Goal: Task Accomplishment & Management: Use online tool/utility

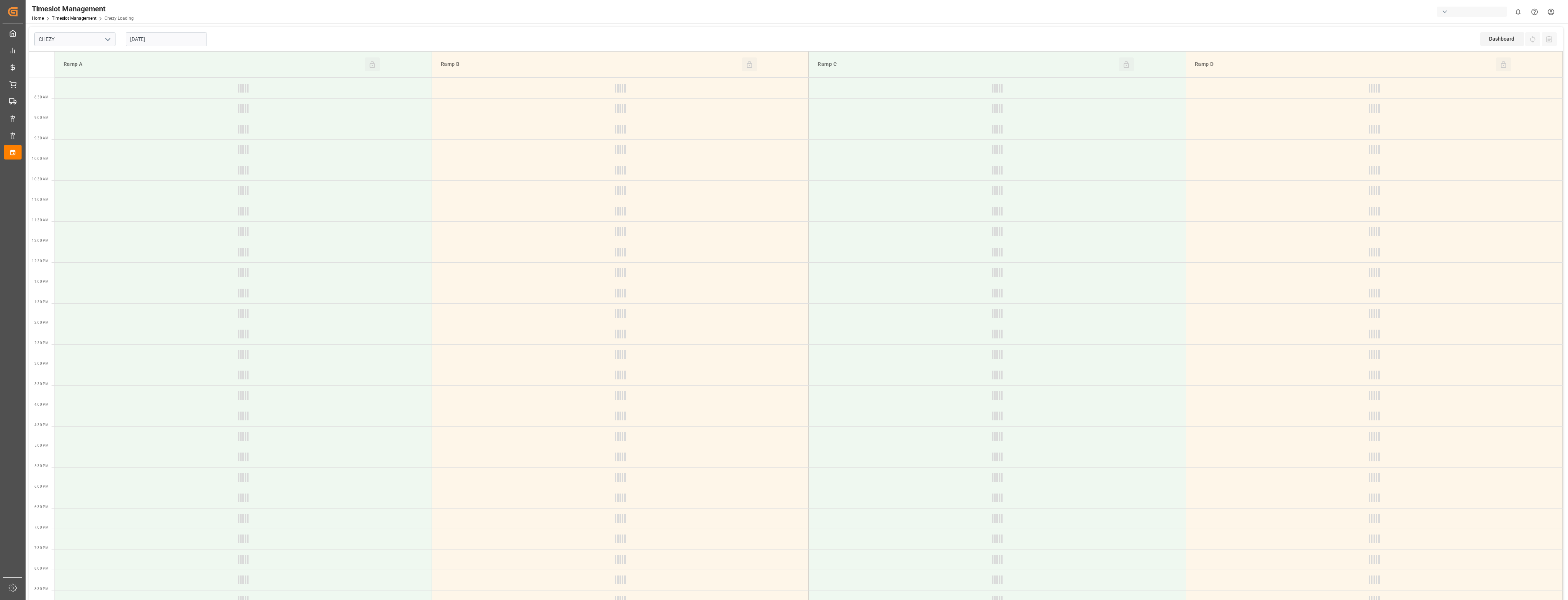
type input "Chezy Loading"
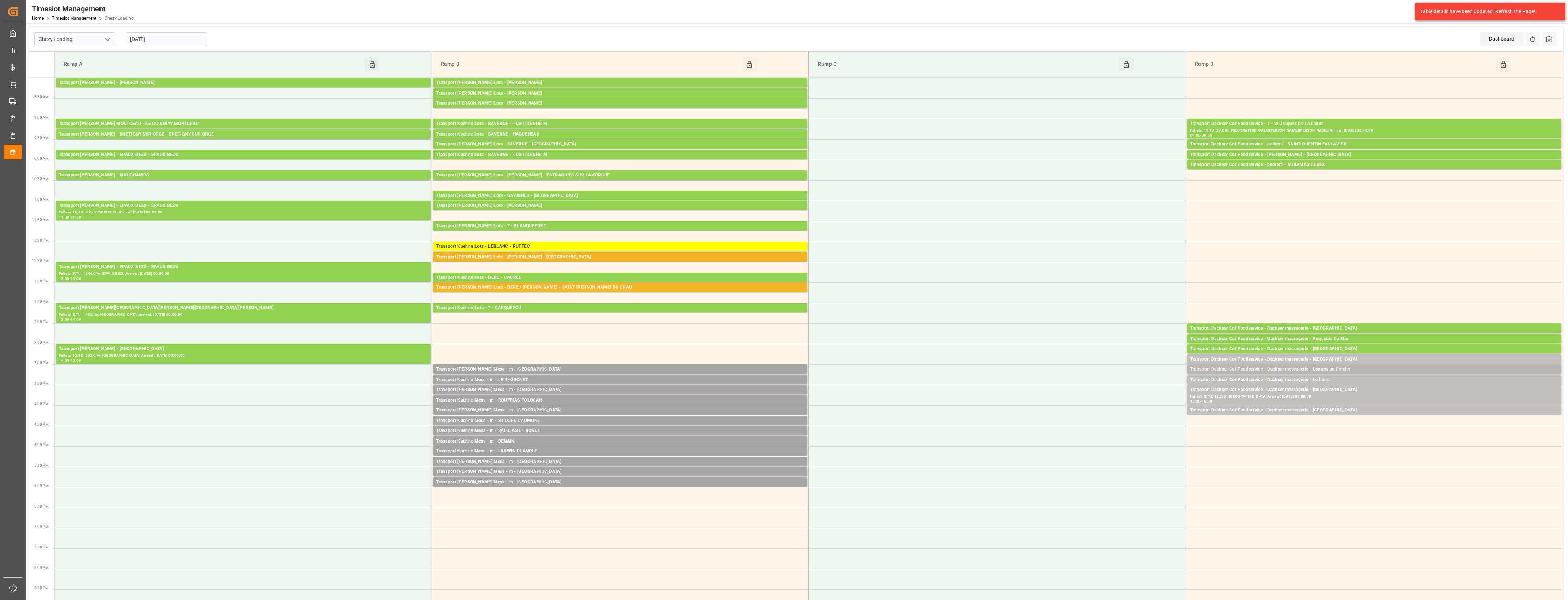
click at [1358, 368] on div "Transport Dachser Cof Foodservice - Dachser messagerie - Longny au Perche" at bounding box center [1374, 369] width 368 height 7
click at [1109, 402] on button "Open" at bounding box center [1091, 402] width 51 height 9
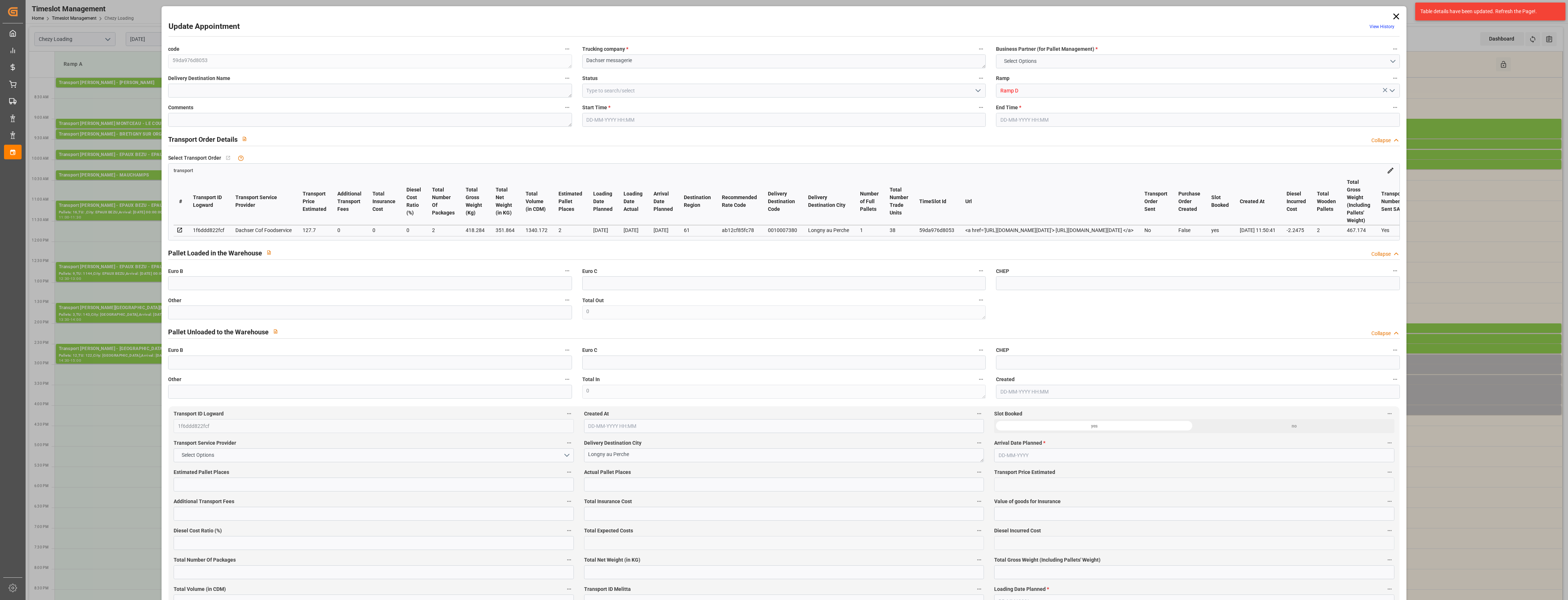
type input "2"
type input "127.7"
type input "0"
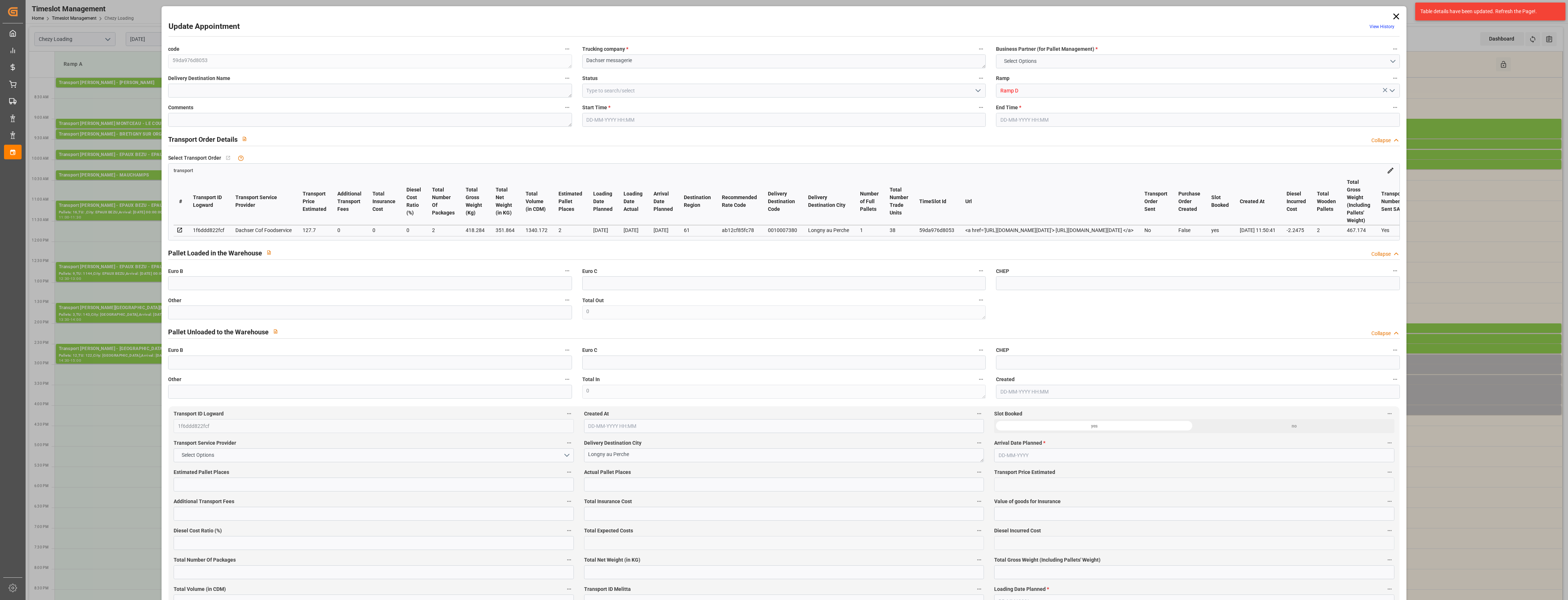
type input "125.4525"
type input "-2.2475"
type input "2"
type input "351.864"
type input "467.174"
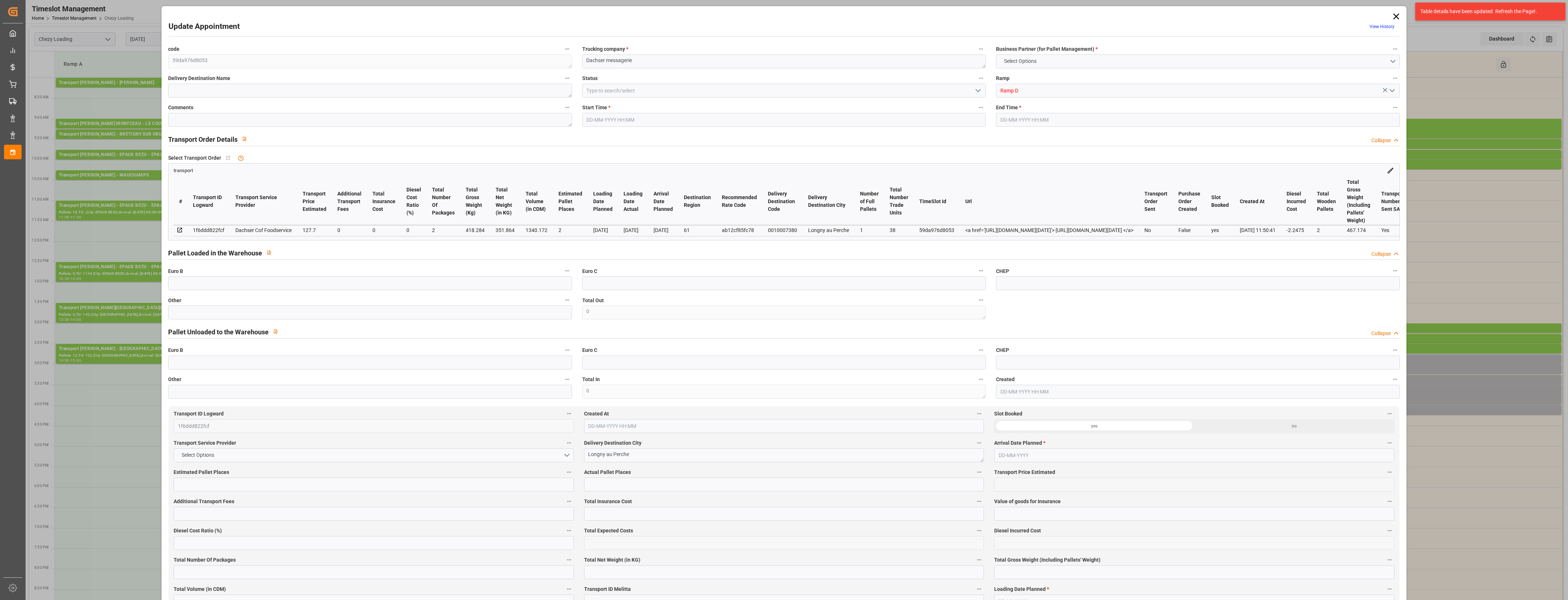
type input "1340.172"
type input "61"
type input "1"
type input "38"
type input "2"
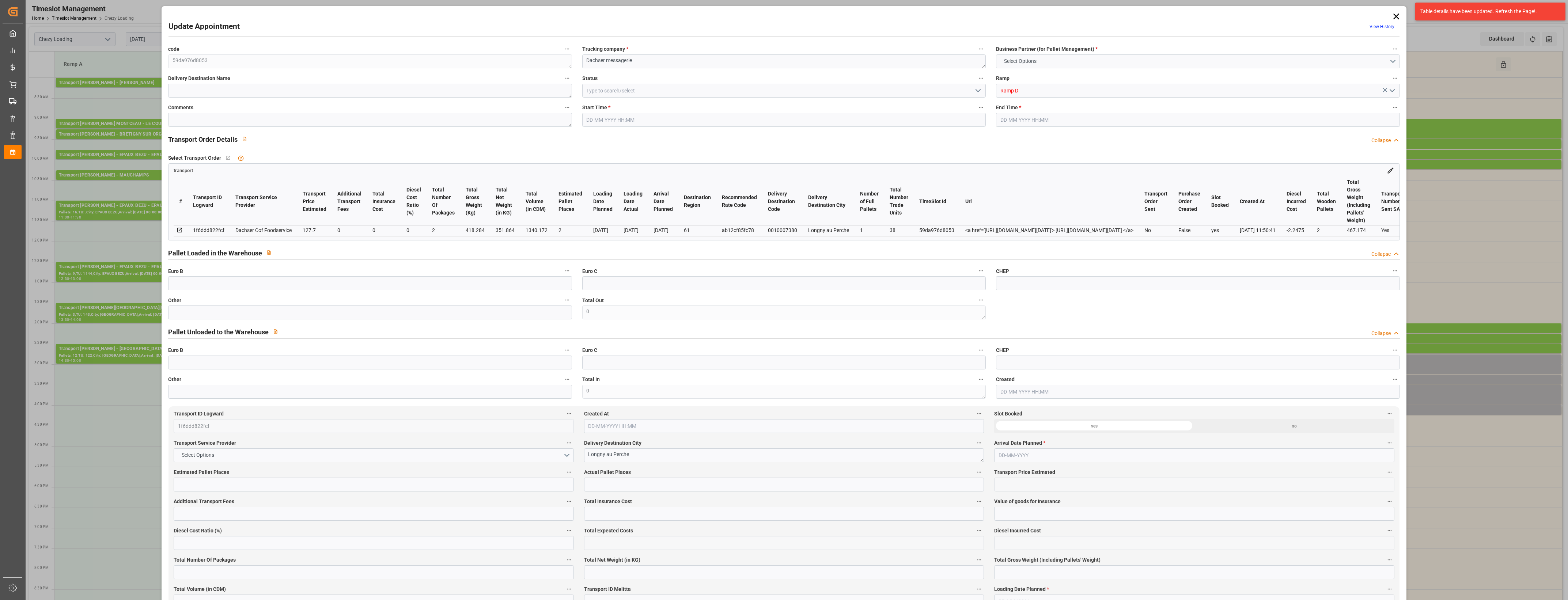
type input "101"
type input "418.284"
type input "0"
type input "4710.8598"
type input "0"
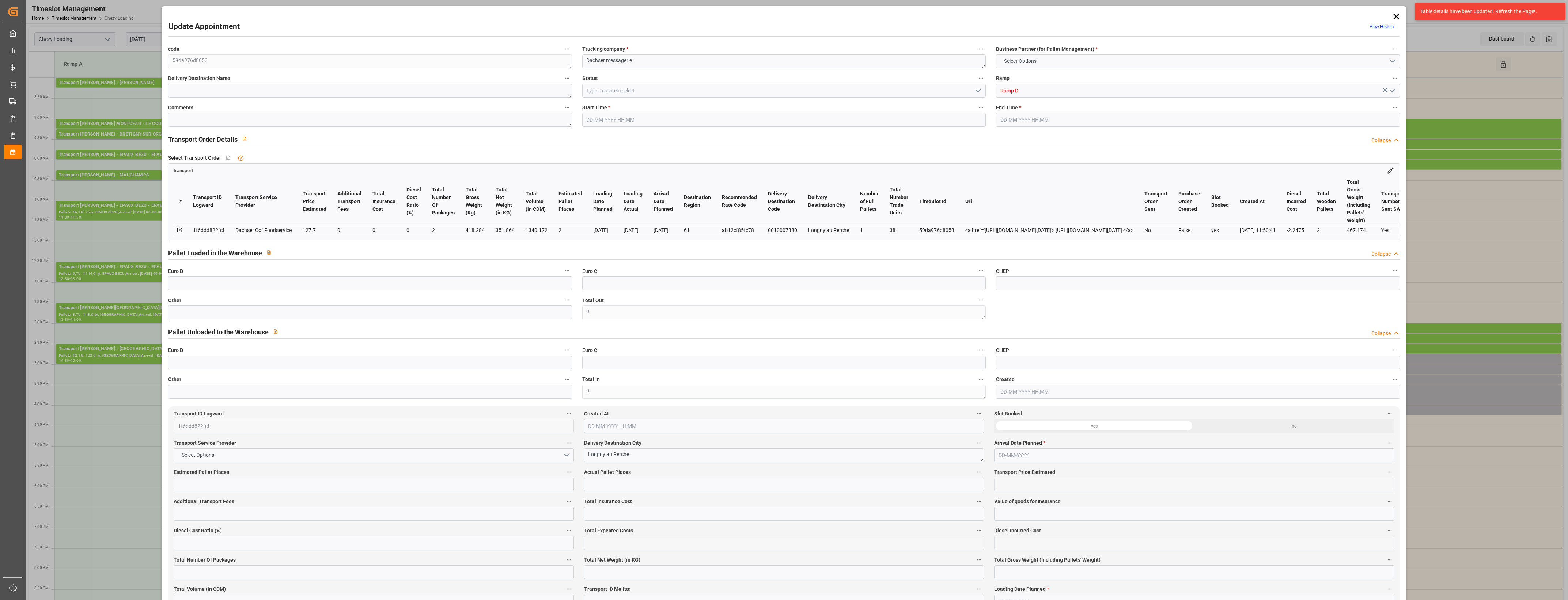
type input "0"
type input "21"
type input "35"
type input "[DATE] 15:00"
type input "[DATE] 15:15"
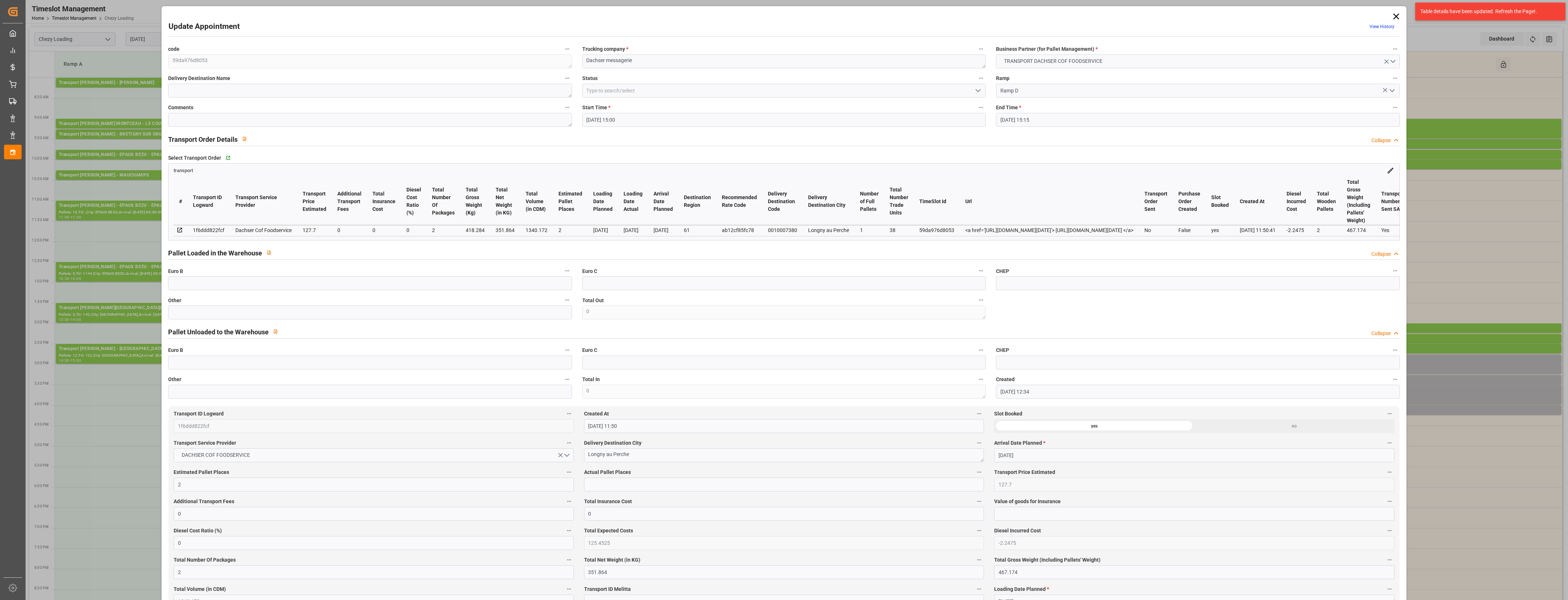
type input "[DATE] 12:34"
type input "[DATE] 11:50"
type input "[DATE]"
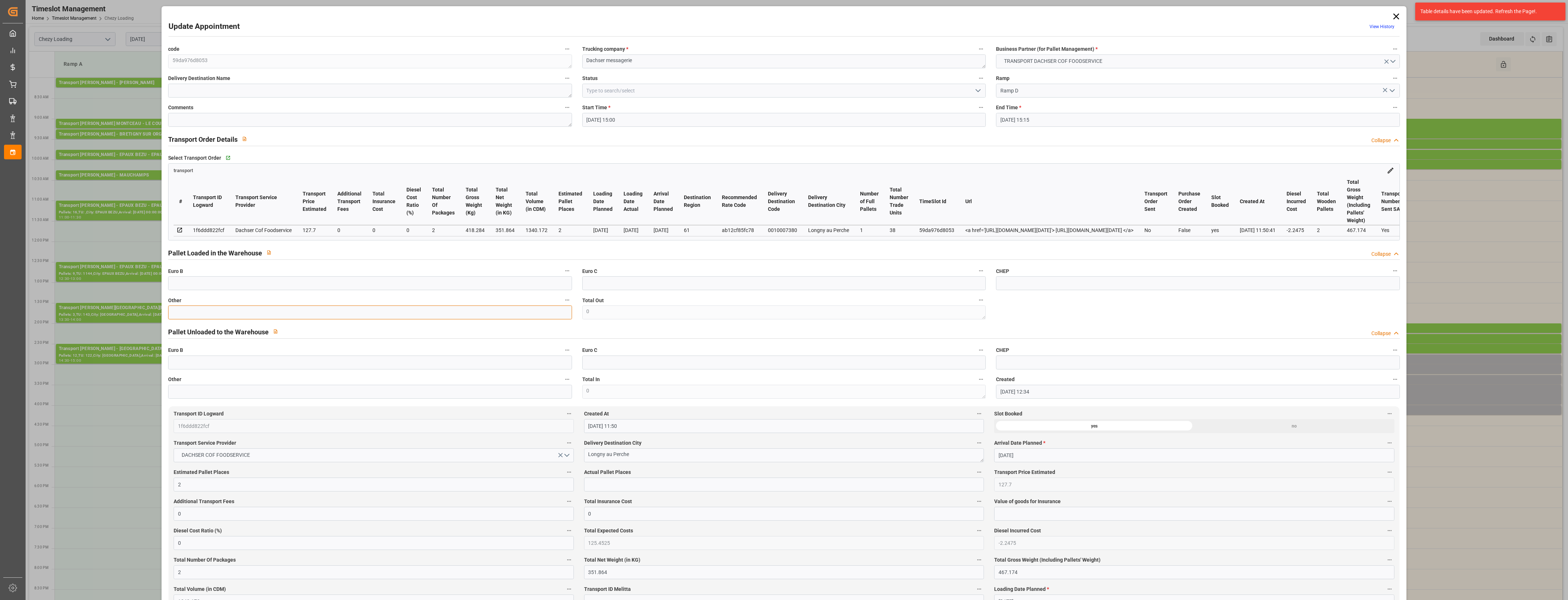
click at [419, 315] on input "text" at bounding box center [369, 312] width 404 height 14
type input "2"
click at [615, 487] on input "text" at bounding box center [784, 484] width 400 height 14
type input "2"
click at [667, 472] on label "Actual Pallet Places" at bounding box center [784, 472] width 400 height 10
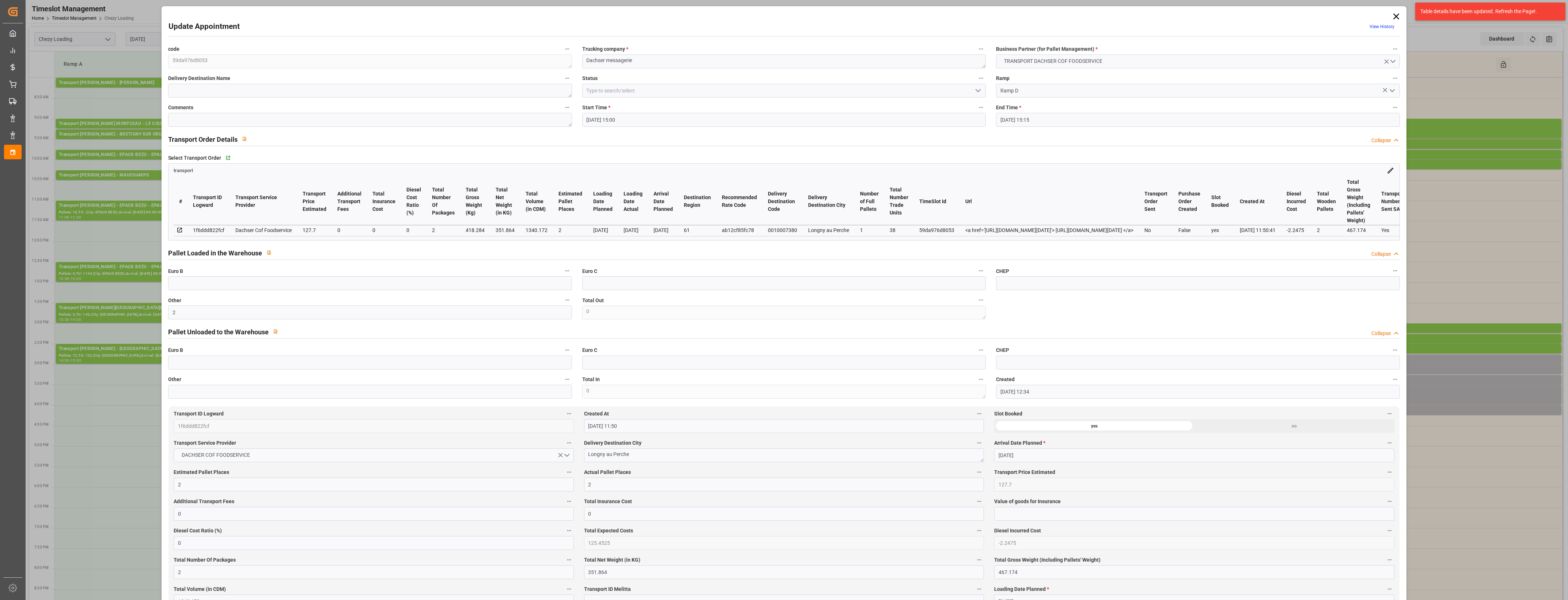
click at [975, 472] on button "Actual Pallet Places" at bounding box center [979, 472] width 10 height 10
click at [682, 472] on div at bounding box center [784, 300] width 1568 height 600
click at [978, 91] on icon "open menu" at bounding box center [978, 91] width 9 height 9
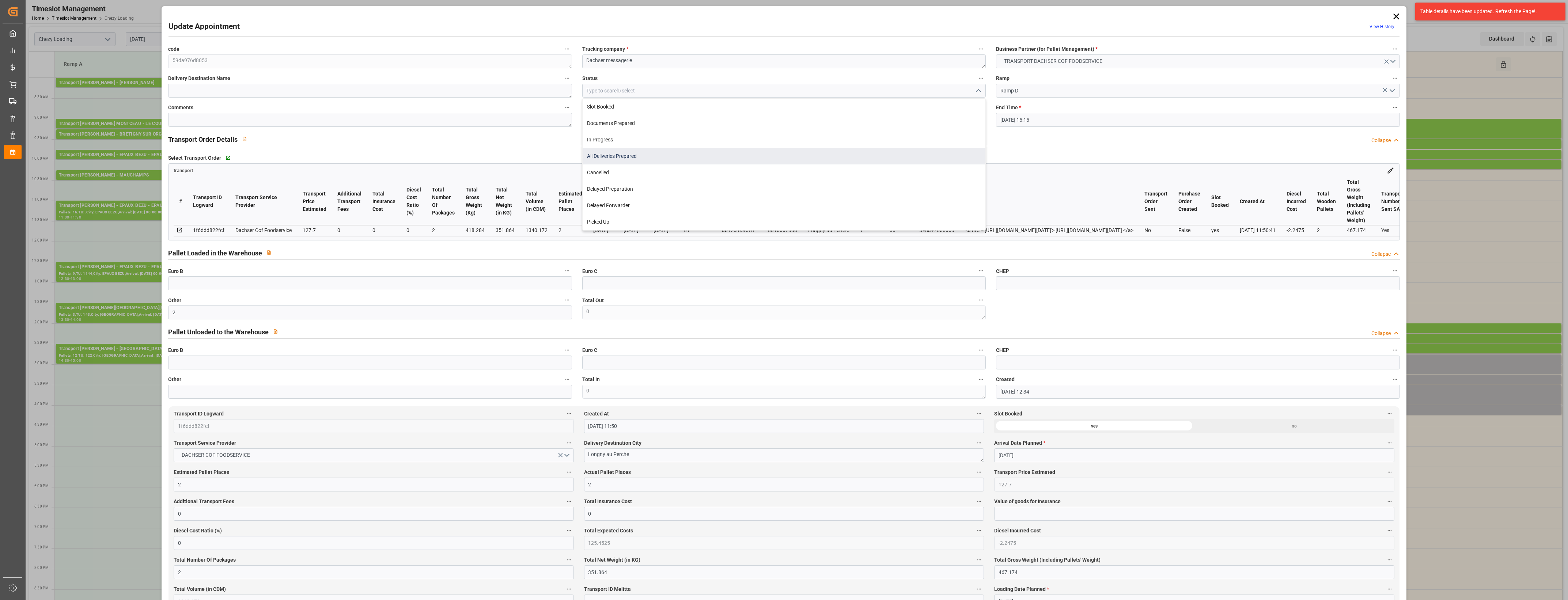
click at [612, 154] on div "All Deliveries Prepared" at bounding box center [784, 156] width 403 height 16
type input "All Deliveries Prepared"
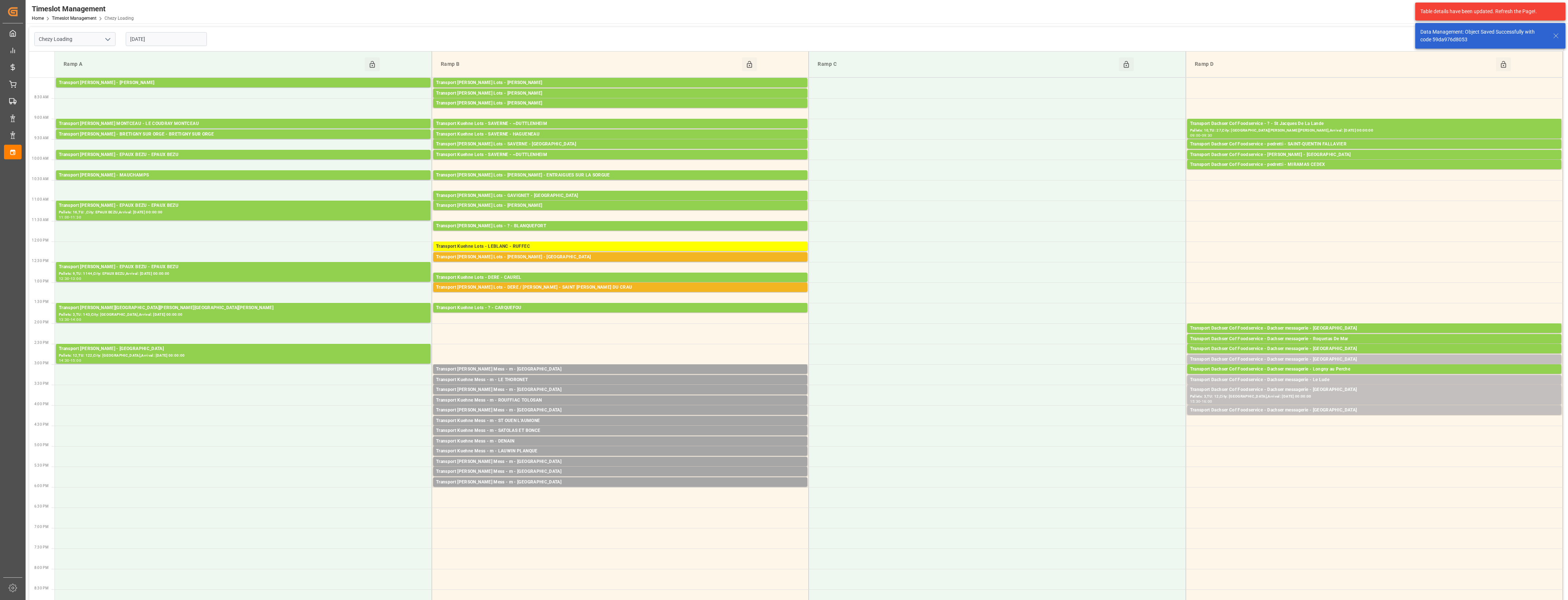
click at [1332, 381] on div "Transport Dachser Cof Foodservice - Dachser messagerie - Le Lude" at bounding box center [1374, 380] width 368 height 7
click at [1104, 402] on button "Open" at bounding box center [1091, 402] width 51 height 9
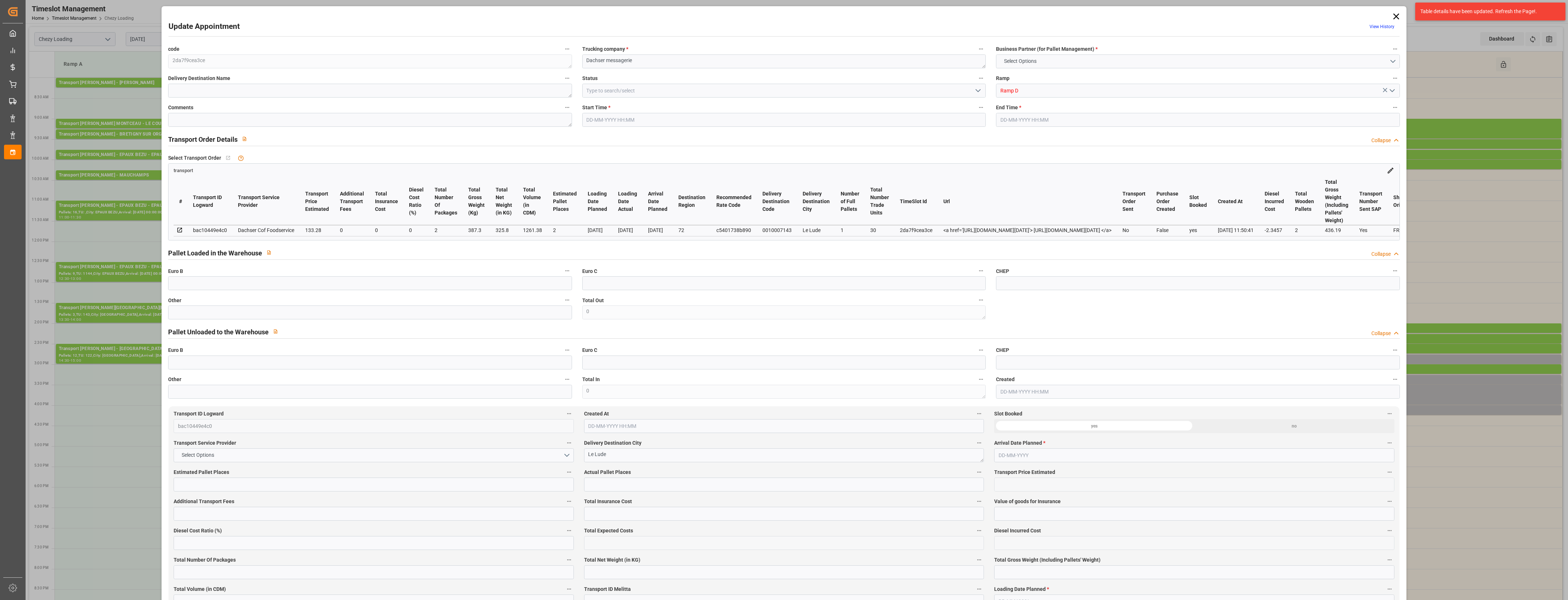
type input "2"
type input "133.28"
type input "0"
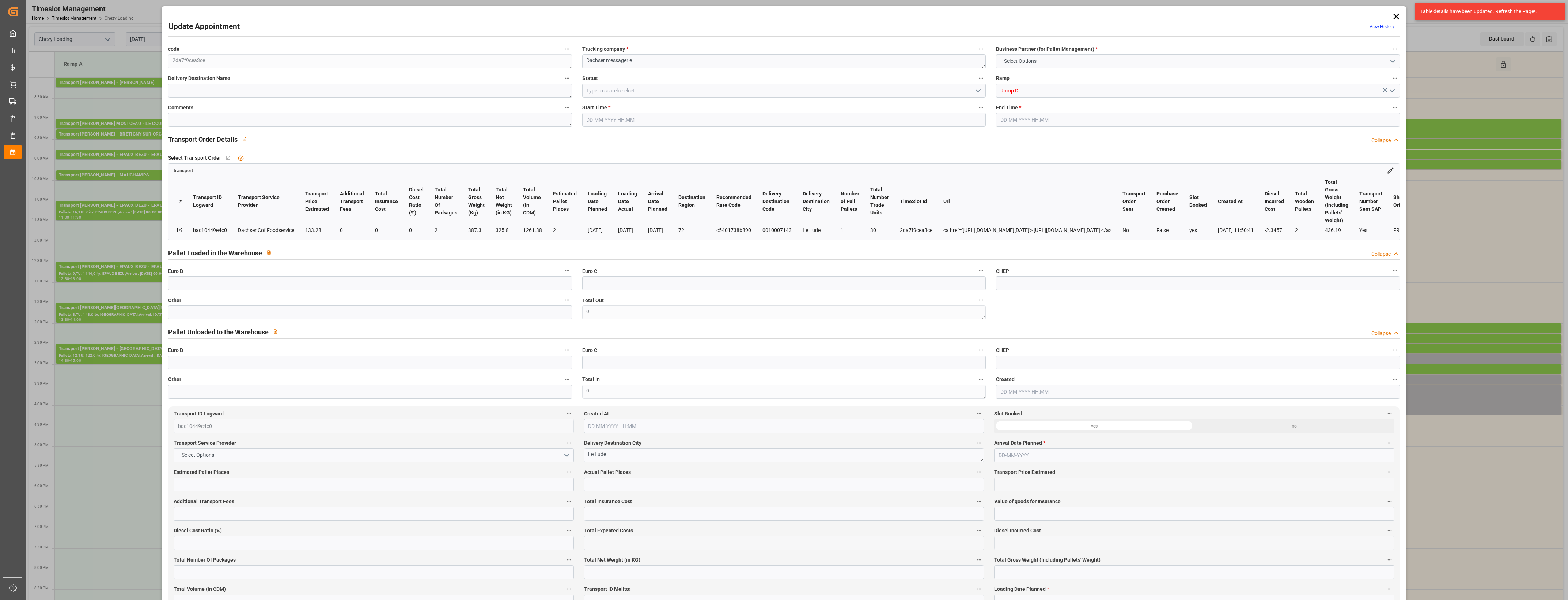
type input "130.9343"
type input "-2.3457"
type input "2"
type input "325.8"
type input "436.19"
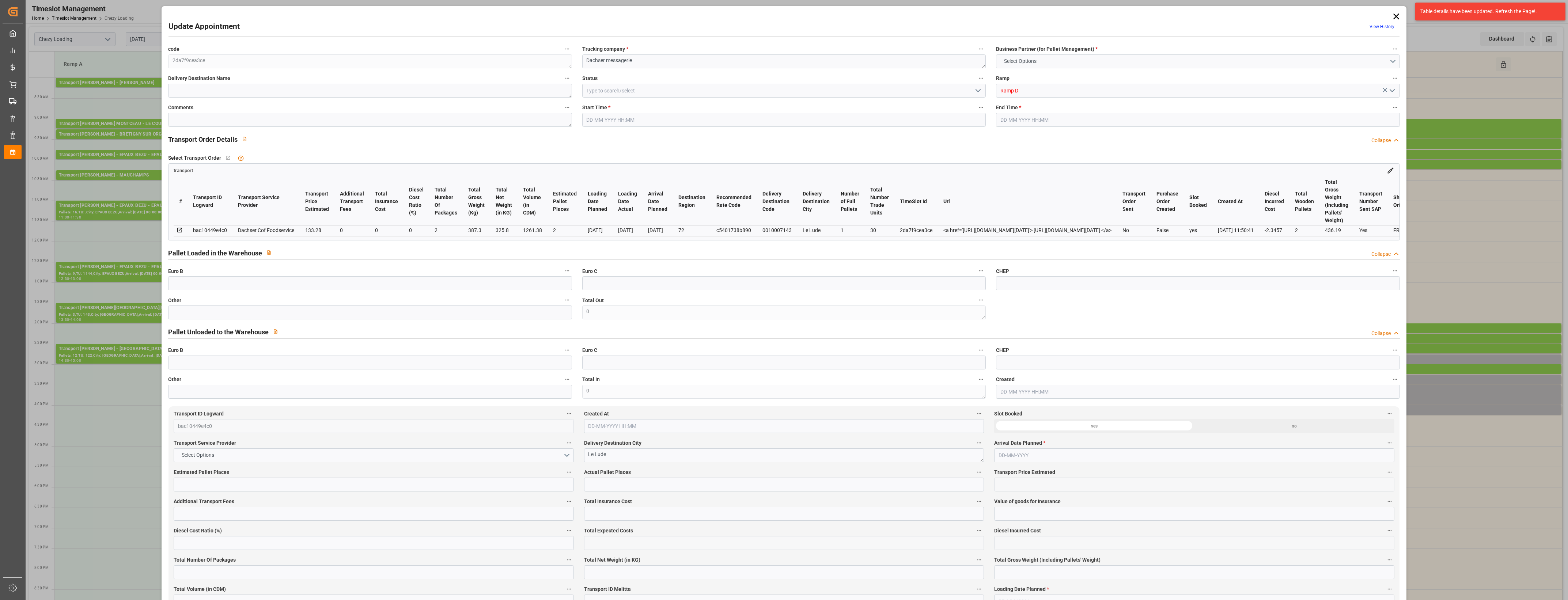
type input "1261.38"
type input "72"
type input "1"
type input "30"
type input "2"
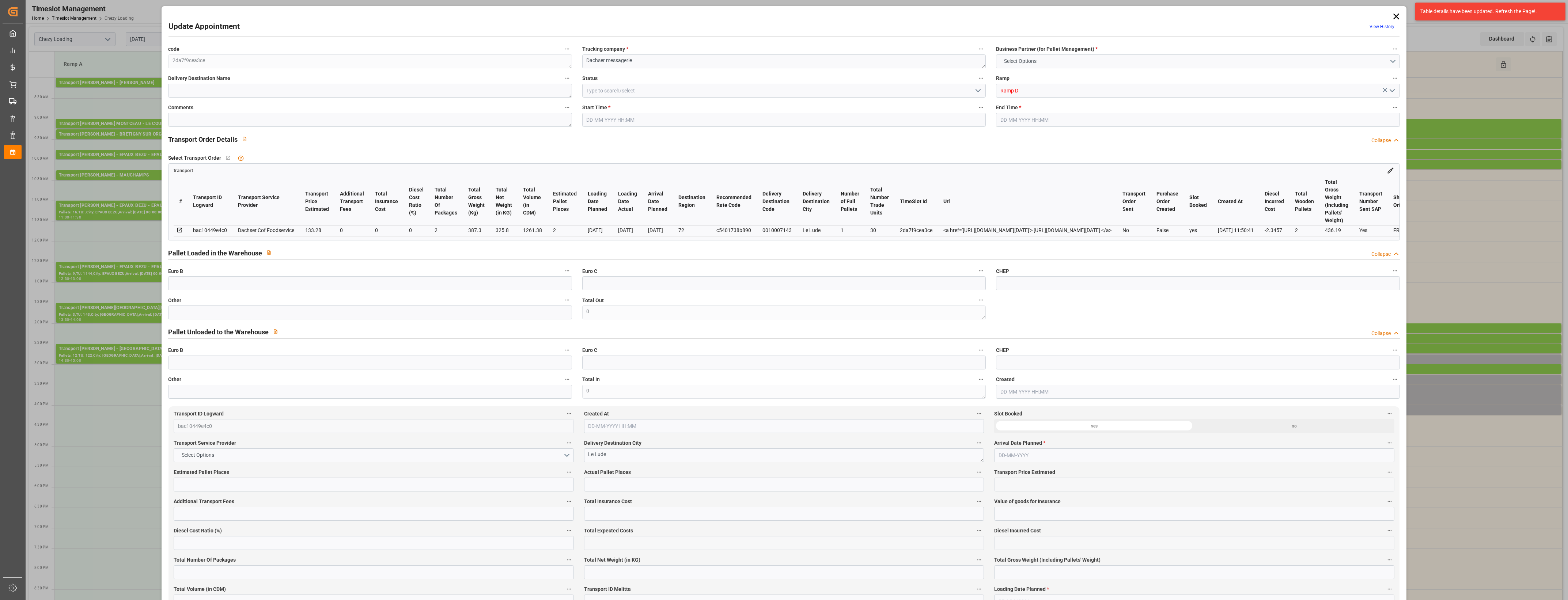
type input "101"
type input "387.3"
type input "0"
type input "4710.8598"
type input "0"
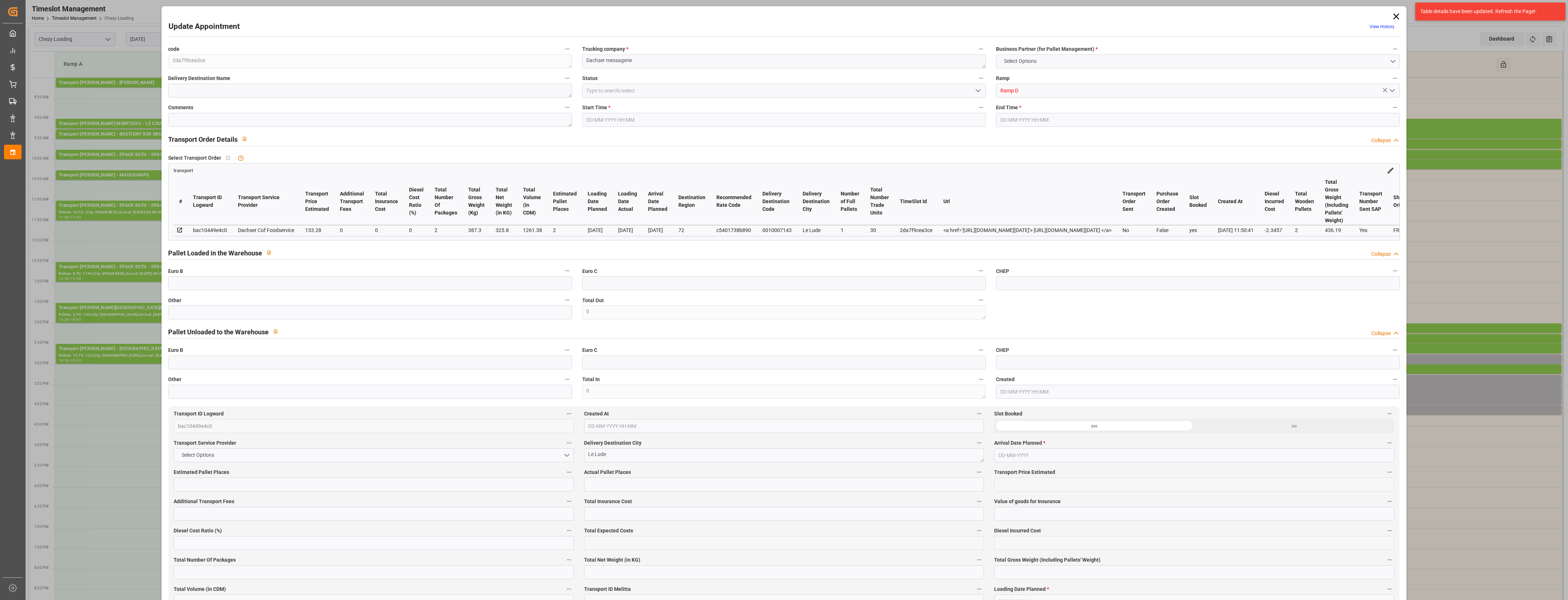
type input "0"
type input "21"
type input "35"
type input "[DATE] 15:15"
type input "[DATE] 15:30"
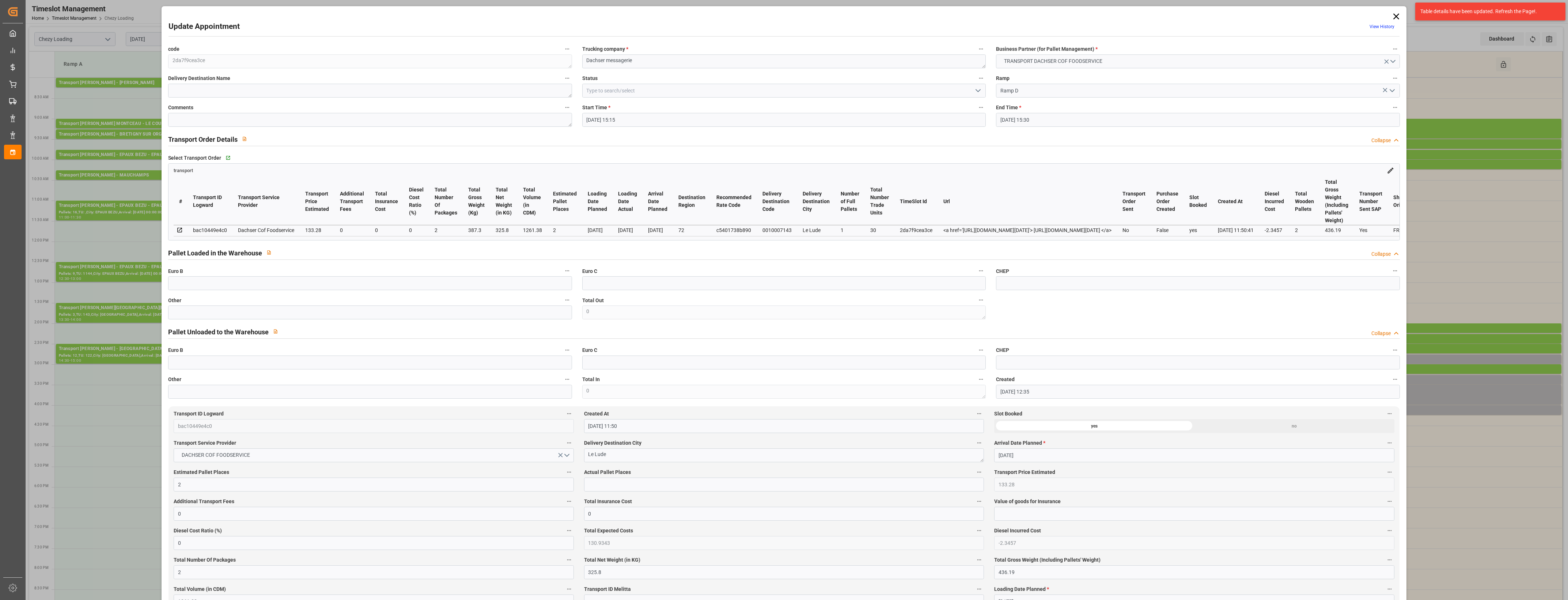
type input "[DATE] 12:35"
type input "[DATE] 11:50"
type input "[DATE]"
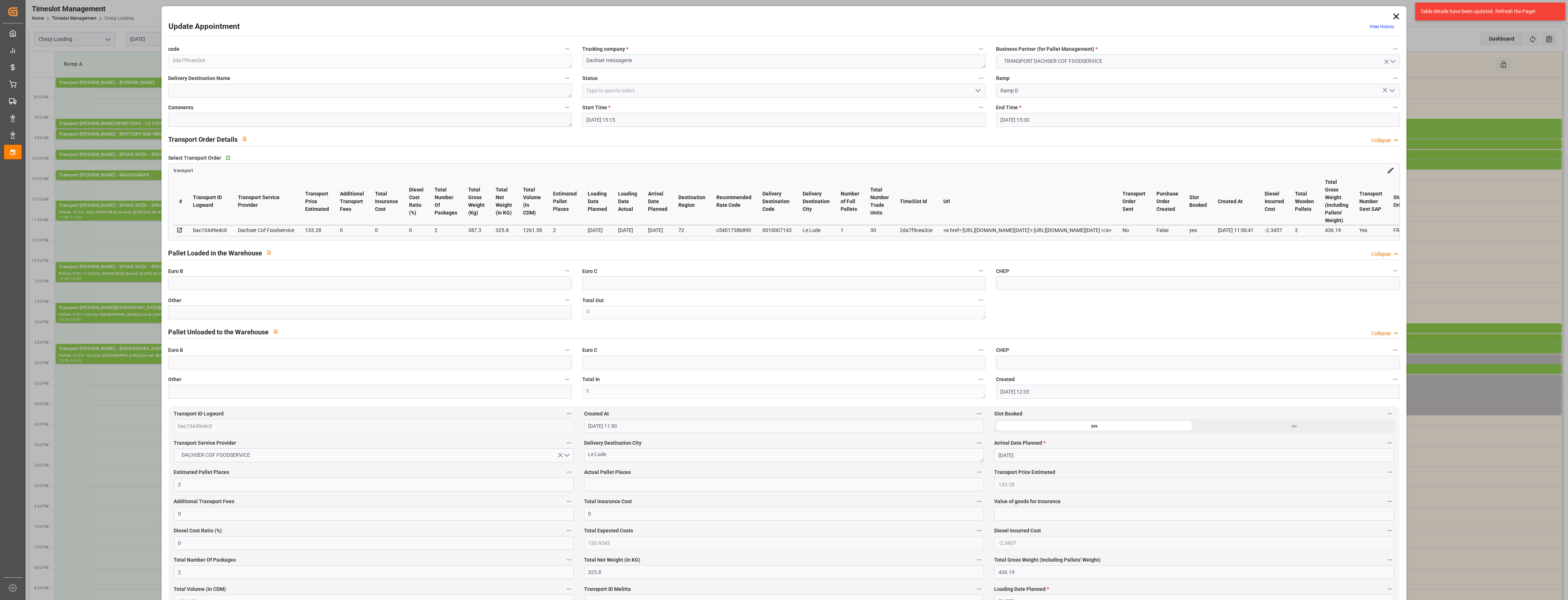
click at [281, 305] on label "Other" at bounding box center [369, 300] width 404 height 10
click at [562, 305] on button "Other" at bounding box center [567, 300] width 10 height 10
click at [282, 317] on div at bounding box center [784, 300] width 1568 height 600
click at [282, 317] on input "text" at bounding box center [369, 312] width 404 height 14
type input "2"
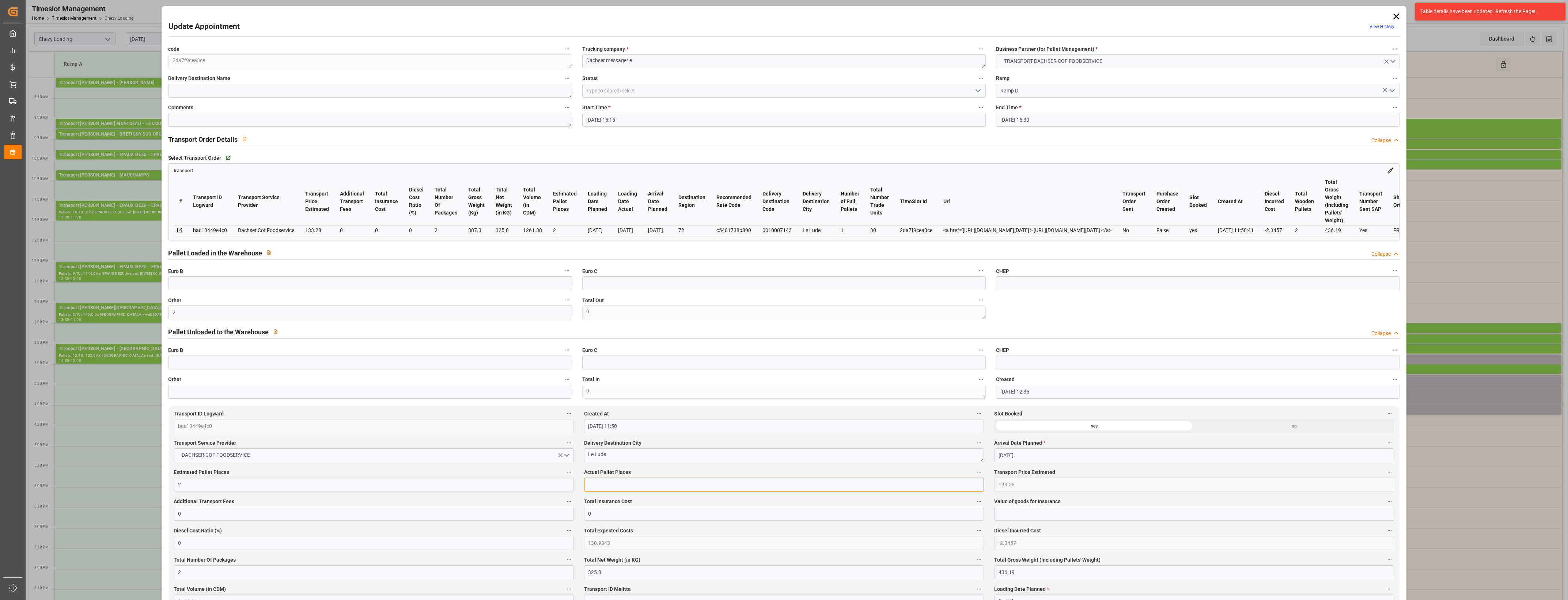
click at [609, 487] on input "text" at bounding box center [784, 484] width 400 height 14
type input "2"
click at [657, 472] on label "Actual Pallet Places" at bounding box center [784, 472] width 400 height 10
click at [975, 472] on button "Actual Pallet Places" at bounding box center [979, 472] width 10 height 10
click at [665, 472] on div at bounding box center [784, 300] width 1568 height 600
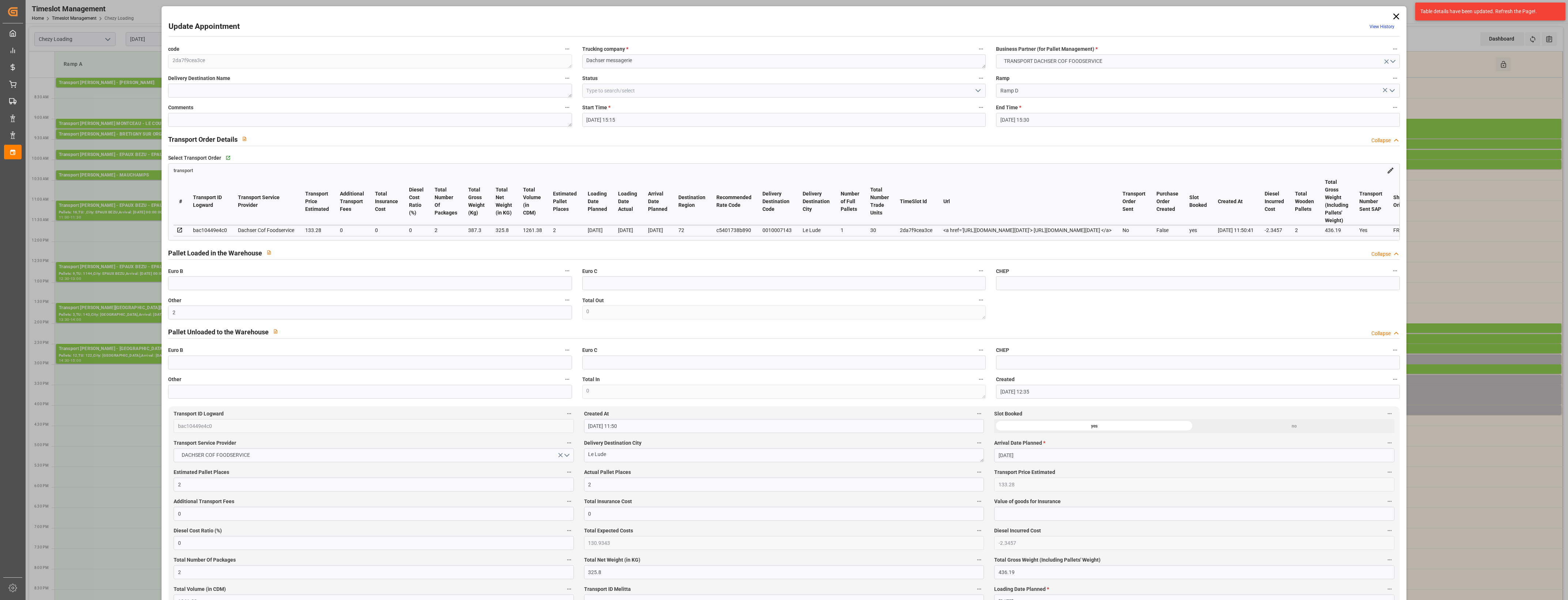
click at [978, 90] on polyline "open menu" at bounding box center [978, 91] width 4 height 2
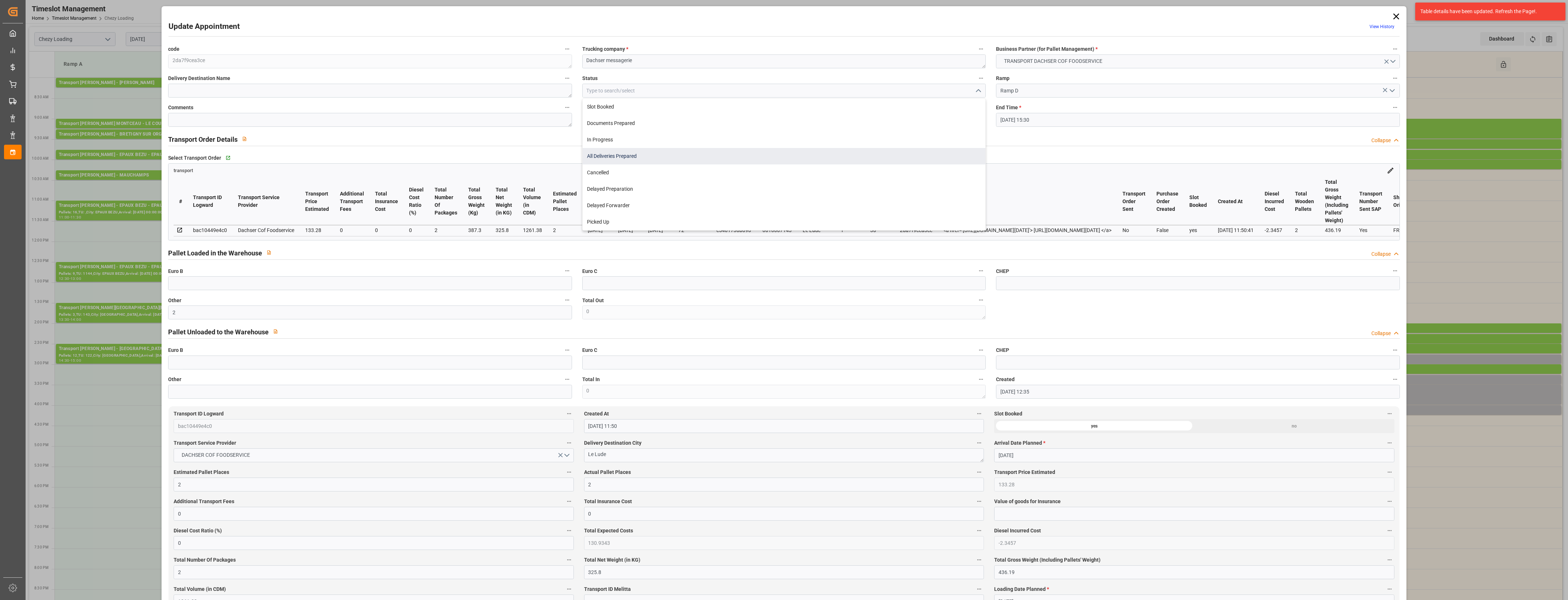
click at [656, 160] on div "All Deliveries Prepared" at bounding box center [784, 156] width 403 height 16
type input "All Deliveries Prepared"
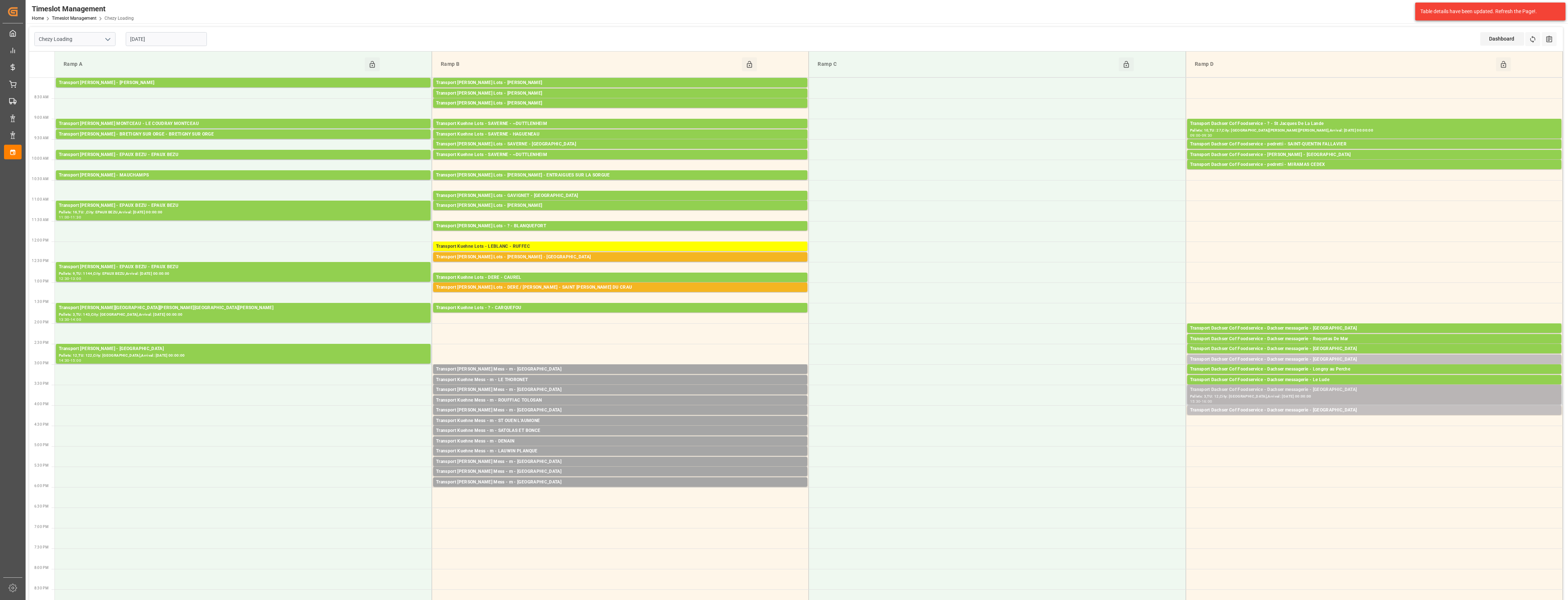
click at [1354, 394] on div "Pallets: 3,TU: 12,City: [GEOGRAPHIC_DATA],Arrival: [DATE] 00:00:00" at bounding box center [1374, 397] width 368 height 6
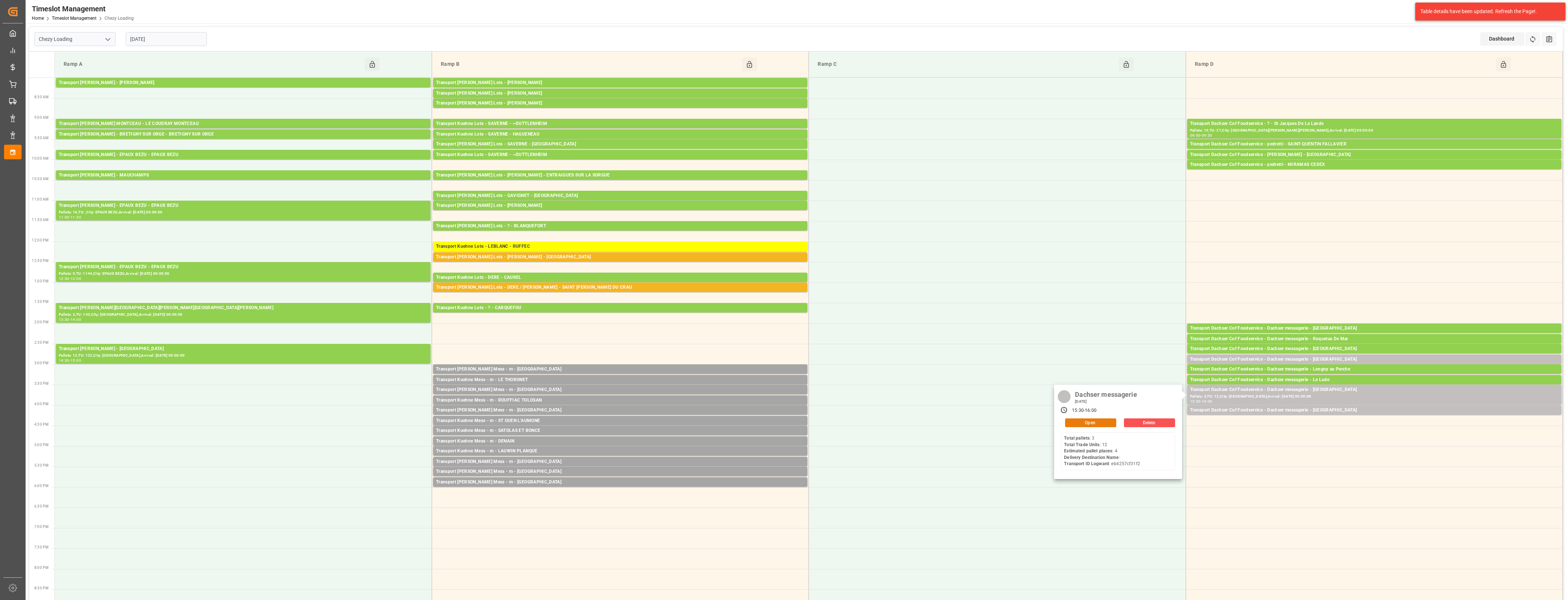
click at [1101, 423] on button "Open" at bounding box center [1091, 423] width 51 height 9
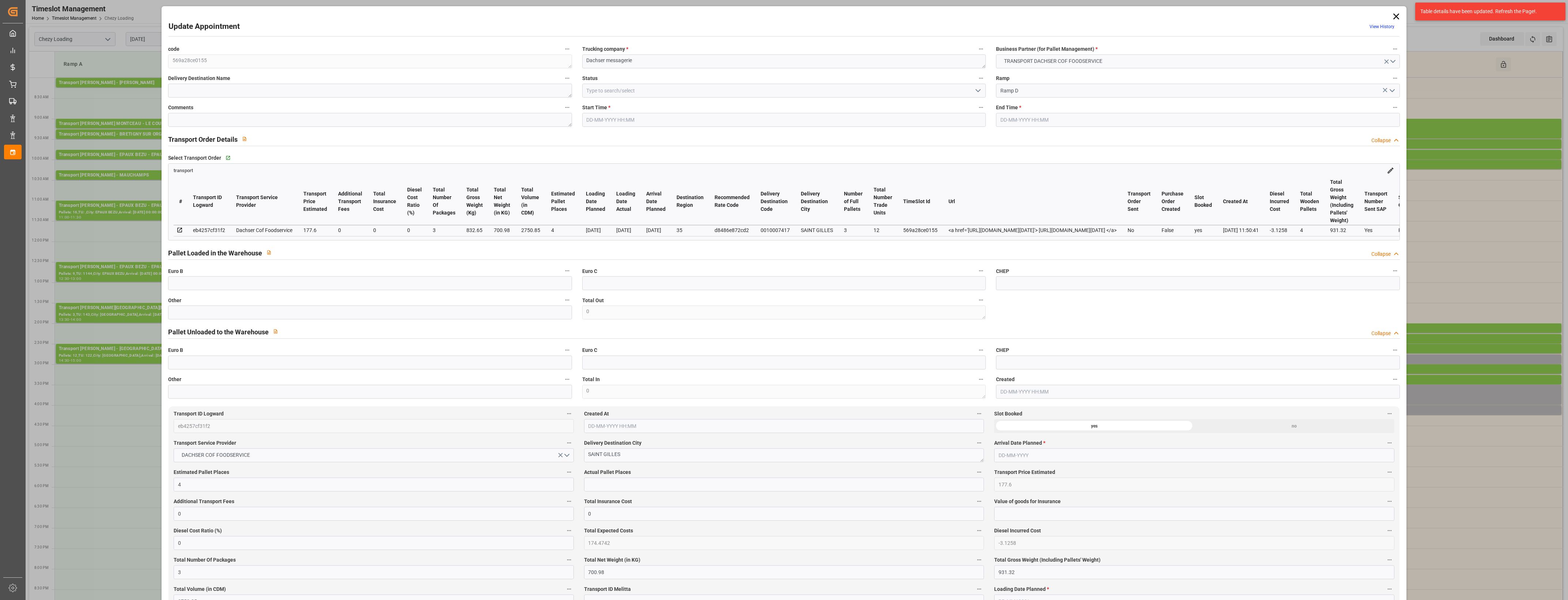
type input "4"
type input "177.6"
type input "0"
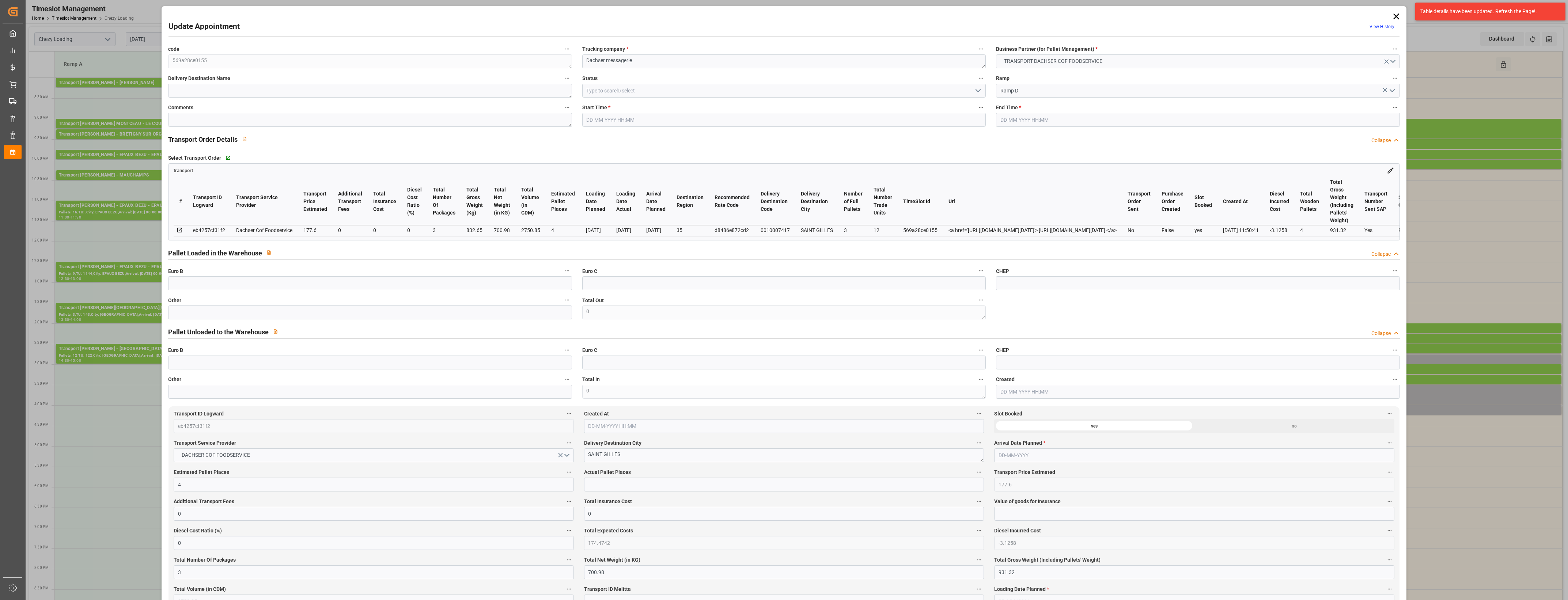
type input "174.4742"
type input "-3.1258"
type input "3"
type input "700.98"
type input "931.32"
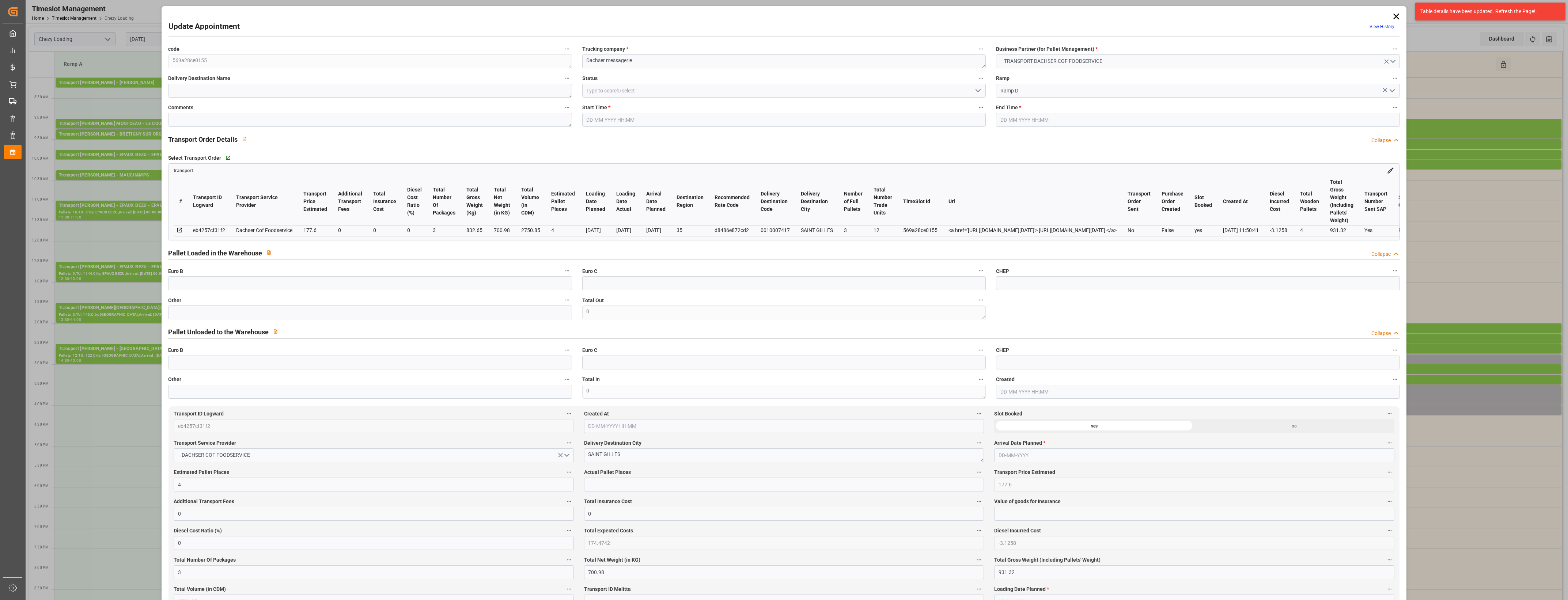
type input "2750.85"
type input "35"
type input "3"
type input "12"
type input "4"
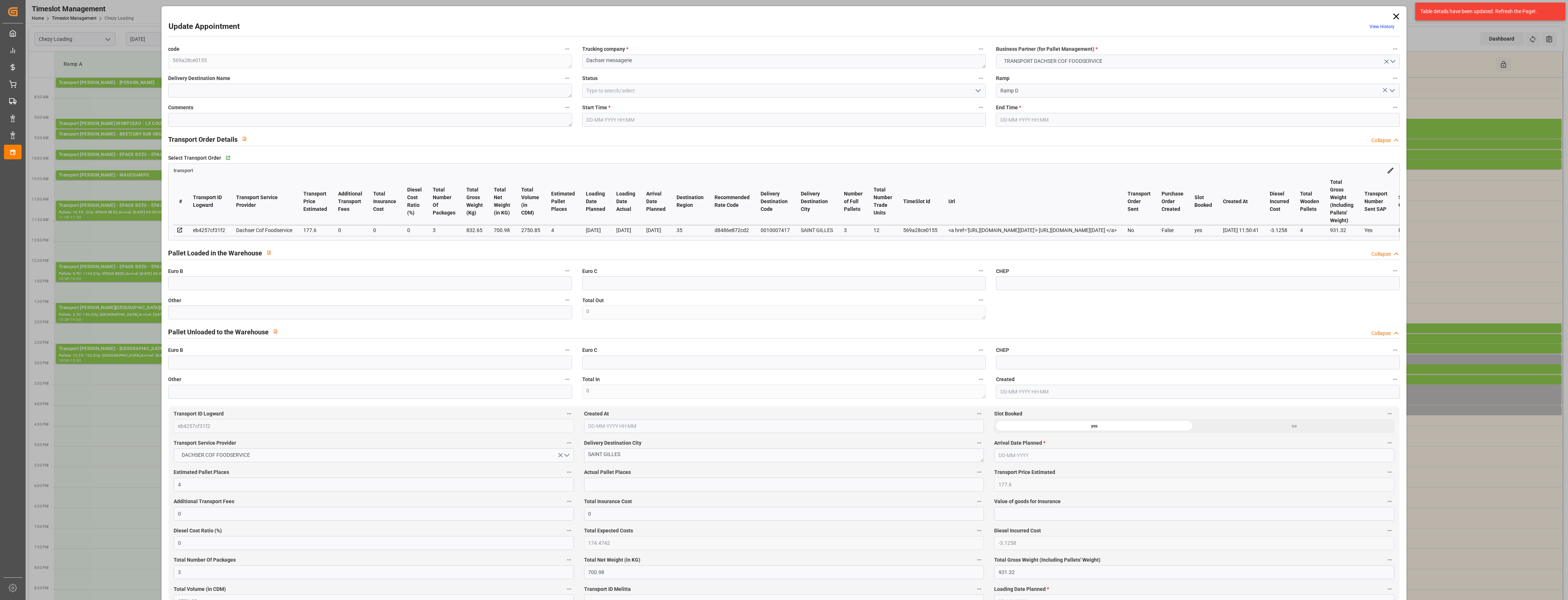
type input "101"
type input "832.65"
type input "0"
type input "4710.8598"
type input "0"
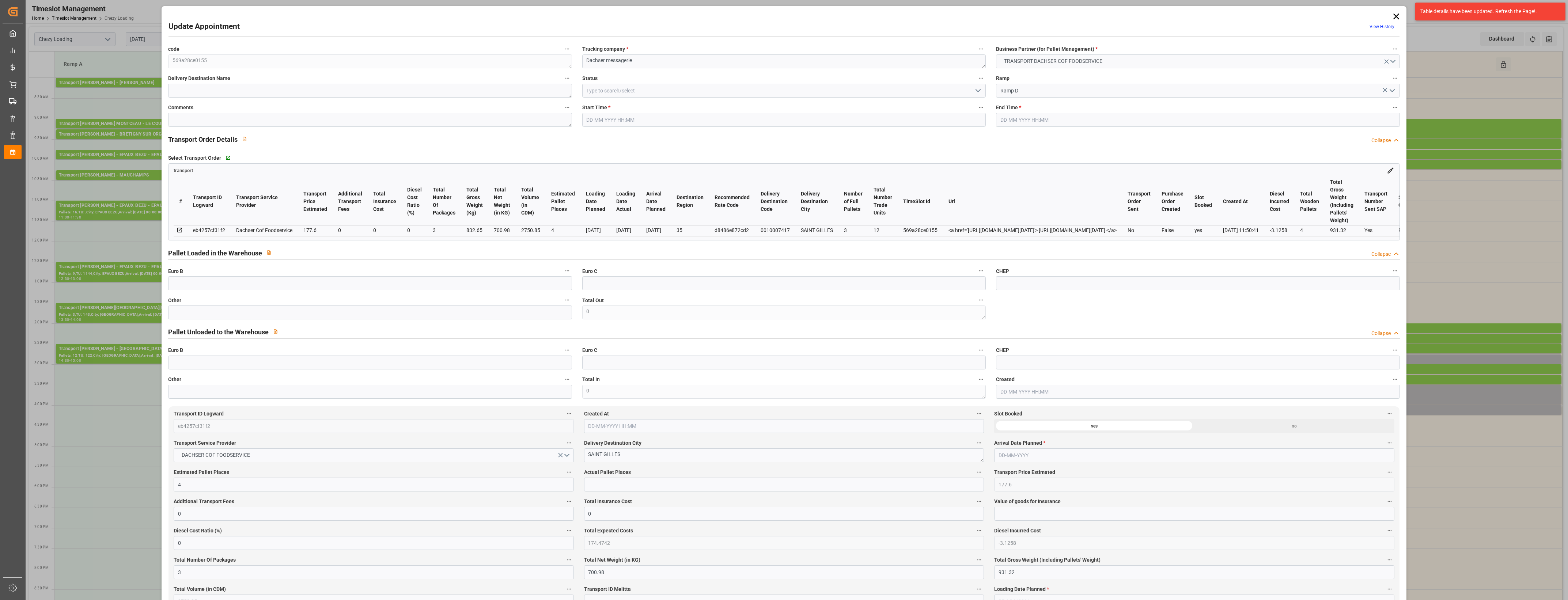
type input "0"
type input "21"
type input "35"
type input "[DATE] 15:30"
type input "[DATE] 16:00"
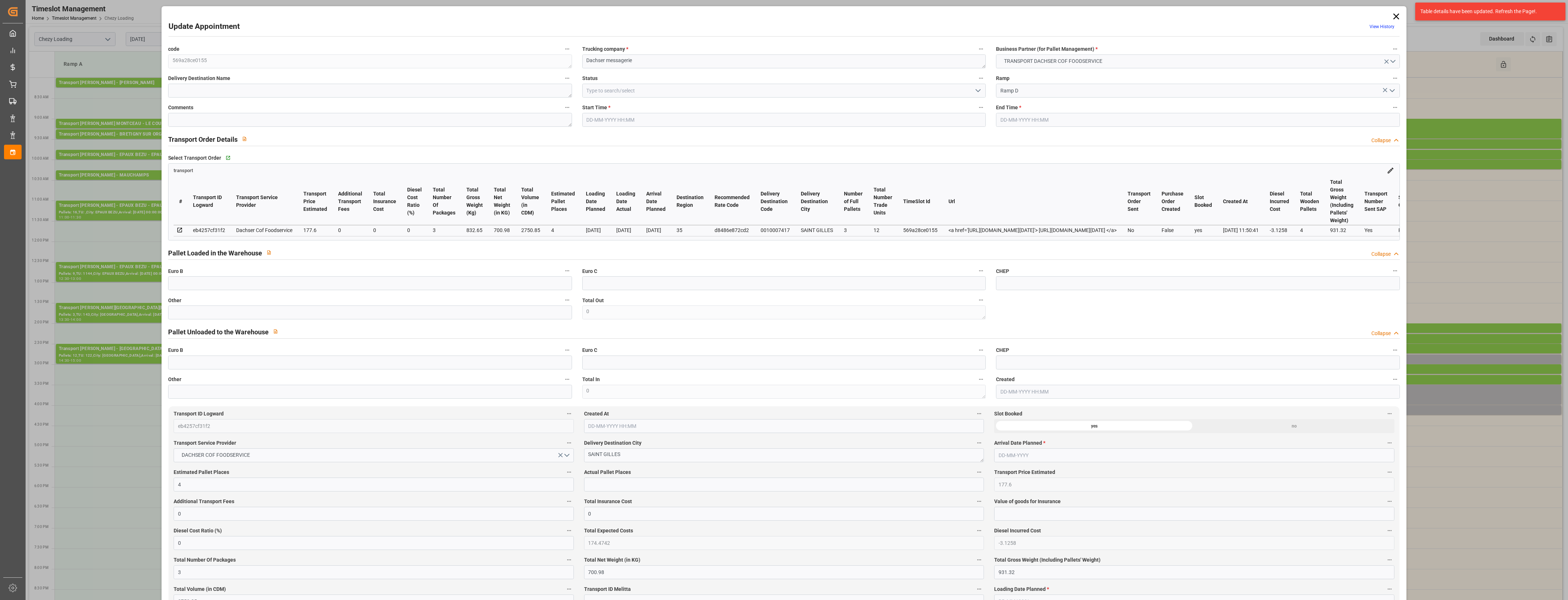
type input "[DATE] 12:35"
type input "[DATE] 11:50"
type input "[DATE]"
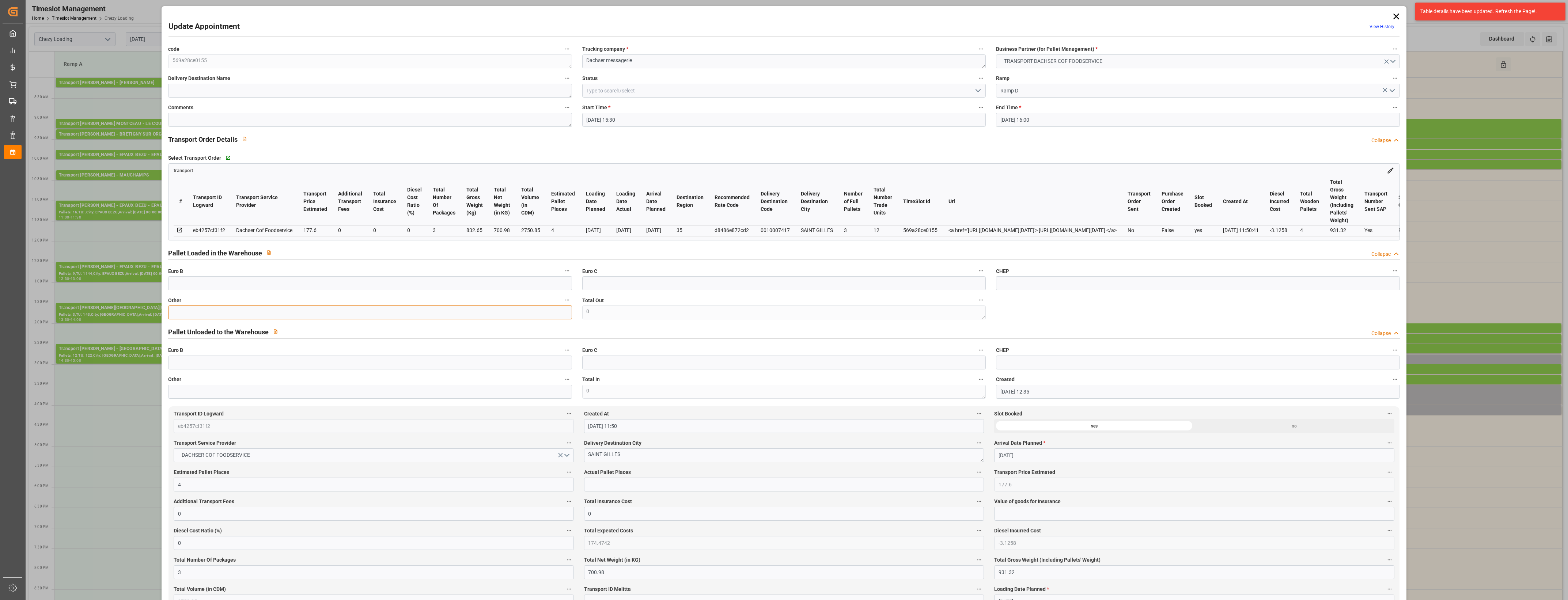
click at [177, 313] on input "text" at bounding box center [369, 312] width 404 height 14
type input "3"
click at [603, 489] on input "text" at bounding box center [784, 484] width 400 height 14
type input "3"
click at [660, 469] on div "Actual Pallet Places 3" at bounding box center [784, 480] width 410 height 29
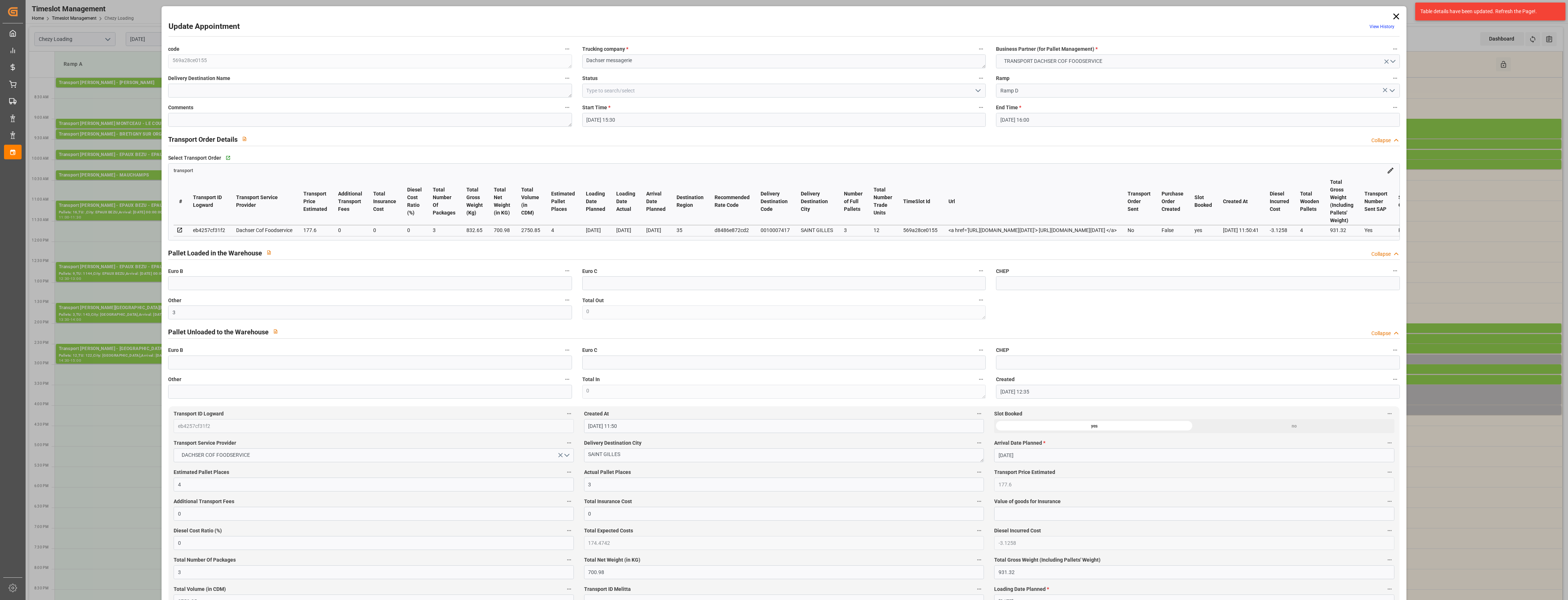
click at [677, 472] on label "Actual Pallet Places" at bounding box center [784, 472] width 400 height 10
click at [975, 472] on button "Actual Pallet Places" at bounding box center [979, 472] width 10 height 10
click at [978, 92] on div at bounding box center [784, 300] width 1568 height 600
click at [977, 88] on icon "open menu" at bounding box center [978, 91] width 9 height 9
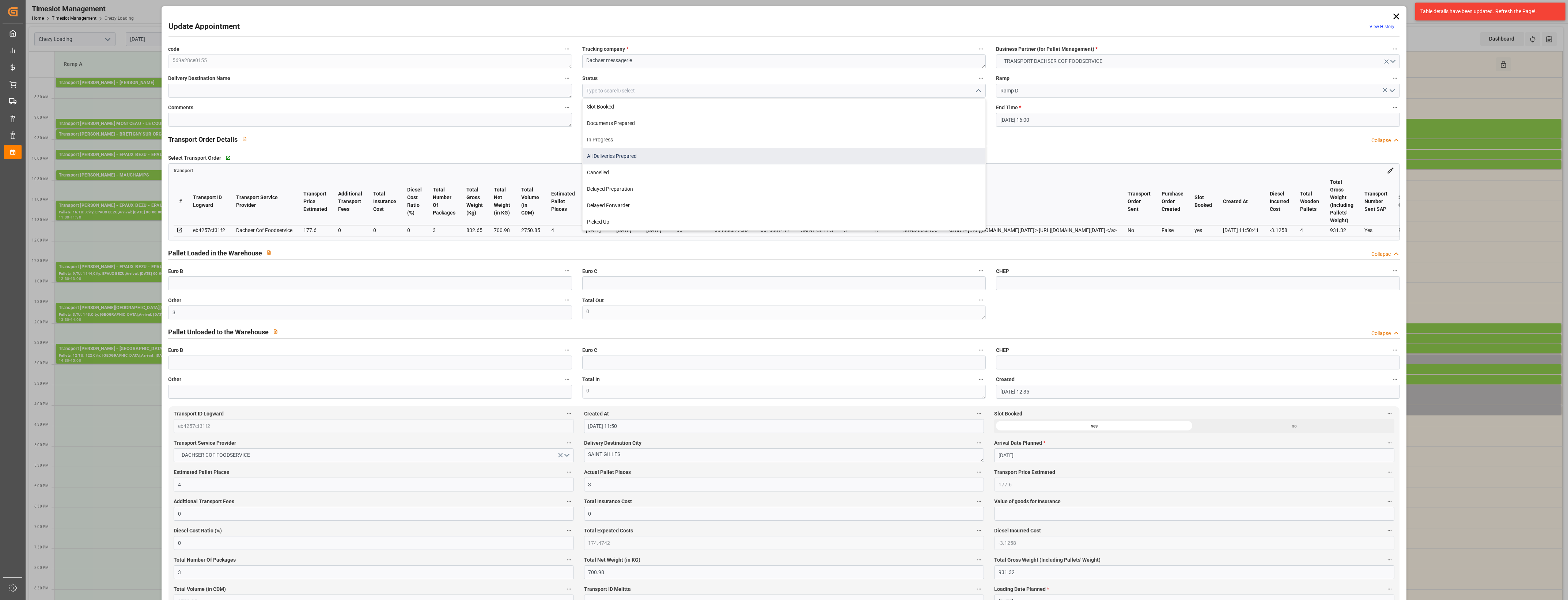
click at [600, 158] on div "All Deliveries Prepared" at bounding box center [784, 156] width 403 height 16
type input "All Deliveries Prepared"
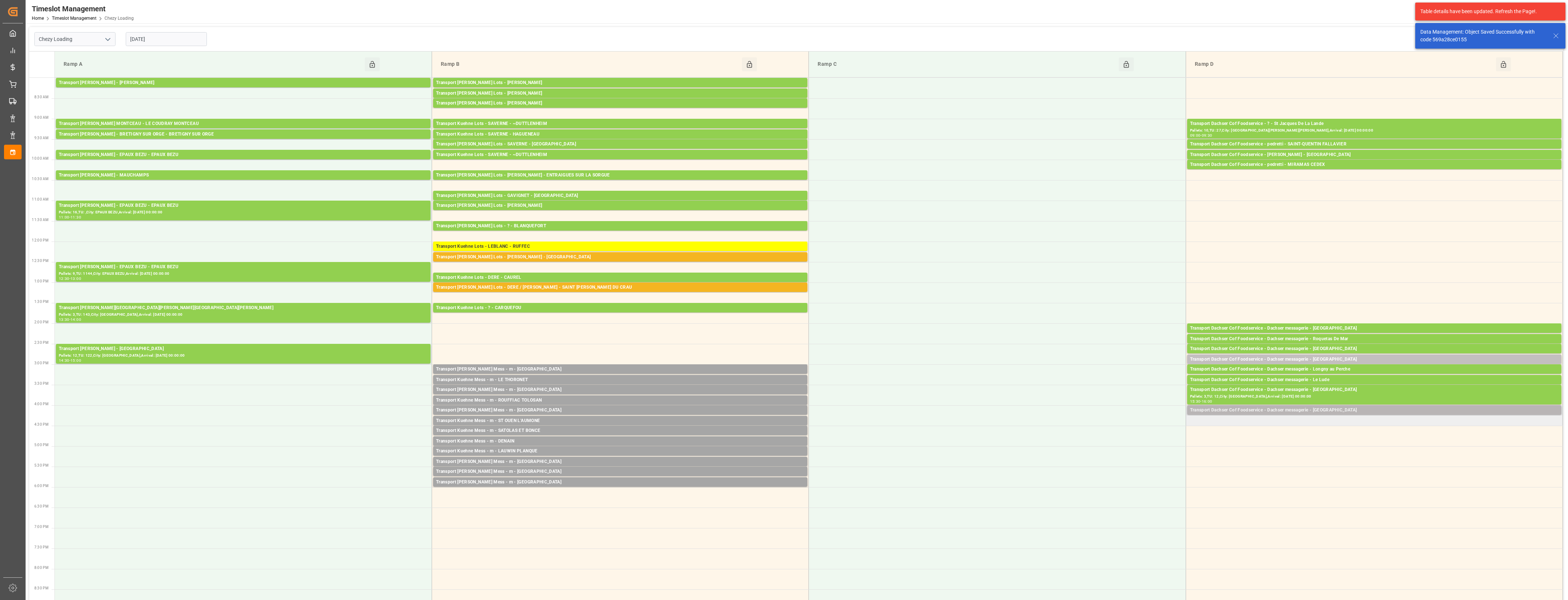
click at [1345, 410] on div "Transport Dachser Cof Foodservice - Dachser messagerie - [GEOGRAPHIC_DATA]" at bounding box center [1374, 410] width 368 height 7
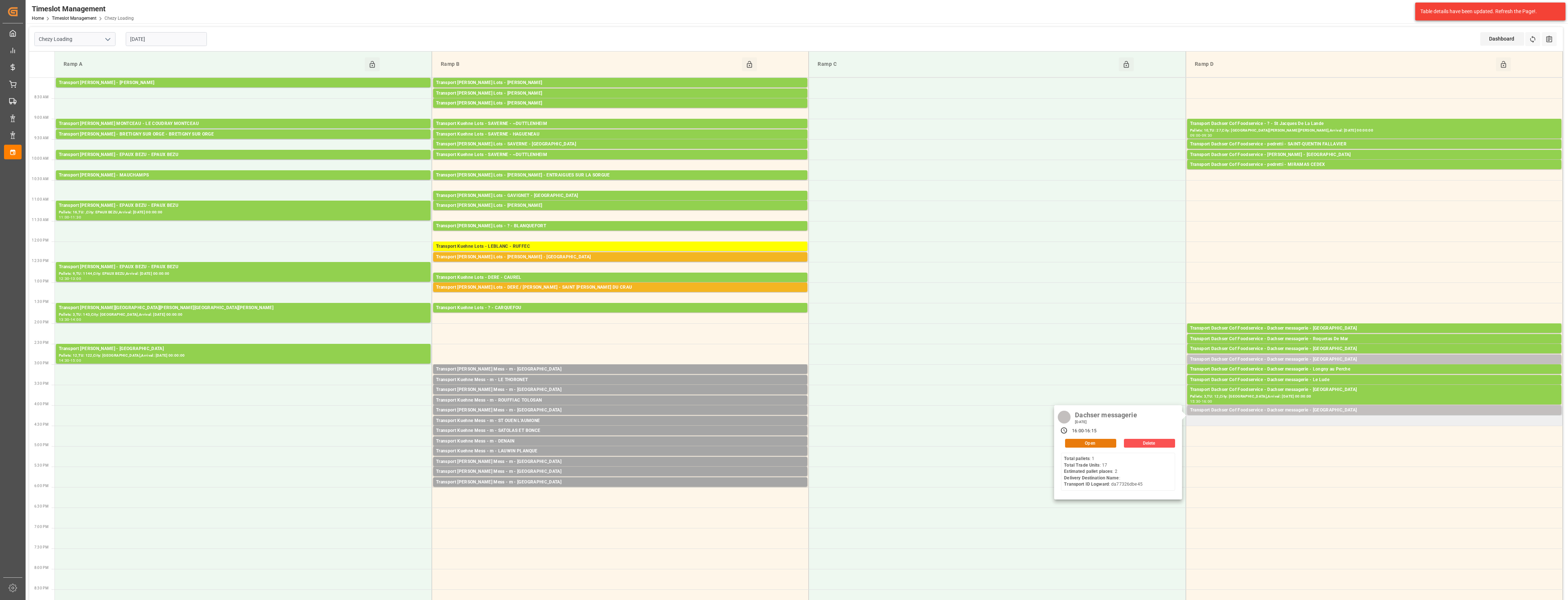
click at [1113, 443] on button "Open" at bounding box center [1091, 443] width 51 height 9
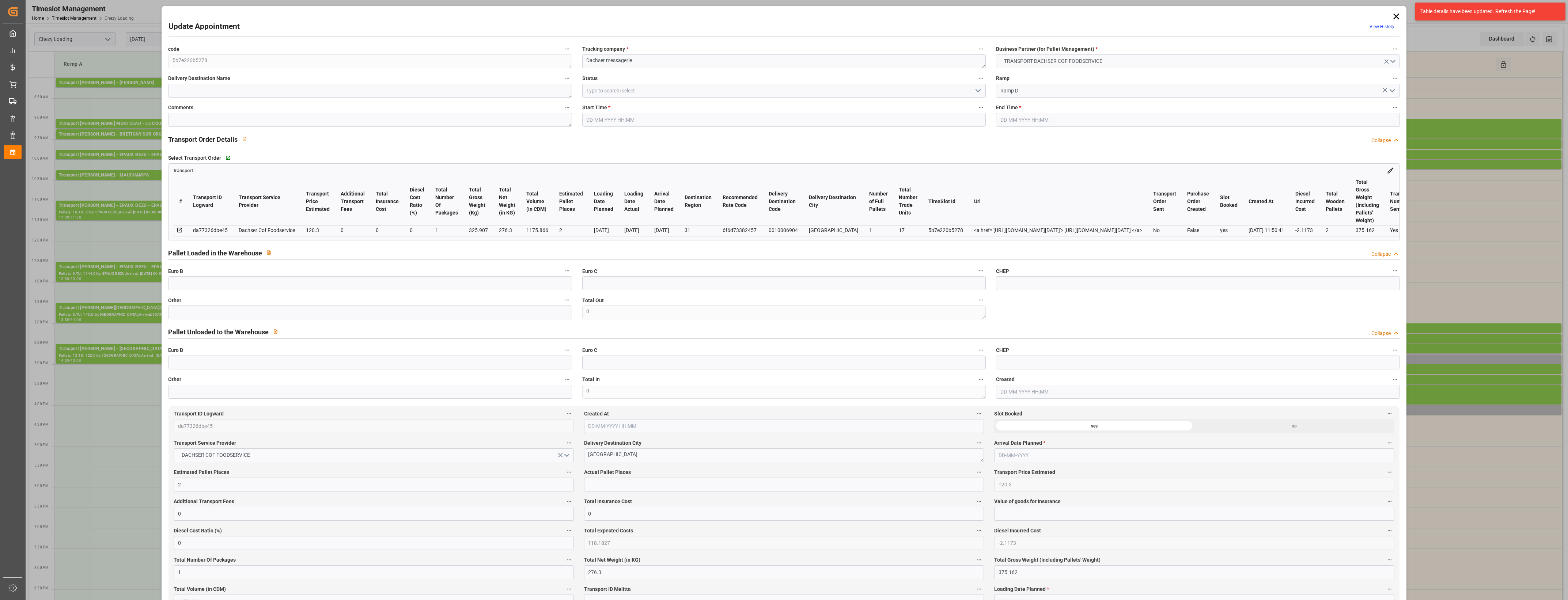
type input "2"
type input "120.3"
type input "0"
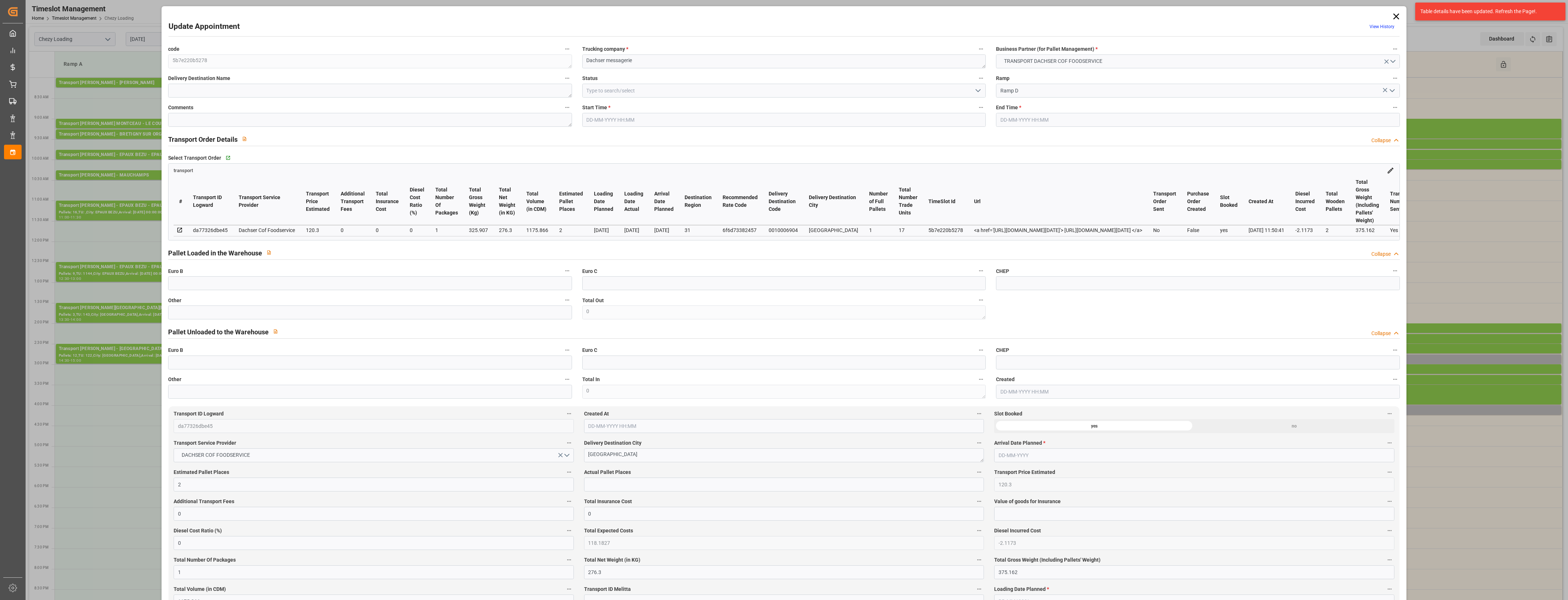
type input "118.1827"
type input "-2.1173"
type input "1"
type input "276.3"
type input "375.162"
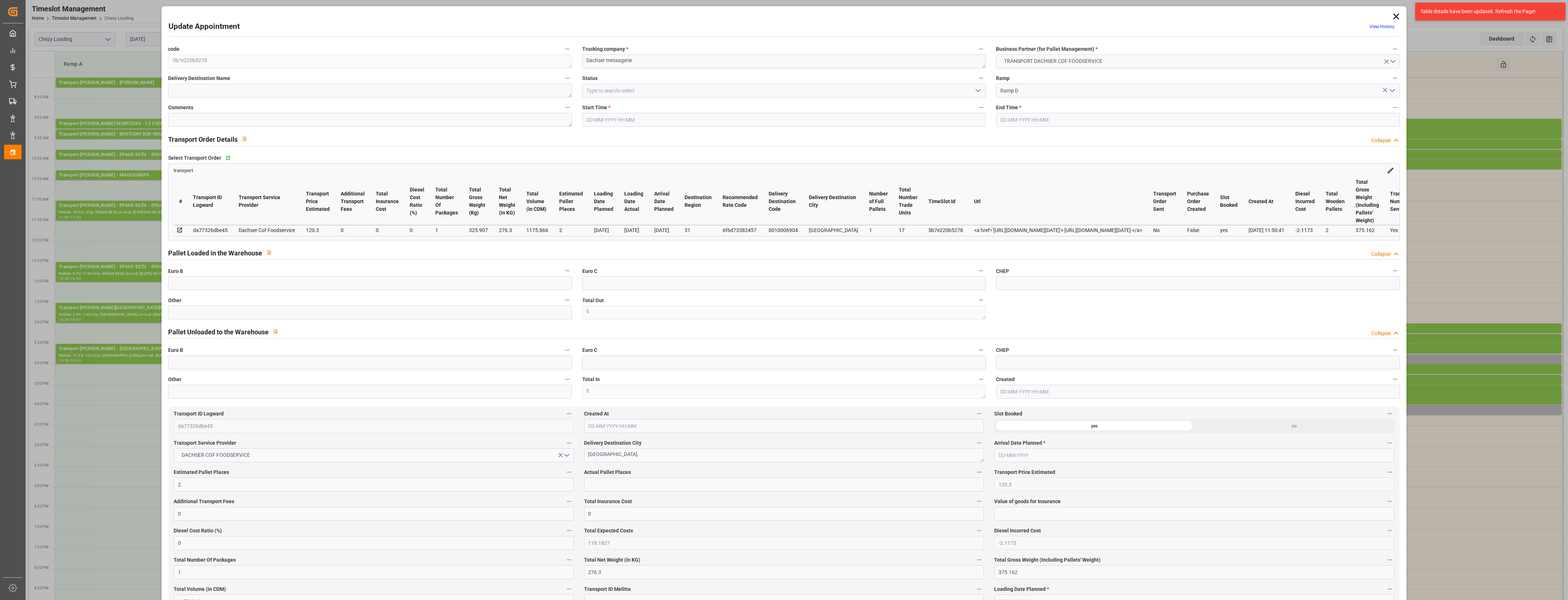
type input "1175.866"
type input "31"
type input "1"
type input "17"
type input "2"
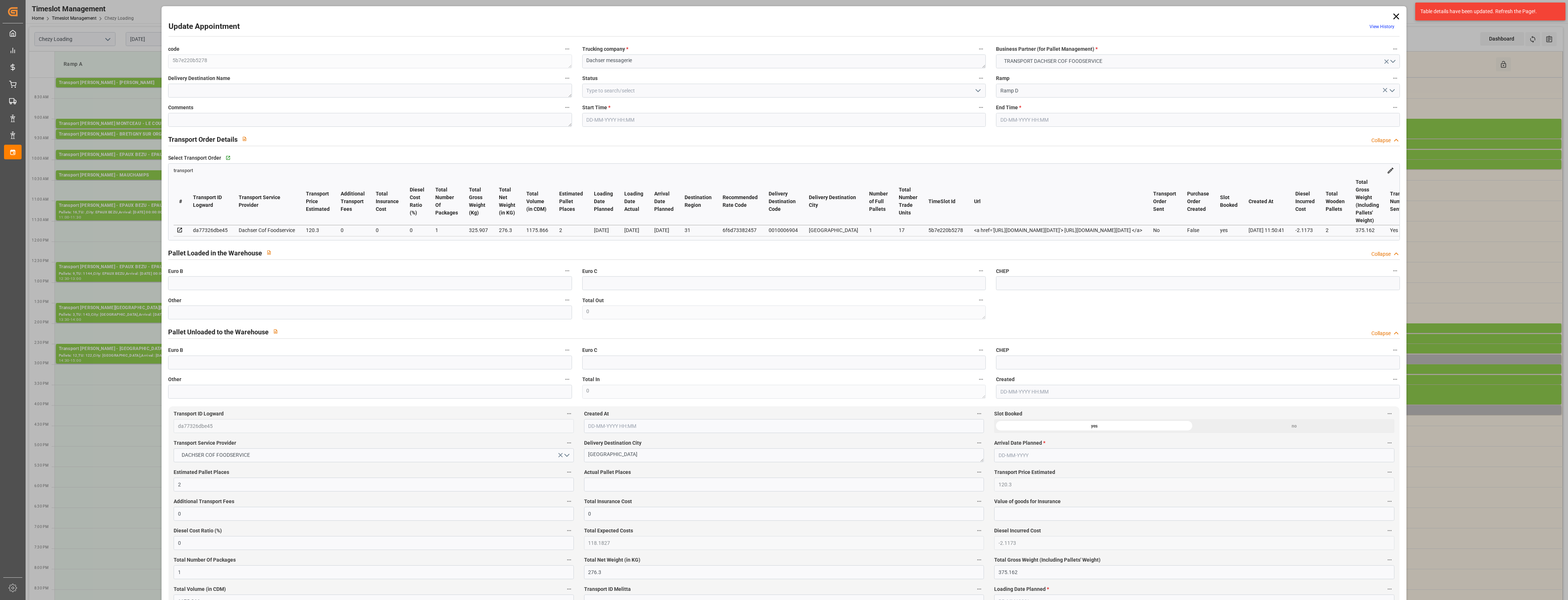
type input "101"
type input "325.907"
type input "0"
type input "4710.8598"
type input "0"
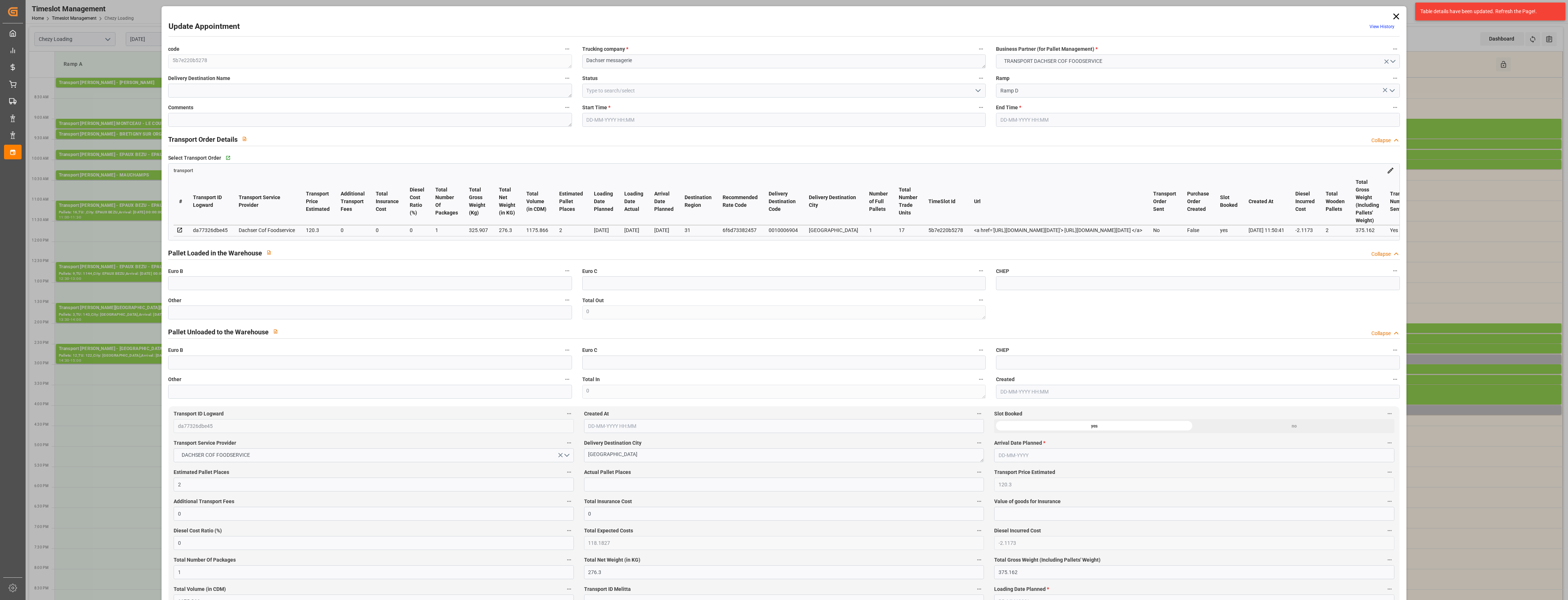
type input "0"
type input "21"
type input "35"
type input "[DATE] 16:00"
type input "[DATE] 16:15"
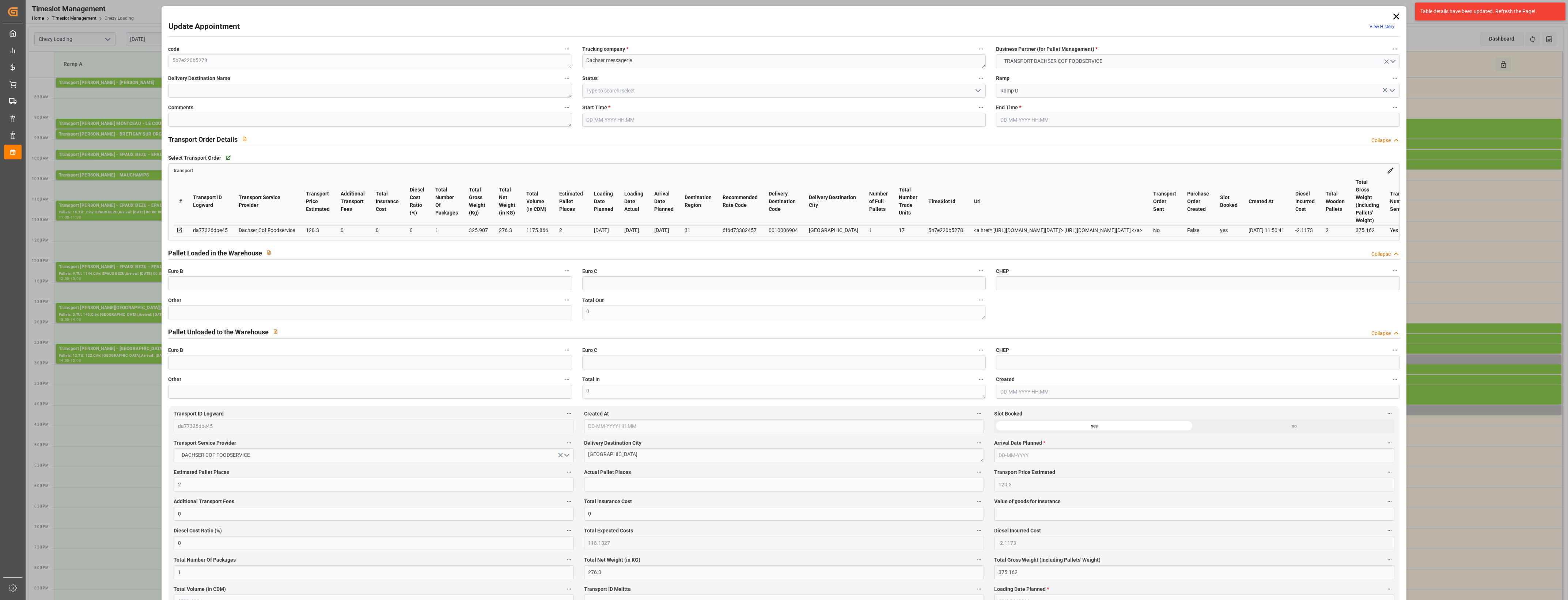
type input "[DATE] 12:36"
type input "[DATE] 11:50"
type input "[DATE]"
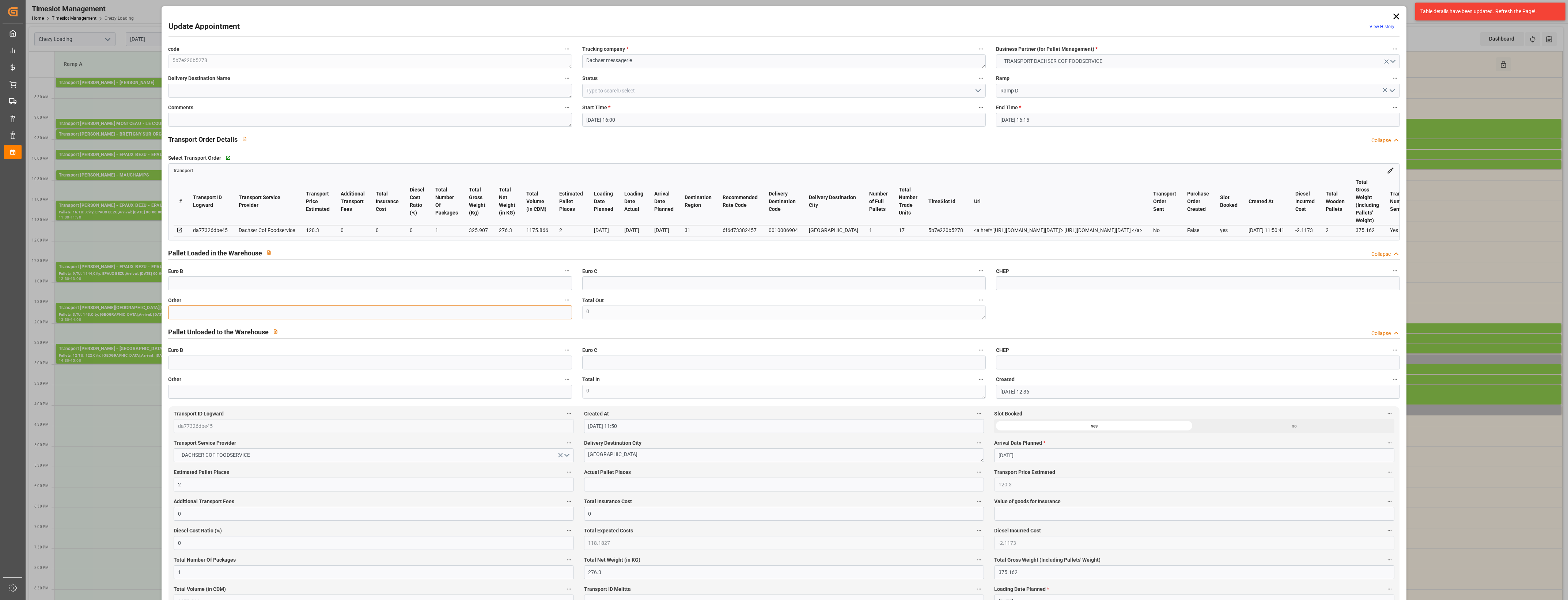
click at [422, 317] on input "text" at bounding box center [369, 312] width 404 height 14
type input "1"
drag, startPoint x: 592, startPoint y: 481, endPoint x: 597, endPoint y: 486, distance: 7.1
click at [592, 481] on input "text" at bounding box center [784, 484] width 400 height 14
type input "1"
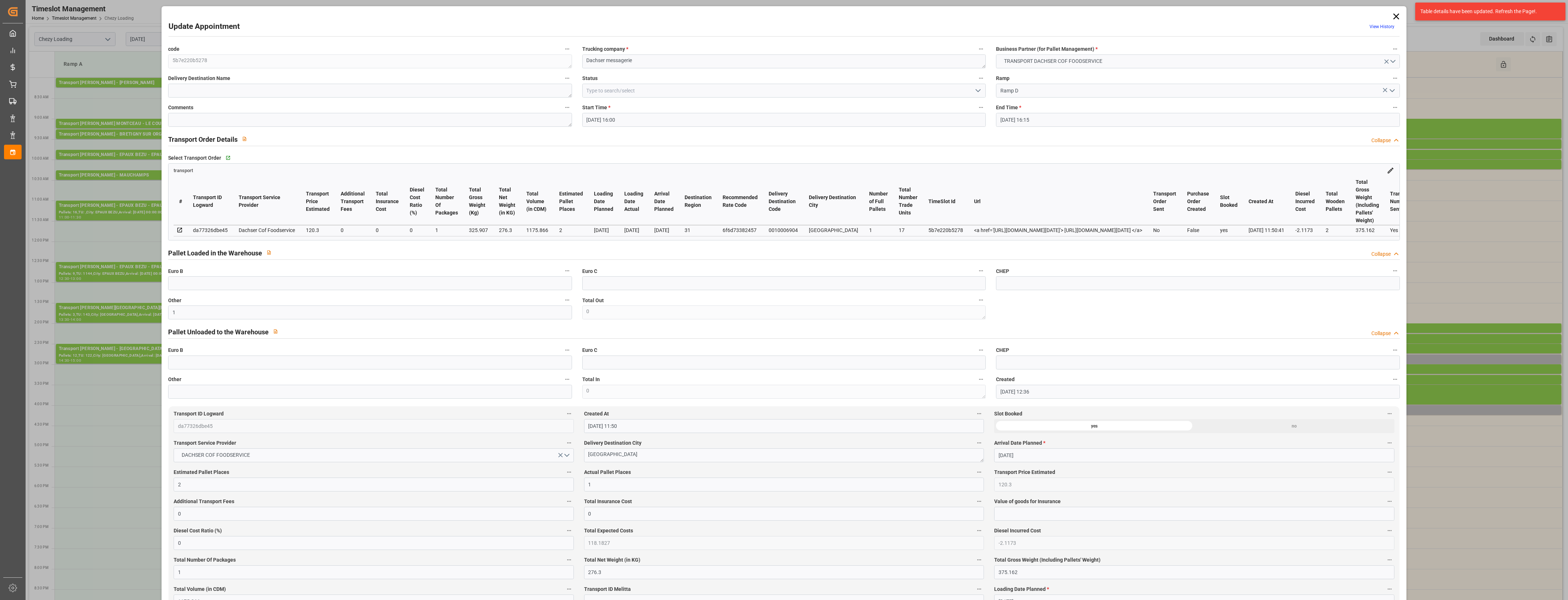
click at [718, 476] on label "Actual Pallet Places" at bounding box center [784, 472] width 400 height 10
click at [975, 476] on button "Actual Pallet Places" at bounding box center [979, 472] width 10 height 10
click at [735, 472] on div at bounding box center [784, 300] width 1568 height 600
click at [976, 90] on polyline "open menu" at bounding box center [978, 91] width 4 height 2
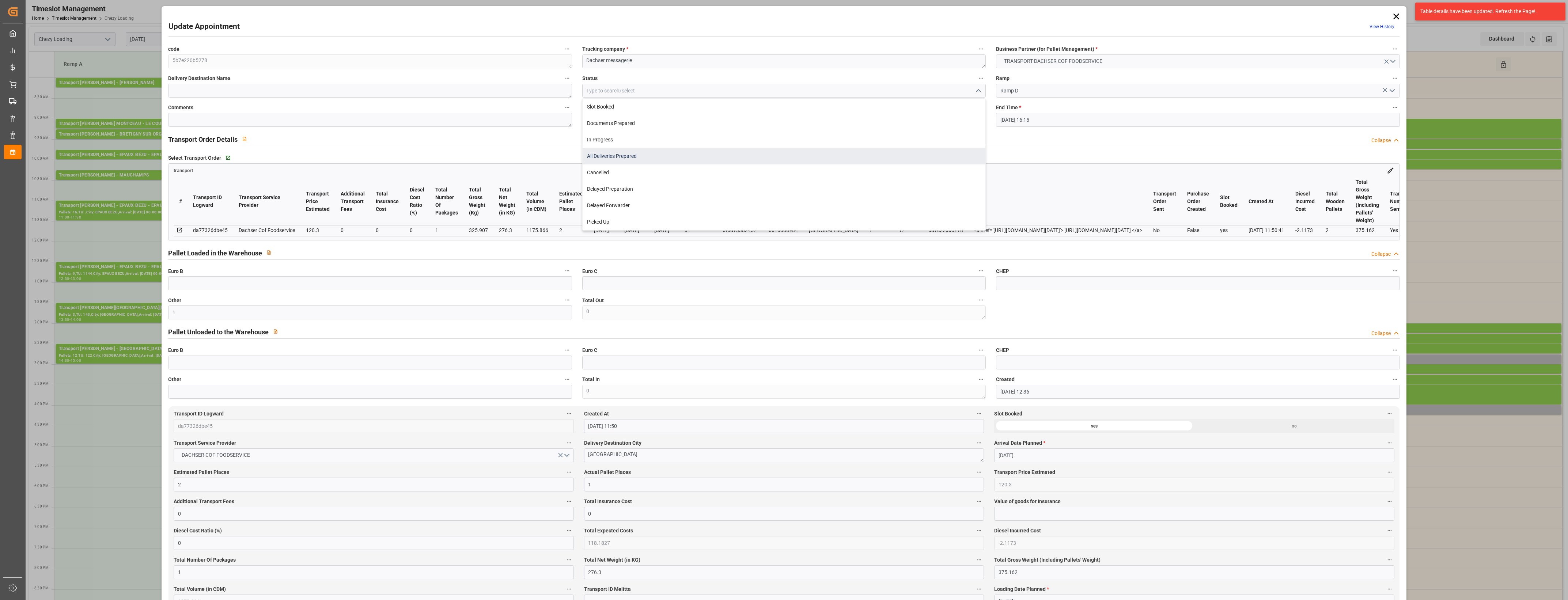
click at [677, 150] on div "All Deliveries Prepared" at bounding box center [784, 156] width 403 height 16
type input "All Deliveries Prepared"
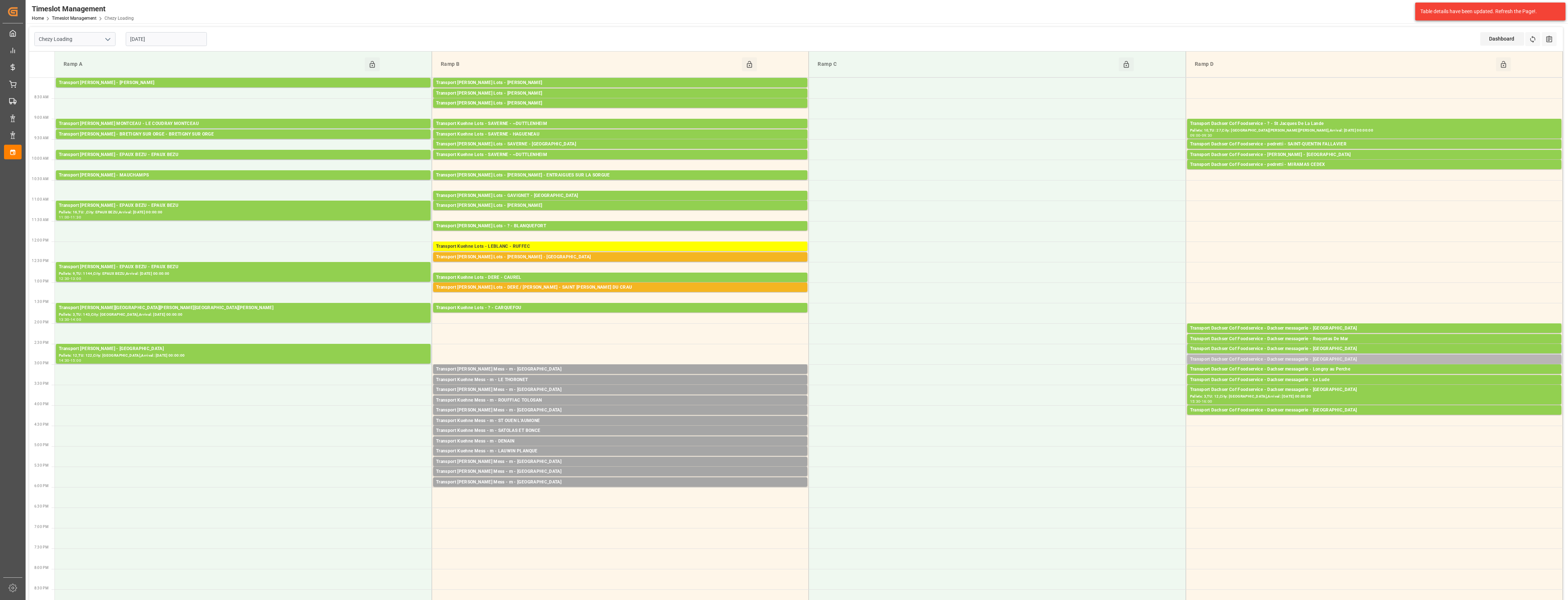
click at [1353, 359] on div "Transport Dachser Cof Foodservice - Dachser messagerie - [GEOGRAPHIC_DATA]" at bounding box center [1374, 360] width 368 height 7
click at [1112, 383] on button "Open" at bounding box center [1091, 382] width 51 height 9
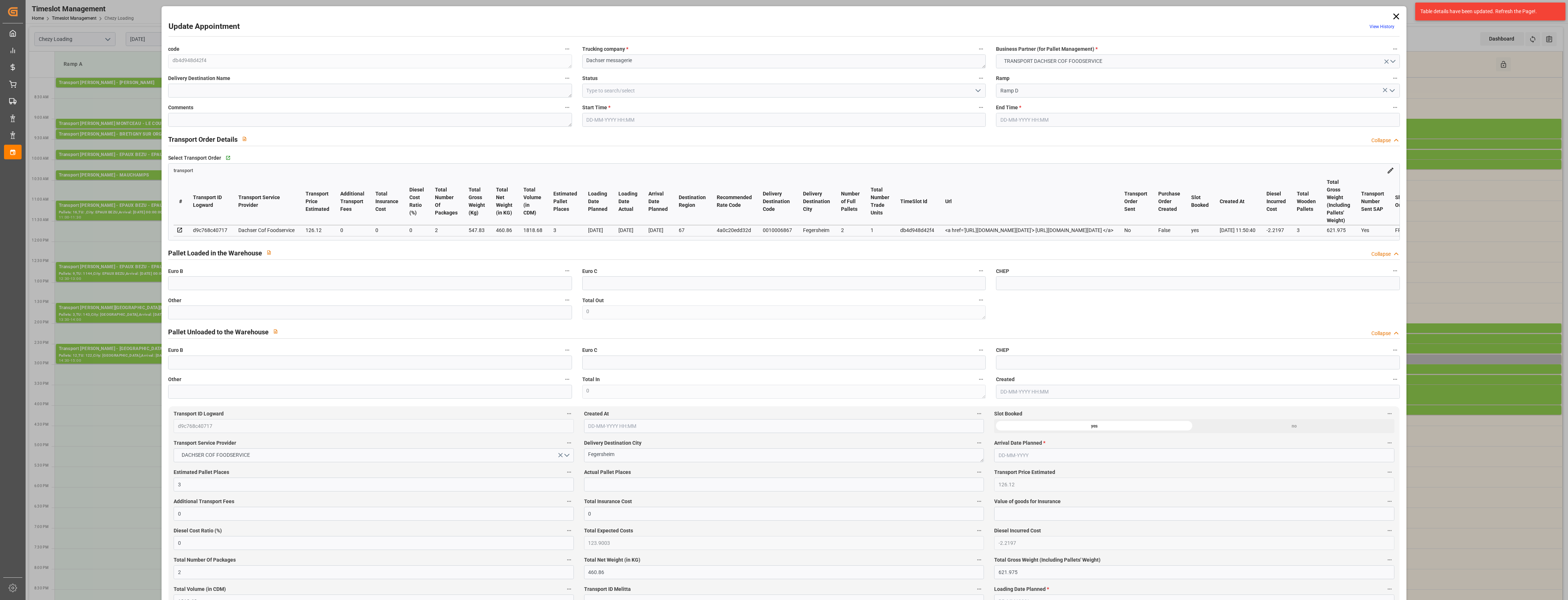
type input "[DATE] 14:45"
type input "[DATE] 15:00"
type input "[DATE] 12:30"
type input "[DATE] 11:50"
type input "[DATE]"
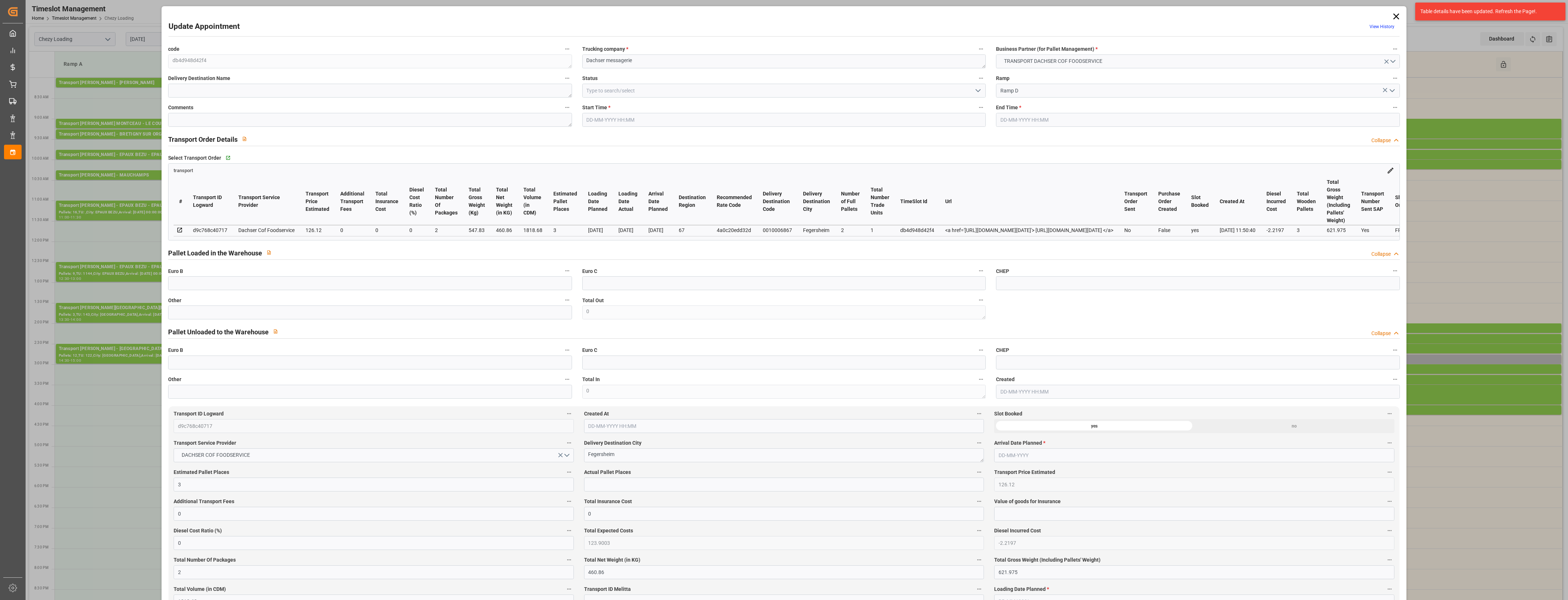
type input "[DATE]"
click at [202, 317] on input "text" at bounding box center [369, 312] width 404 height 14
type input "2"
click at [605, 489] on input "text" at bounding box center [784, 484] width 400 height 14
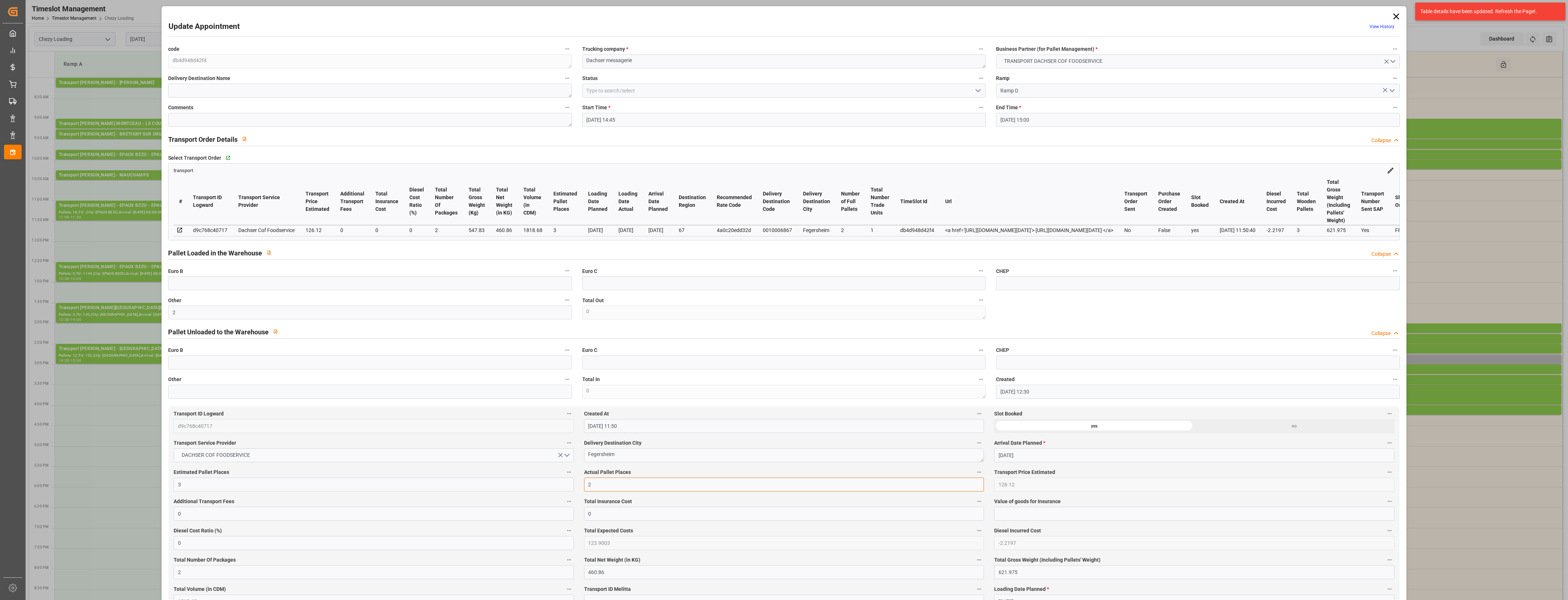
type input "2"
click at [642, 473] on label "Actual Pallet Places" at bounding box center [784, 472] width 400 height 10
click at [975, 473] on button "Actual Pallet Places" at bounding box center [979, 472] width 10 height 10
click at [673, 473] on div at bounding box center [784, 300] width 1568 height 600
click at [977, 91] on polyline "open menu" at bounding box center [978, 91] width 4 height 2
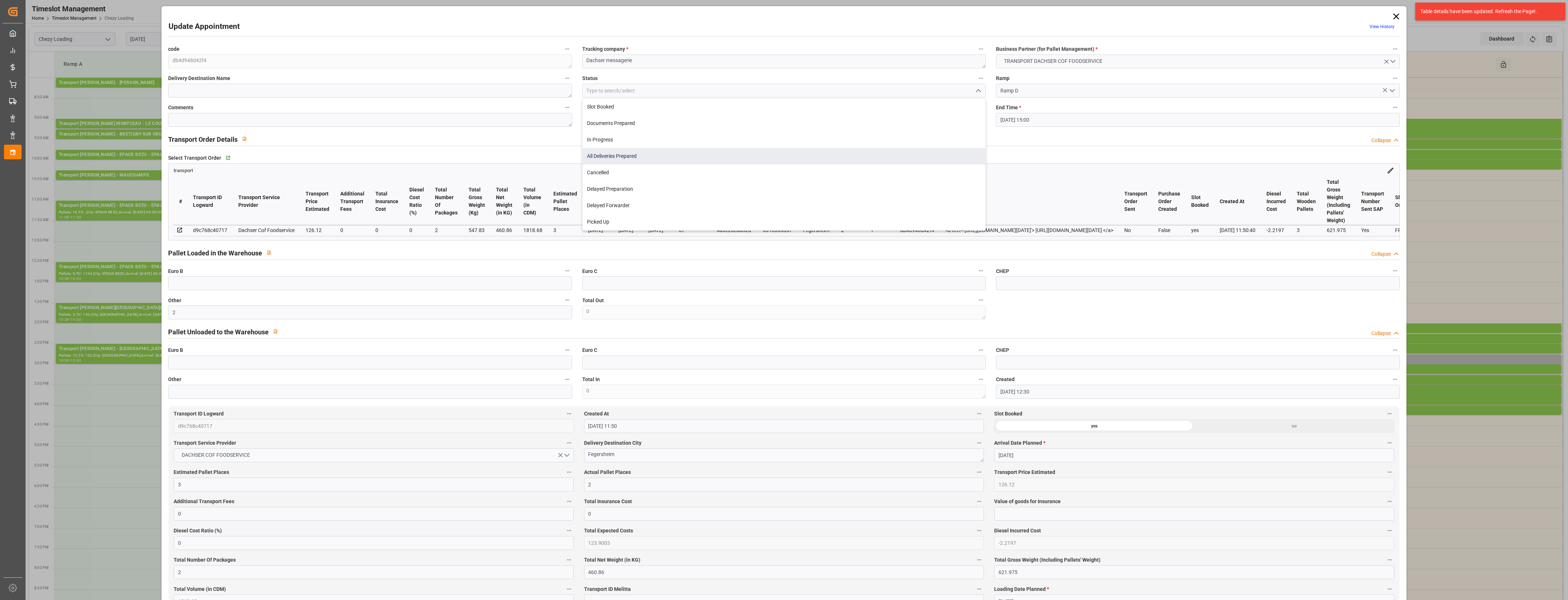
click at [607, 158] on div "All Deliveries Prepared" at bounding box center [784, 156] width 403 height 16
type input "All Deliveries Prepared"
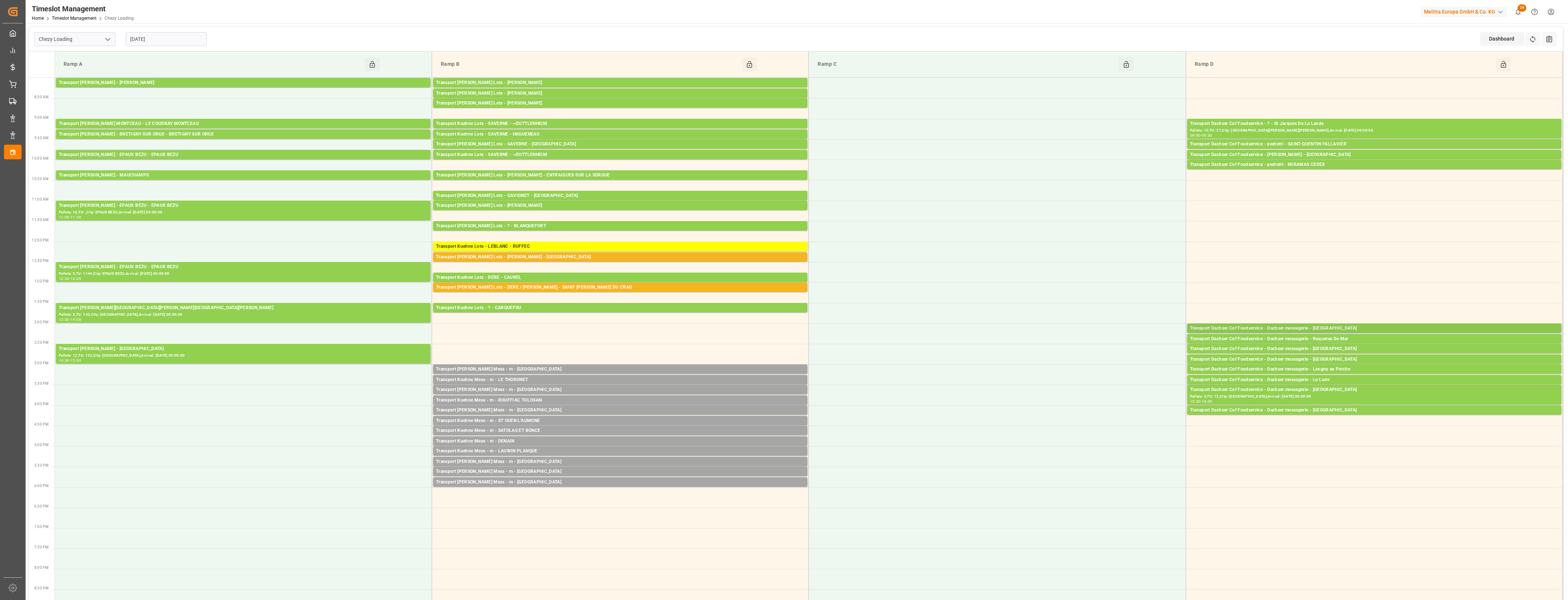
click at [1328, 326] on div "Transport Dachser Cof Foodservice - Dachser messagerie - [GEOGRAPHIC_DATA]" at bounding box center [1374, 329] width 368 height 7
click at [1114, 365] on button "Open" at bounding box center [1091, 361] width 51 height 9
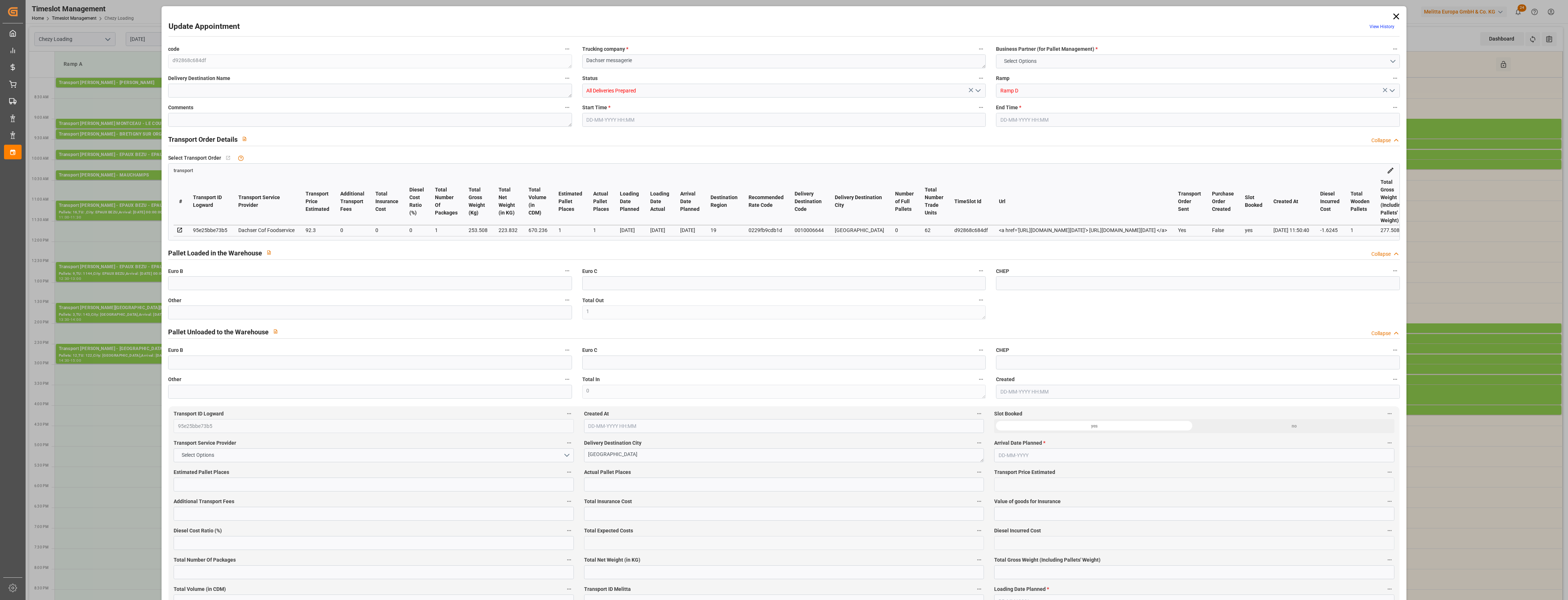
type input "1"
type input "92.3"
type input "0"
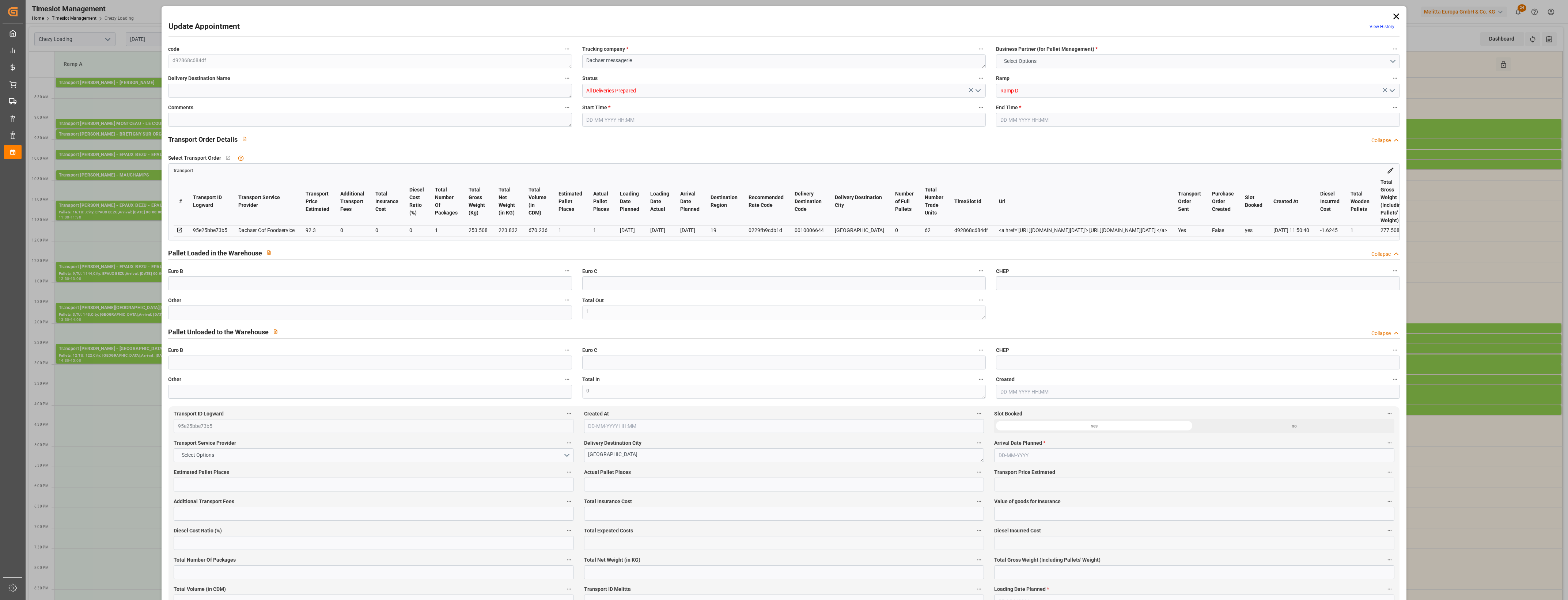
type input "0"
type input "90.6755"
type input "-1.6245"
type input "1"
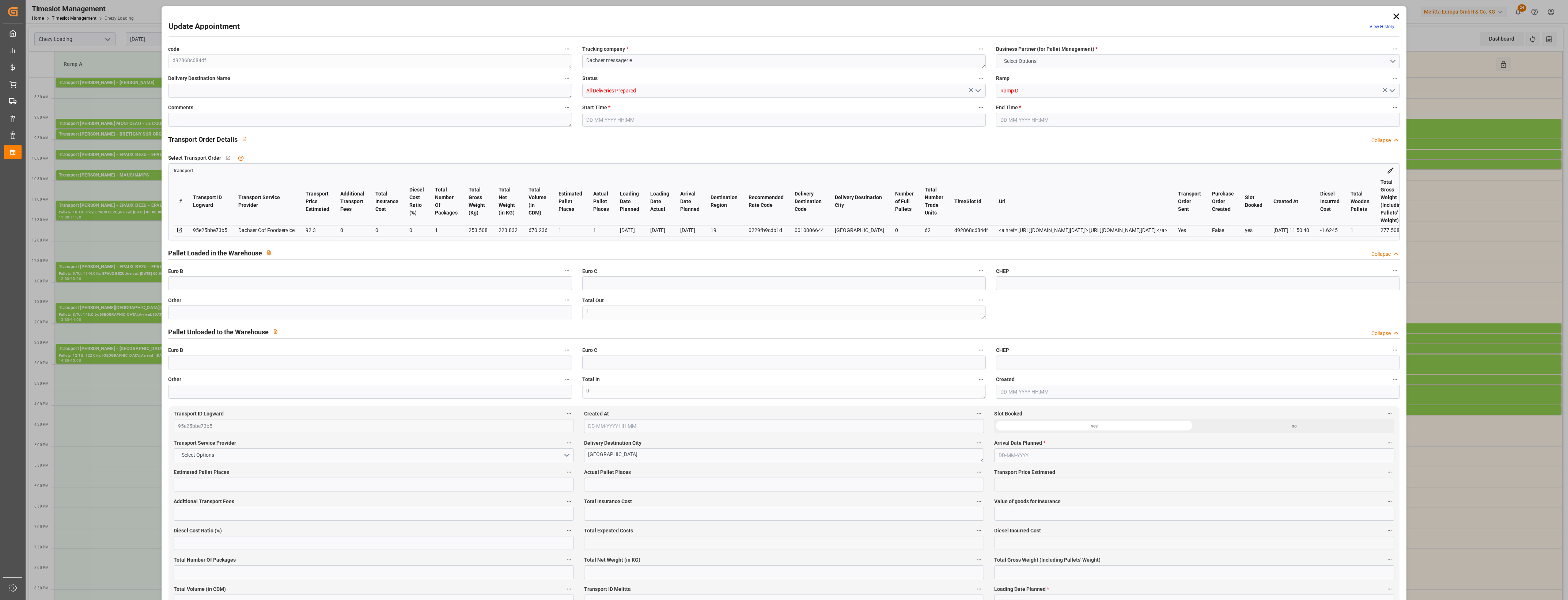
type input "223.832"
type input "277.508"
type input "670.236"
type input "19"
type input "0"
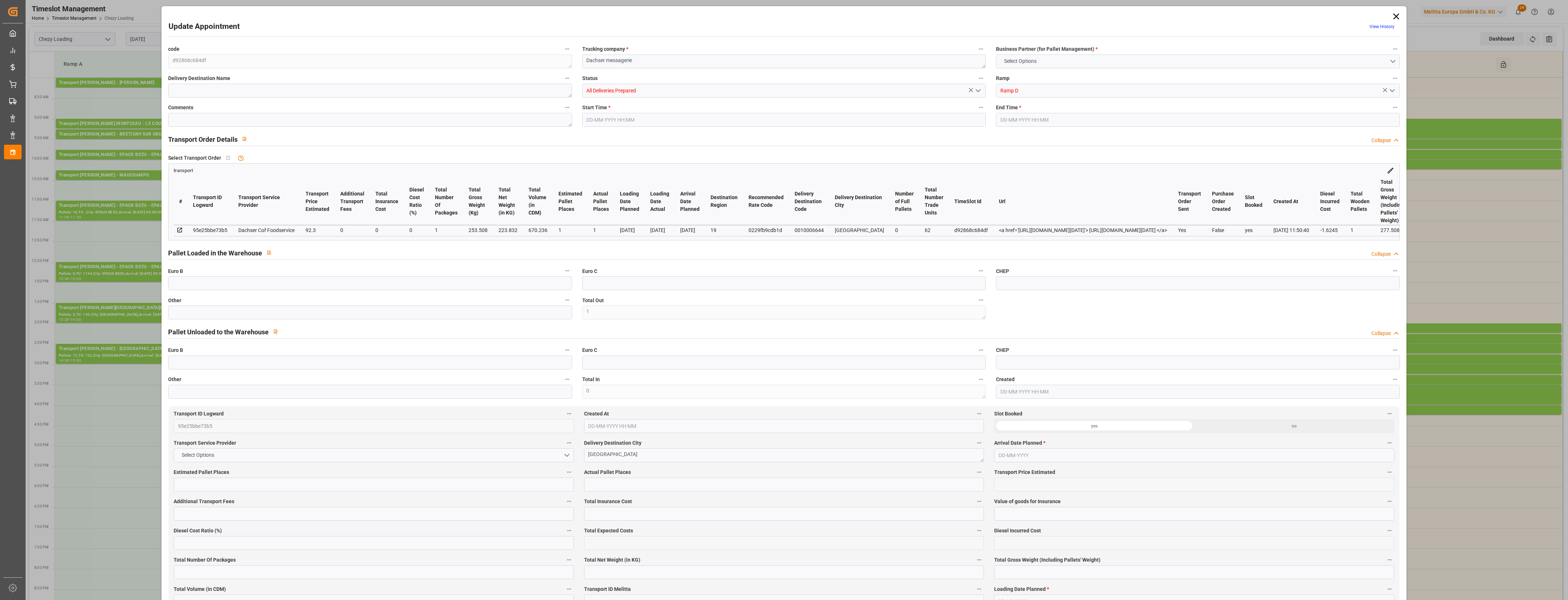
type input "62"
type input "1"
type input "101"
type input "253.508"
type input "0"
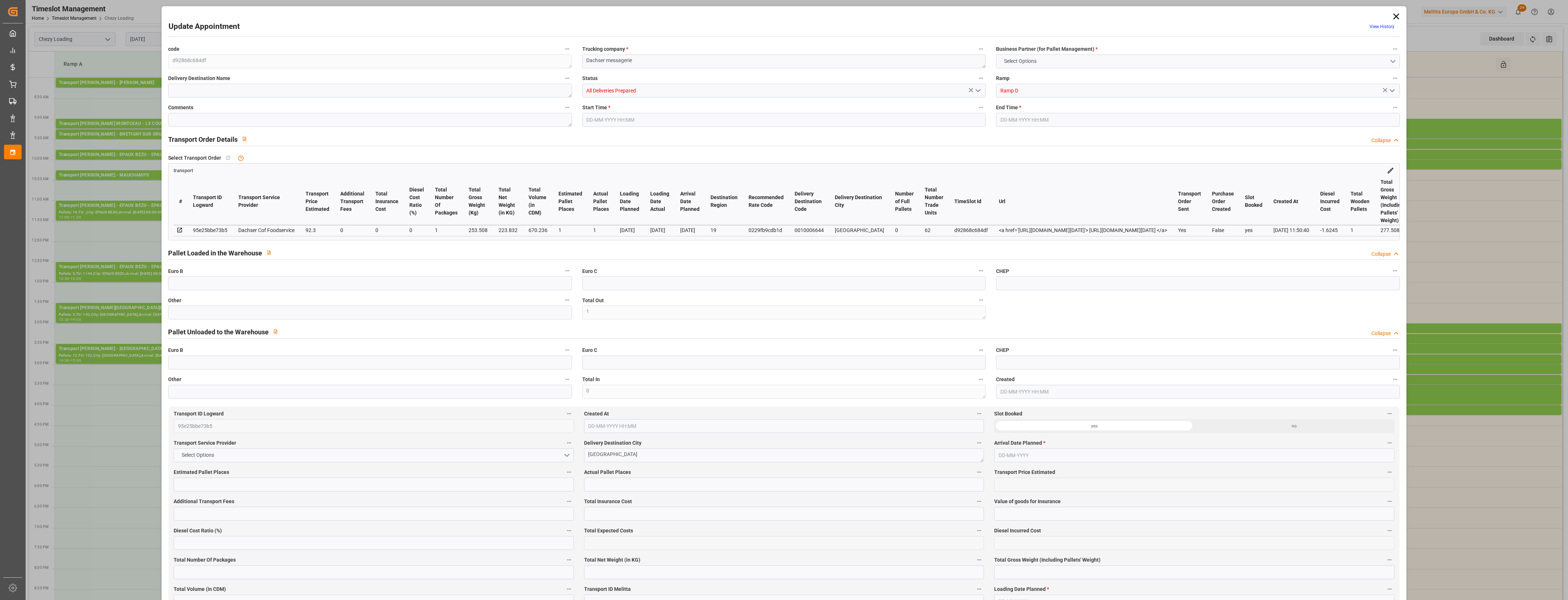
type input "4710.8598"
type input "0"
type input "21"
type input "35"
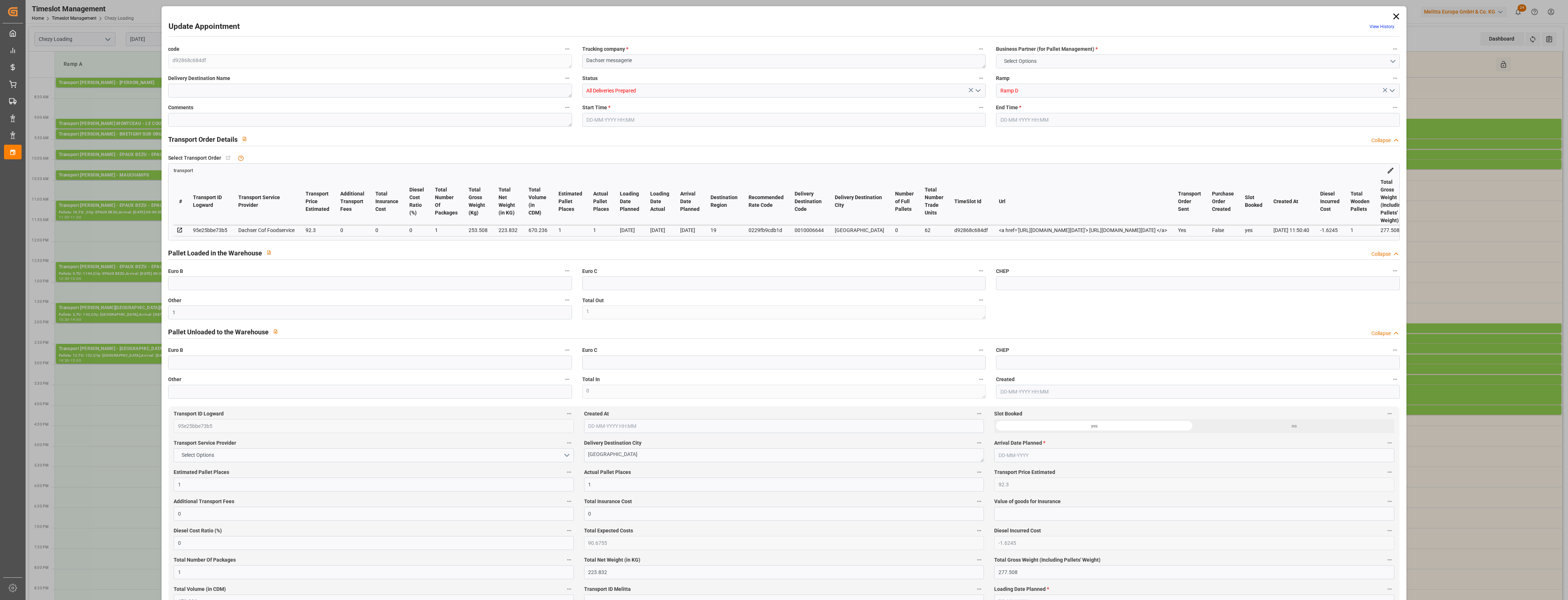
type input "[DATE] 14:00"
type input "[DATE] 14:15"
type input "[DATE] 12:28"
type input "[DATE] 11:50"
type input "[DATE]"
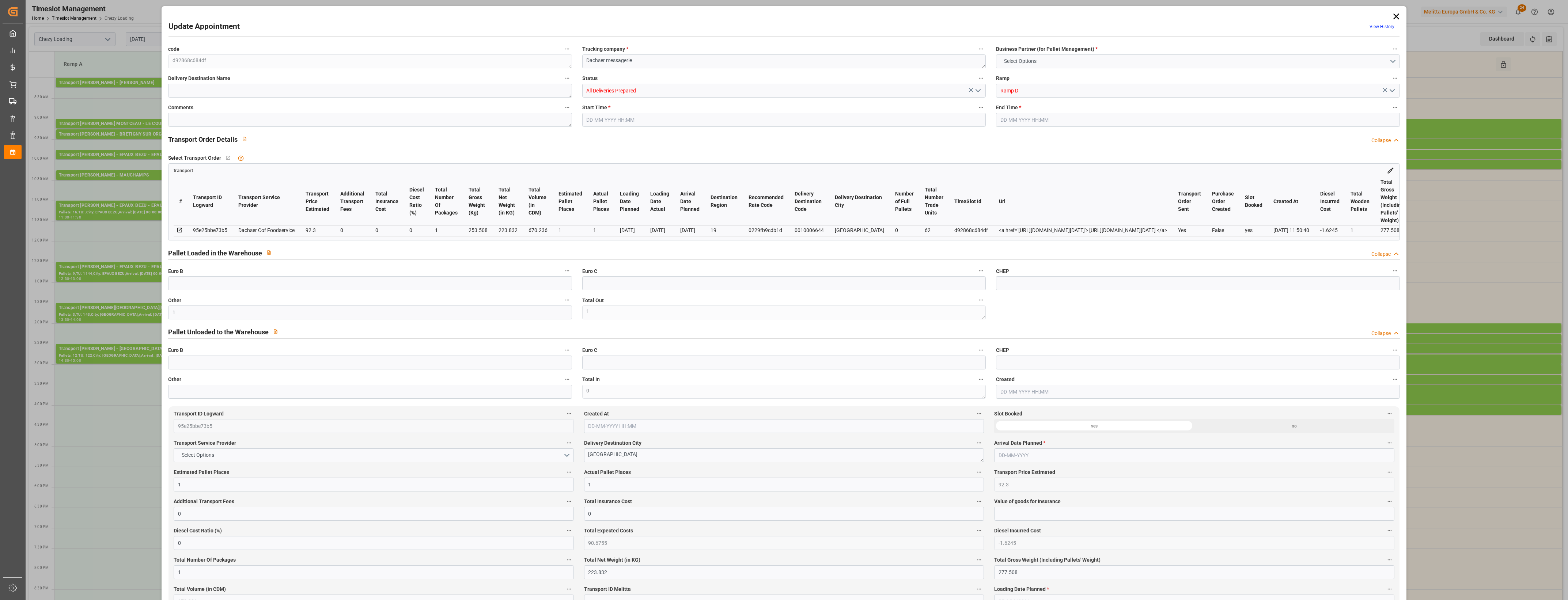
type input "[DATE]"
click at [976, 88] on icon "open menu" at bounding box center [978, 91] width 9 height 9
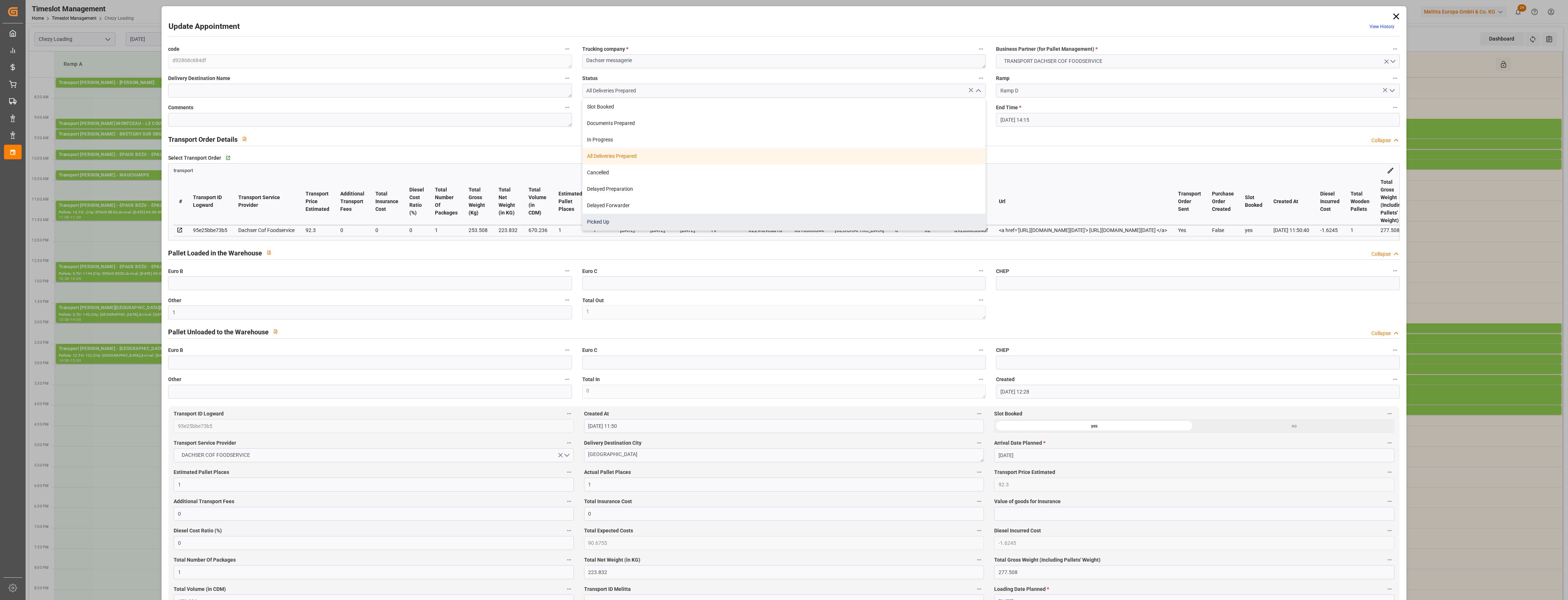
click at [621, 223] on div "Picked Up" at bounding box center [784, 222] width 403 height 16
type input "Picked Up"
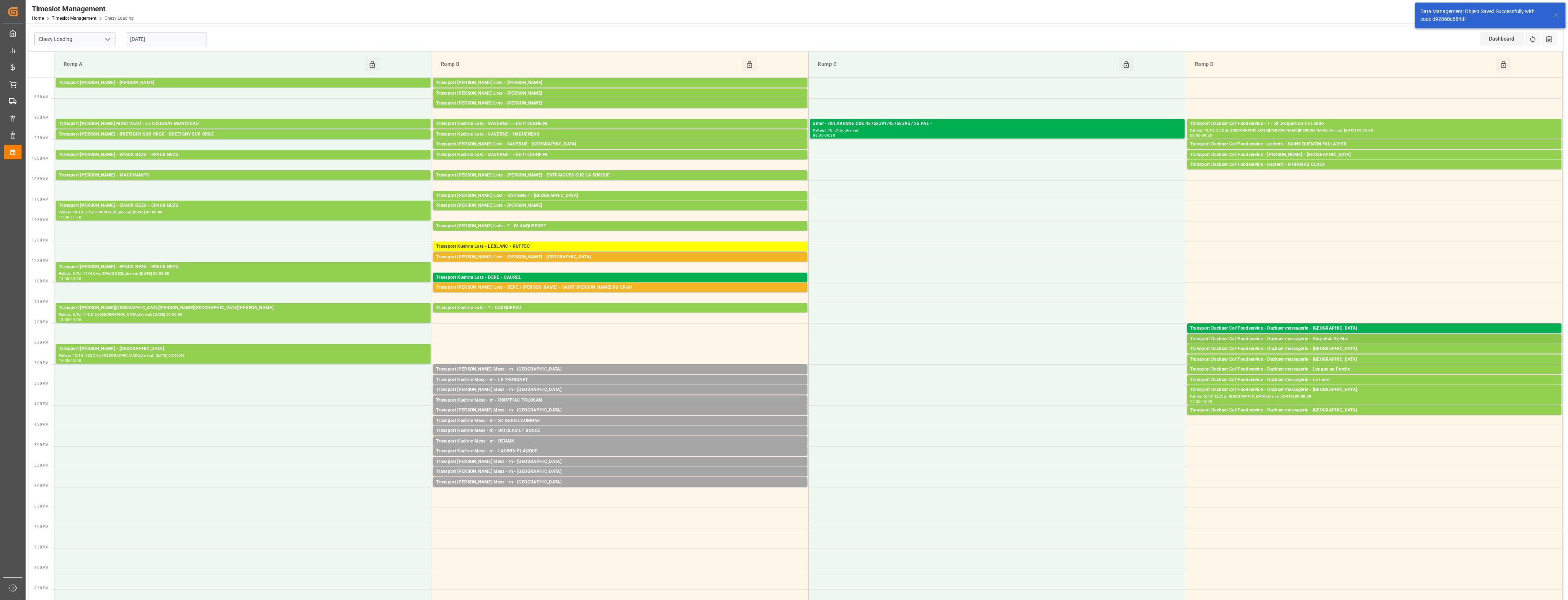
click at [1351, 339] on div "Transport Dachser Cof Foodservice - Dachser messagerie - Roquetas De Mar" at bounding box center [1374, 339] width 368 height 7
click at [1112, 363] on button "Open" at bounding box center [1091, 361] width 51 height 9
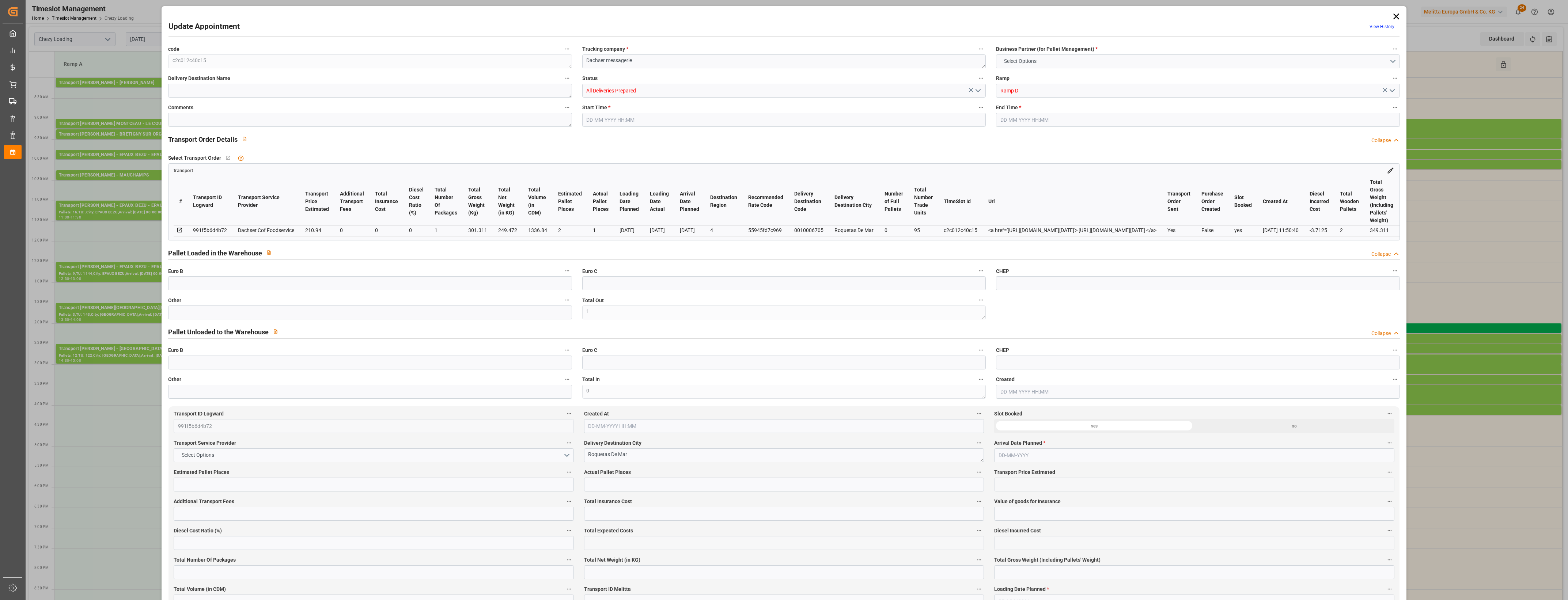
type input "1"
type input "2"
type input "1"
type input "210.94"
type input "0"
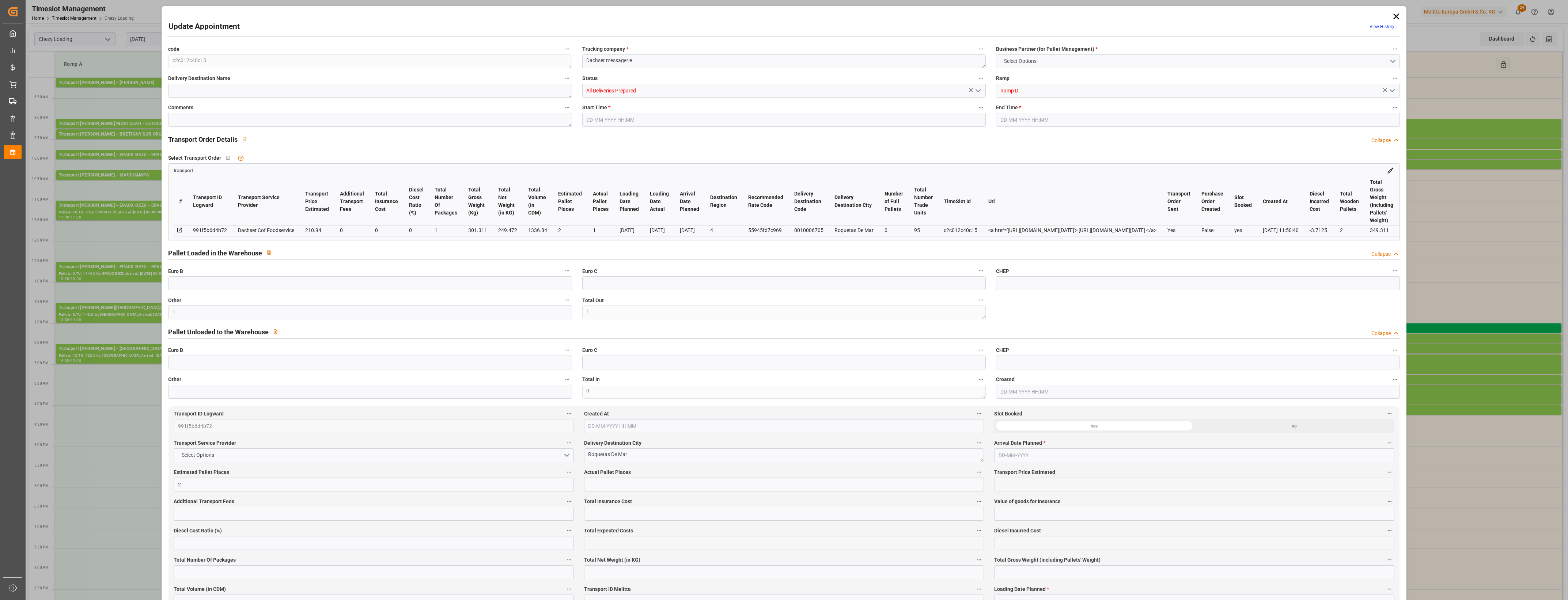
type input "0"
type input "207.2275"
type input "-3.7125"
type input "1"
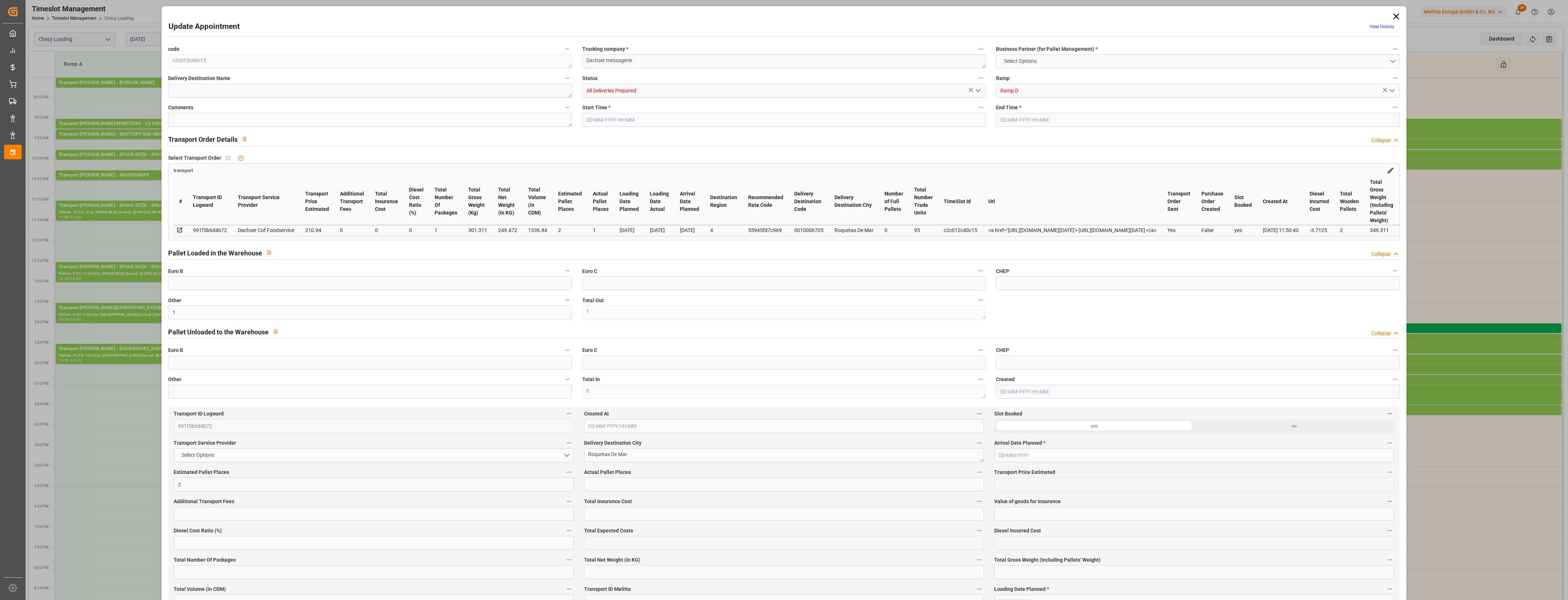
type input "249.472"
type input "349.311"
type input "1336.84"
type input "4"
type input "0"
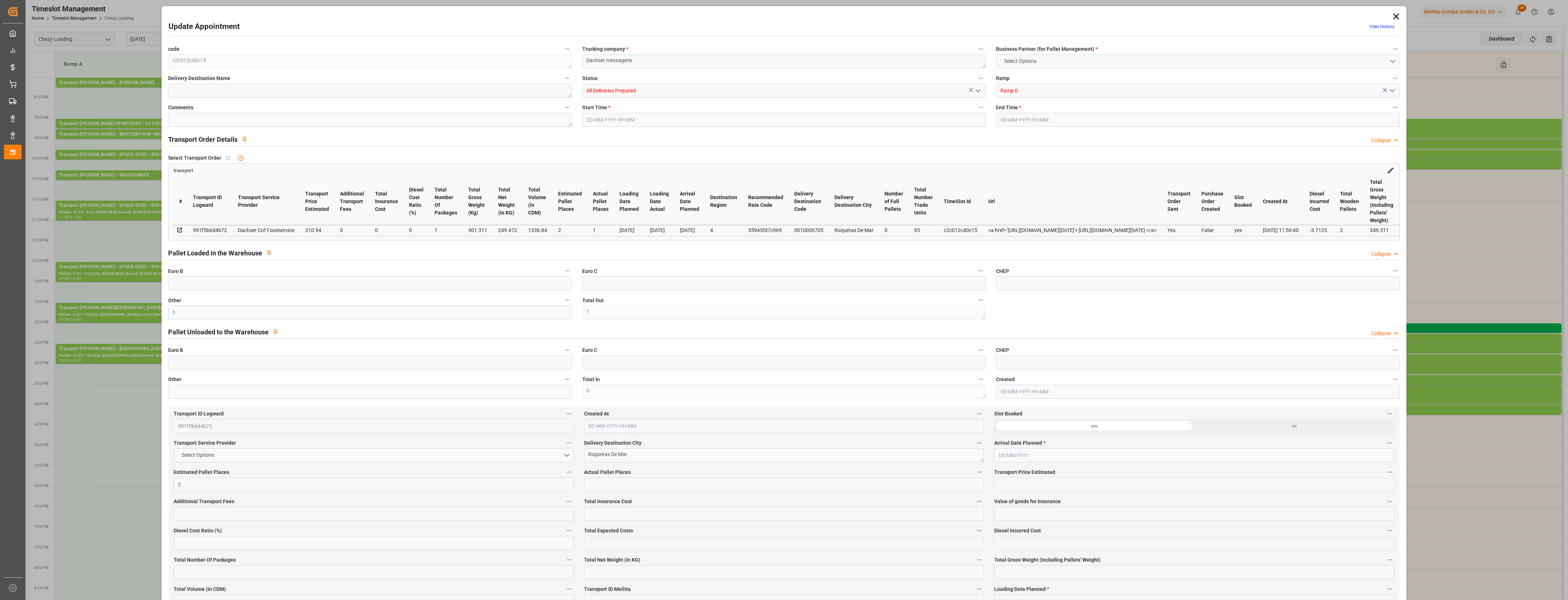
type input "95"
type input "2"
type input "101"
type input "301.311"
type input "0"
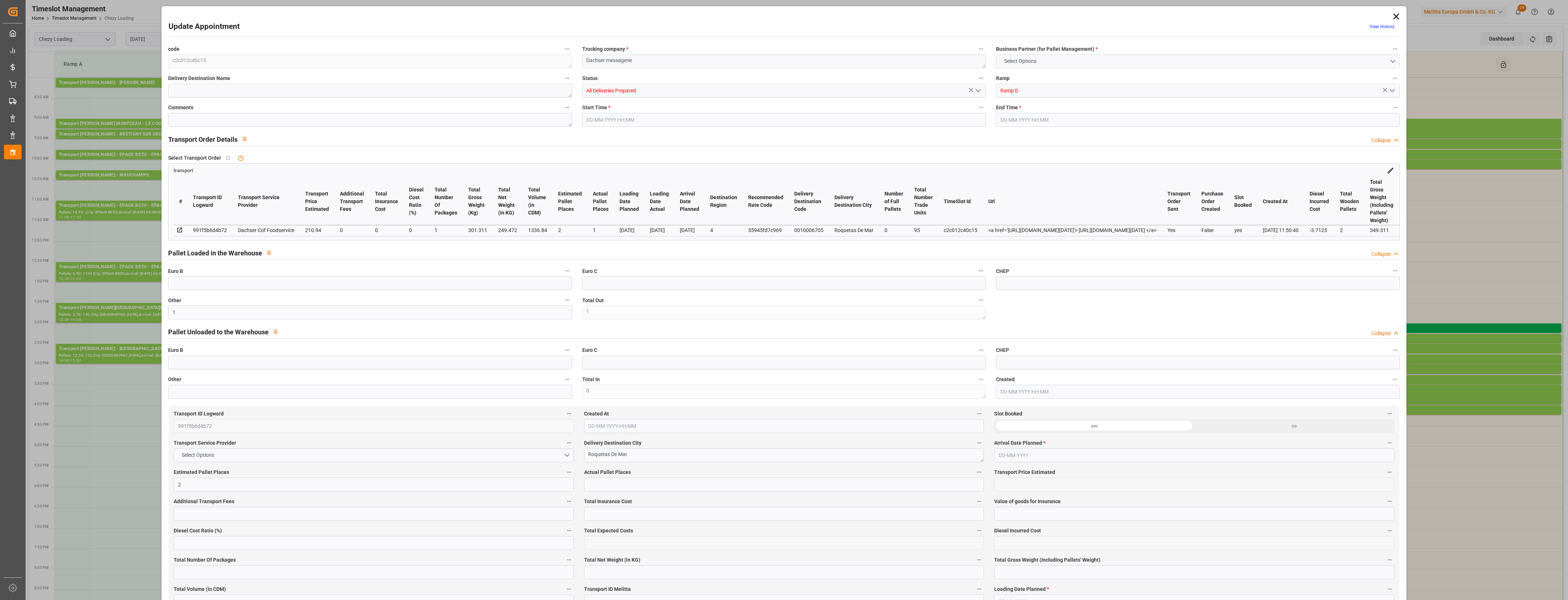
type input "4710.8598"
type input "0"
type input "21"
type input "35"
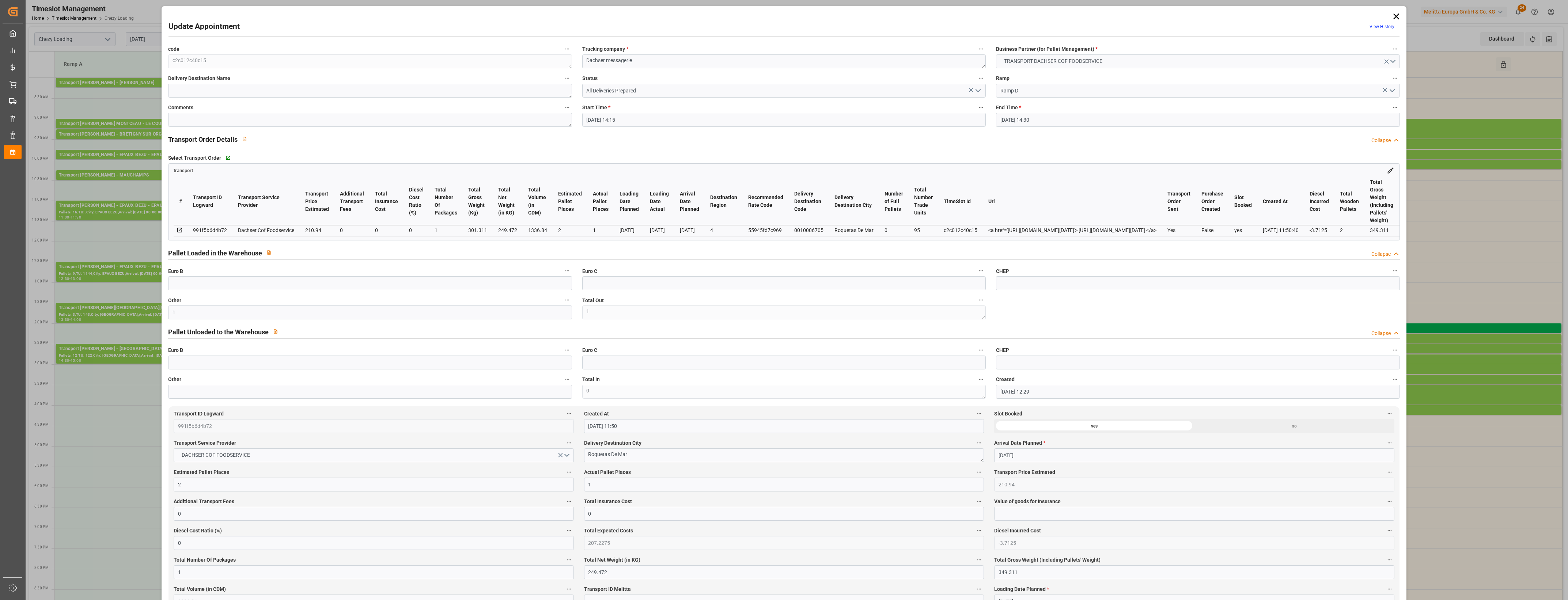
type input "[DATE] 14:15"
type input "[DATE] 14:30"
type input "[DATE] 12:29"
type input "[DATE] 11:50"
type input "[DATE]"
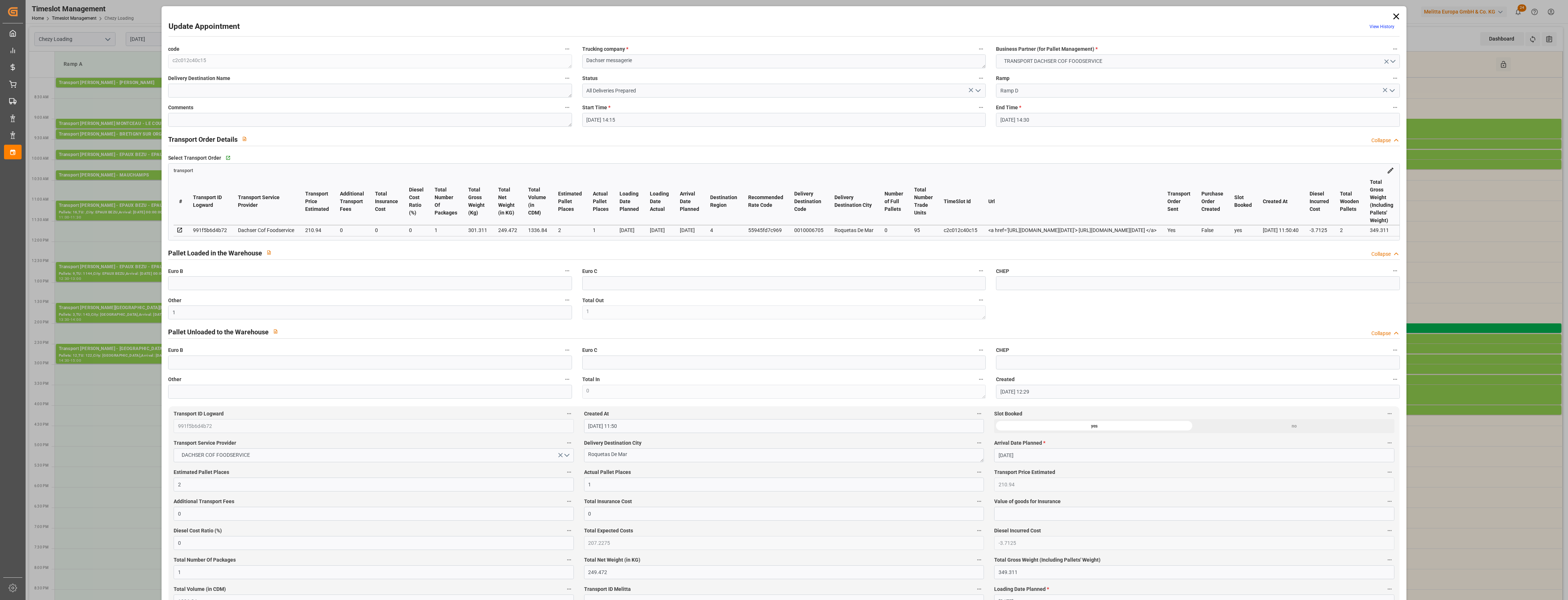
type input "[DATE]"
click at [979, 91] on icon "open menu" at bounding box center [978, 91] width 9 height 9
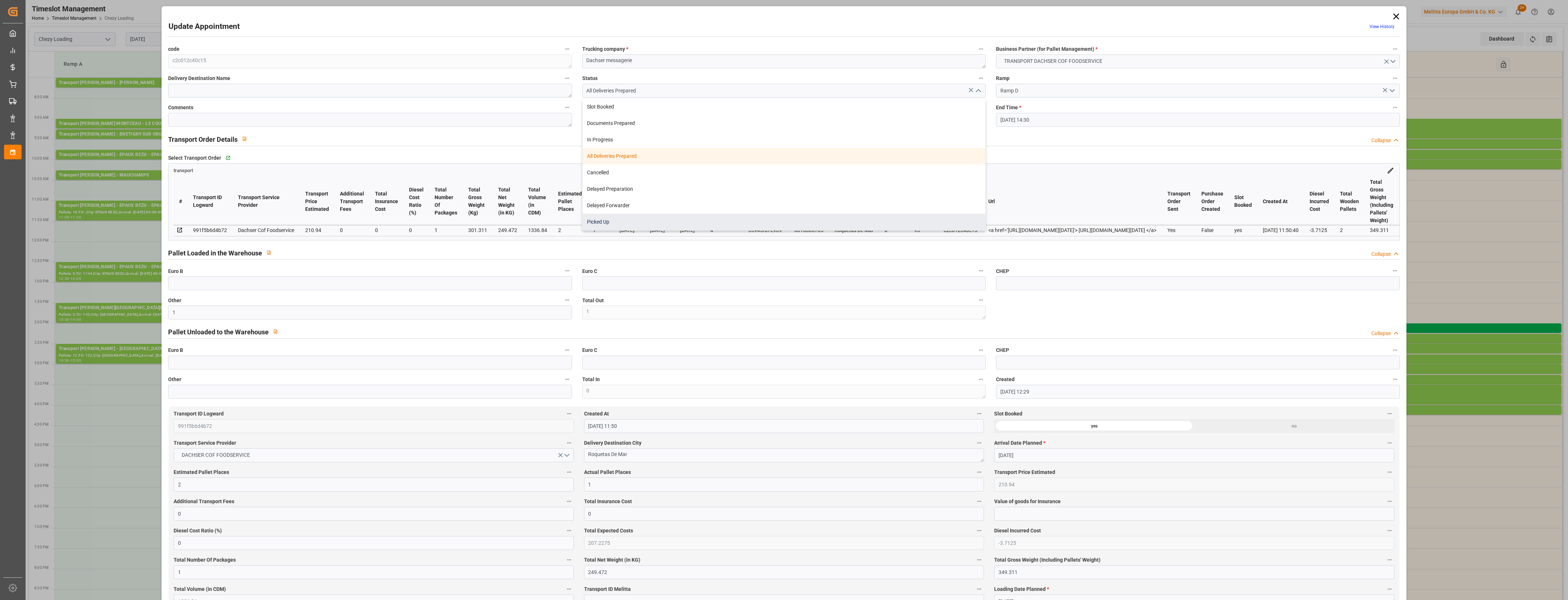
click at [598, 224] on div "Picked Up" at bounding box center [784, 222] width 403 height 16
type input "Picked Up"
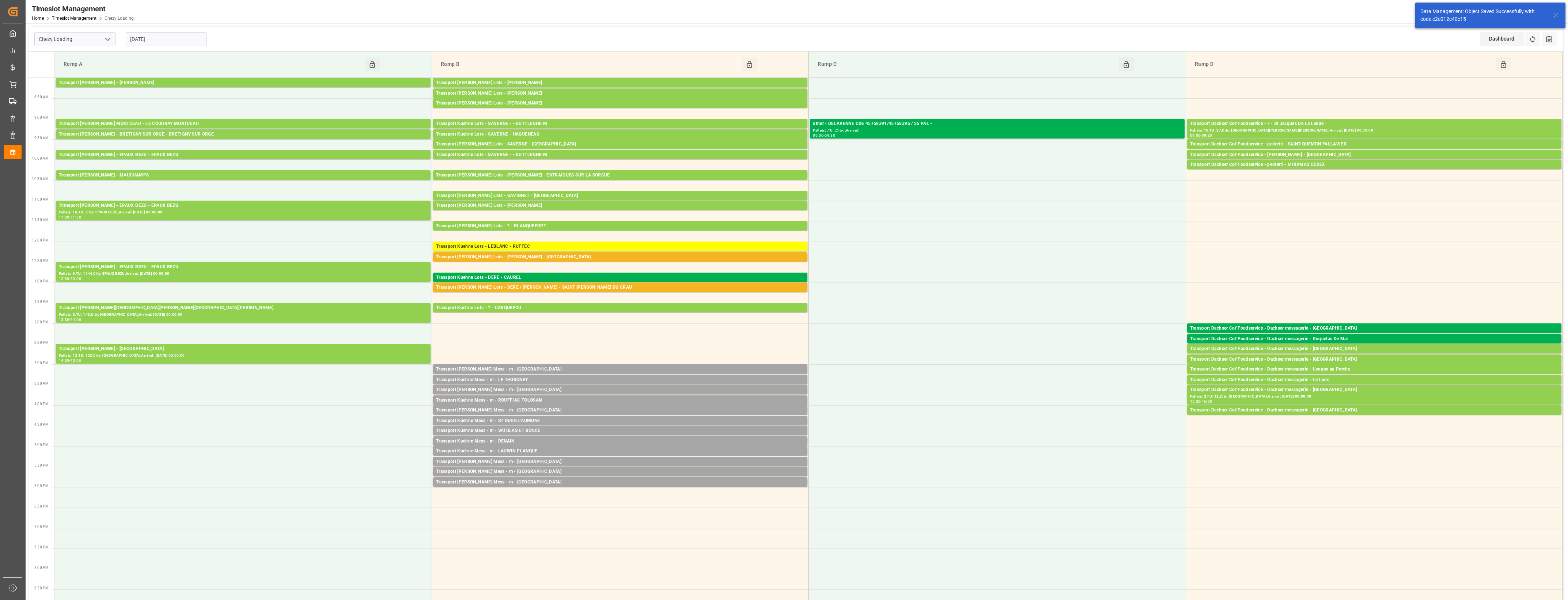
click at [1326, 347] on div "Transport Dachser Cof Foodservice - Dachser messagerie - [GEOGRAPHIC_DATA]" at bounding box center [1374, 349] width 368 height 7
click at [1101, 381] on button "Open" at bounding box center [1091, 382] width 51 height 9
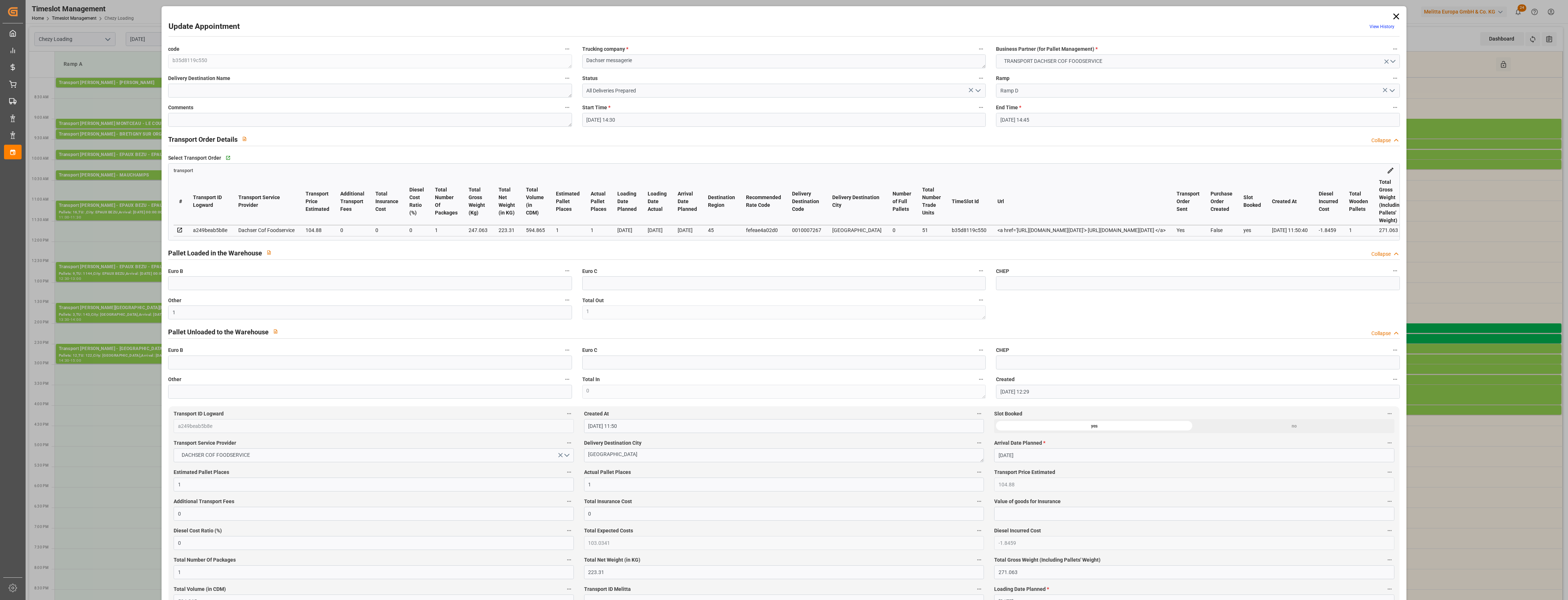
type input "[DATE] 14:30"
type input "[DATE] 14:45"
type input "[DATE] 12:29"
type input "[DATE] 11:50"
type input "[DATE]"
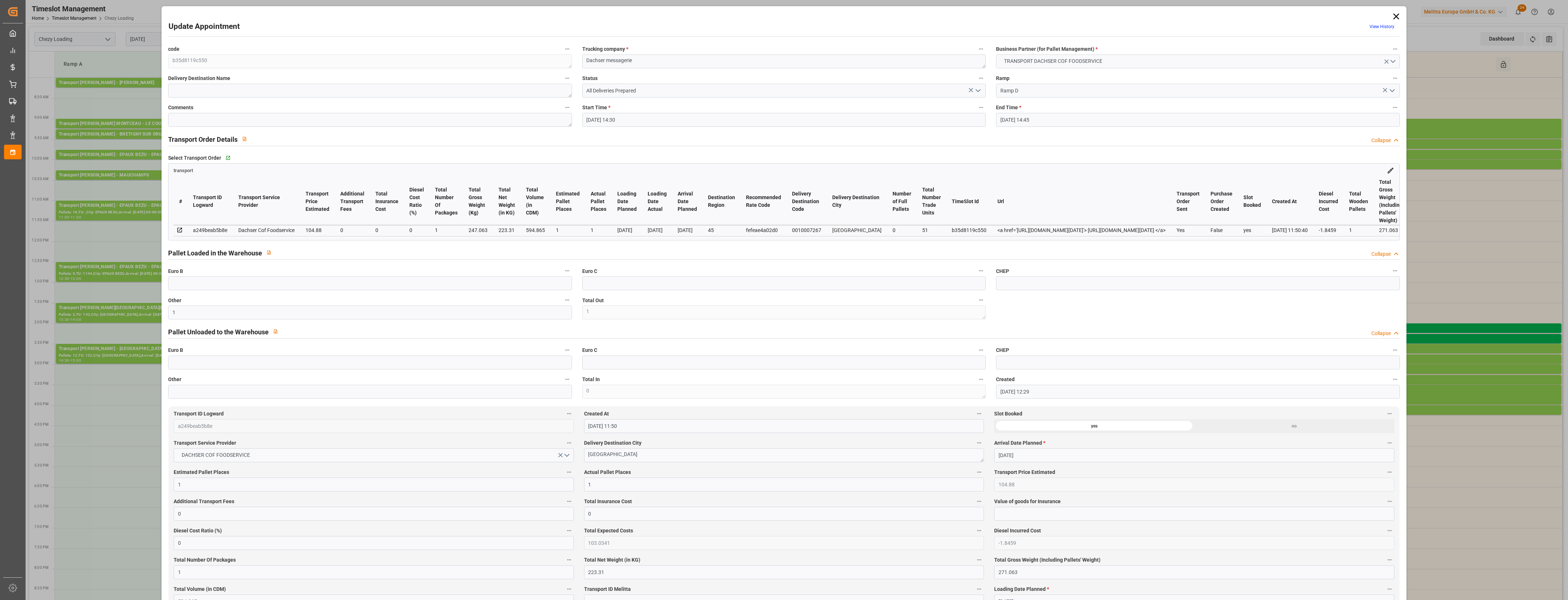
type input "[DATE]"
click at [978, 89] on polyline "open menu" at bounding box center [978, 91] width 4 height 2
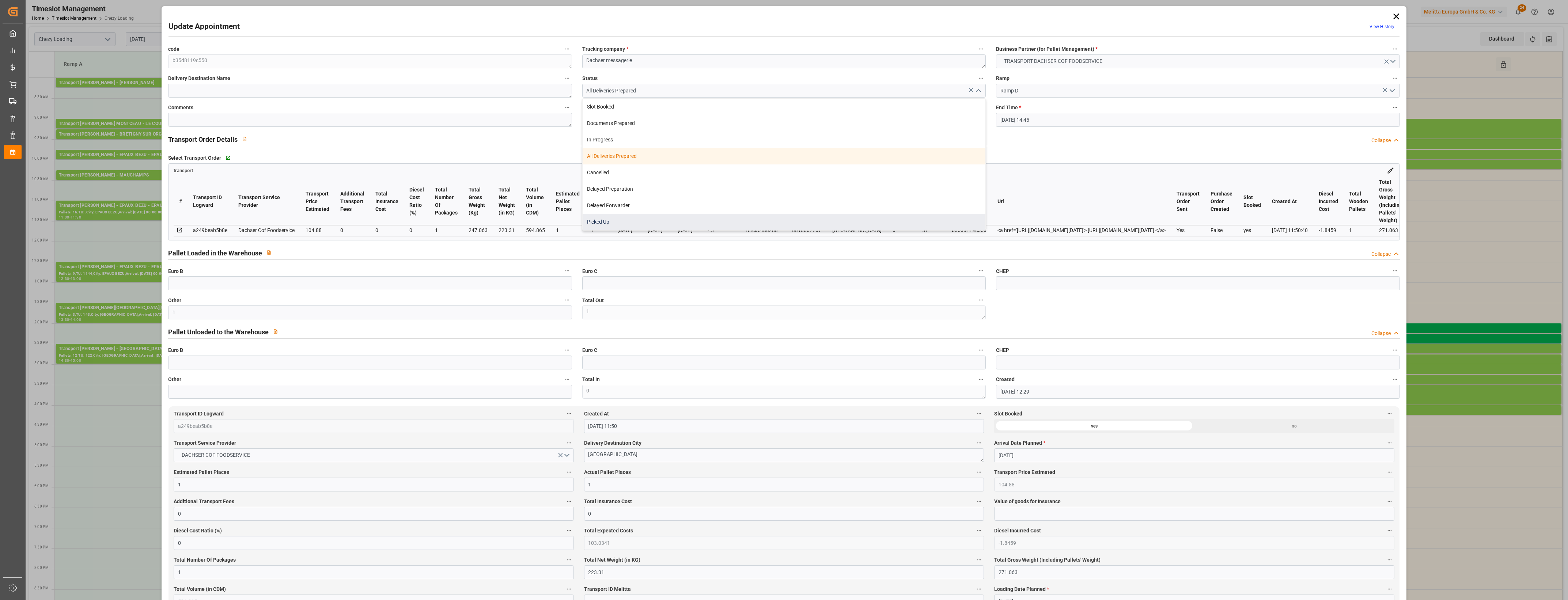
click at [665, 218] on div "Picked Up" at bounding box center [784, 222] width 403 height 16
type input "Picked Up"
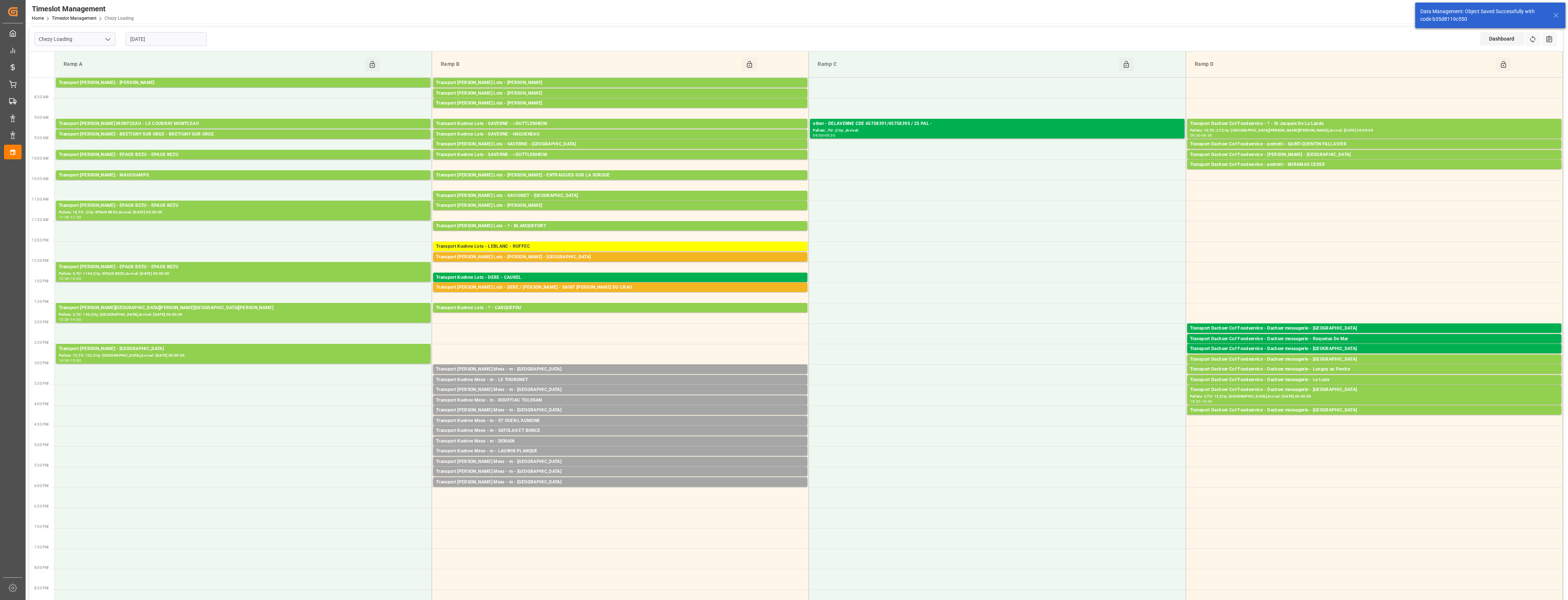
click at [1306, 359] on div "Transport Dachser Cof Foodservice - Dachser messagerie - [GEOGRAPHIC_DATA]" at bounding box center [1374, 360] width 368 height 7
click at [1114, 379] on button "Open" at bounding box center [1091, 382] width 51 height 9
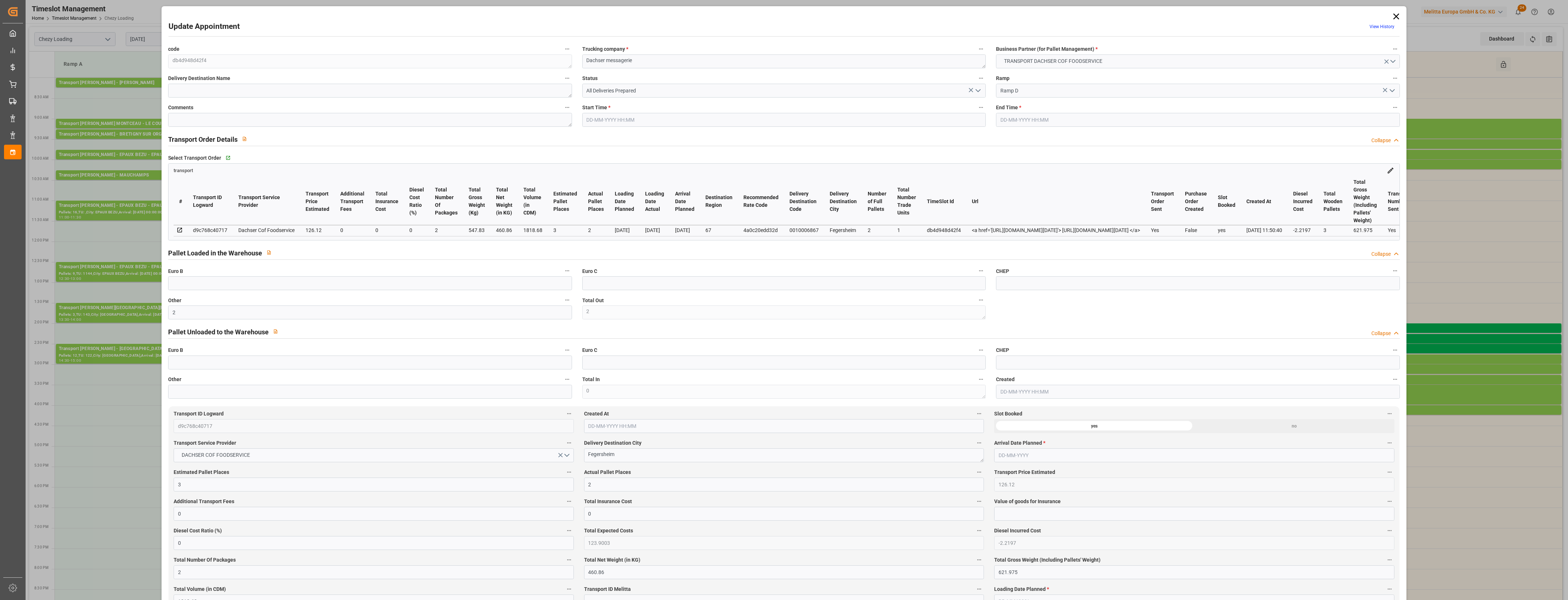
type input "[DATE] 14:45"
type input "[DATE] 15:00"
type input "[DATE] 12:30"
type input "[DATE] 11:50"
type input "[DATE]"
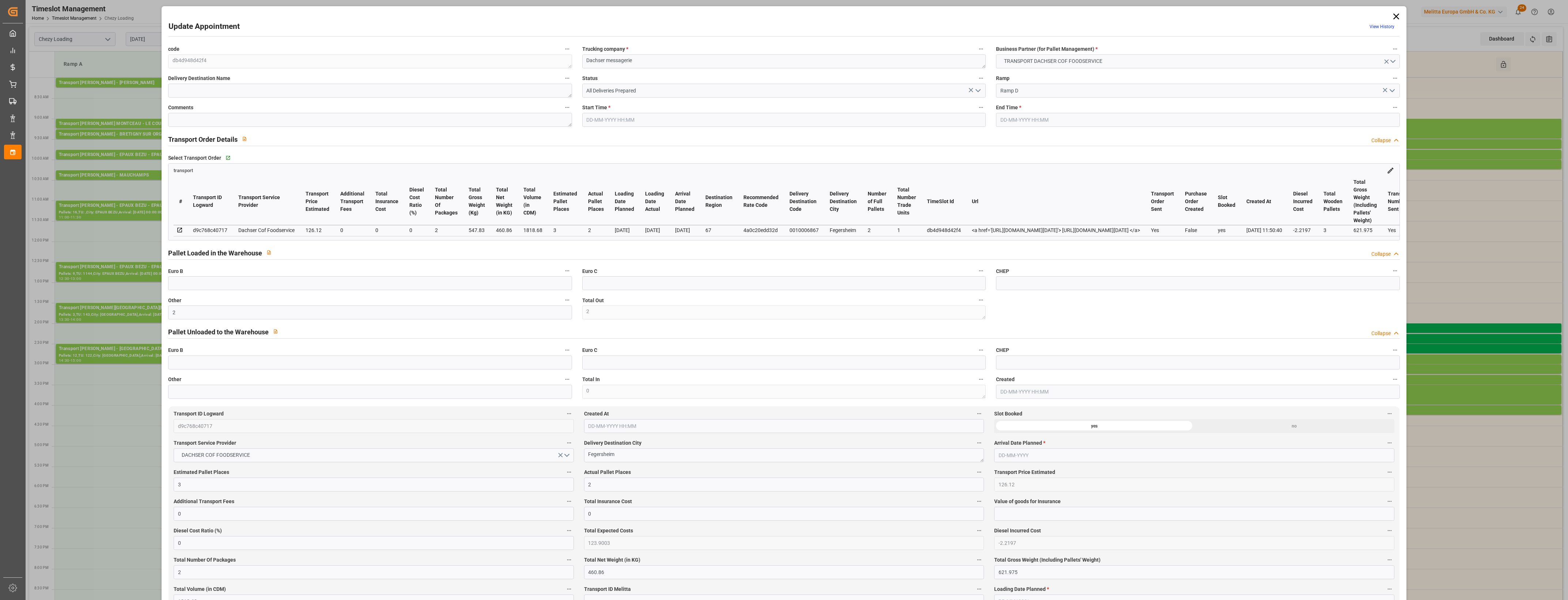
type input "[DATE]"
click at [976, 92] on icon "open menu" at bounding box center [978, 91] width 9 height 9
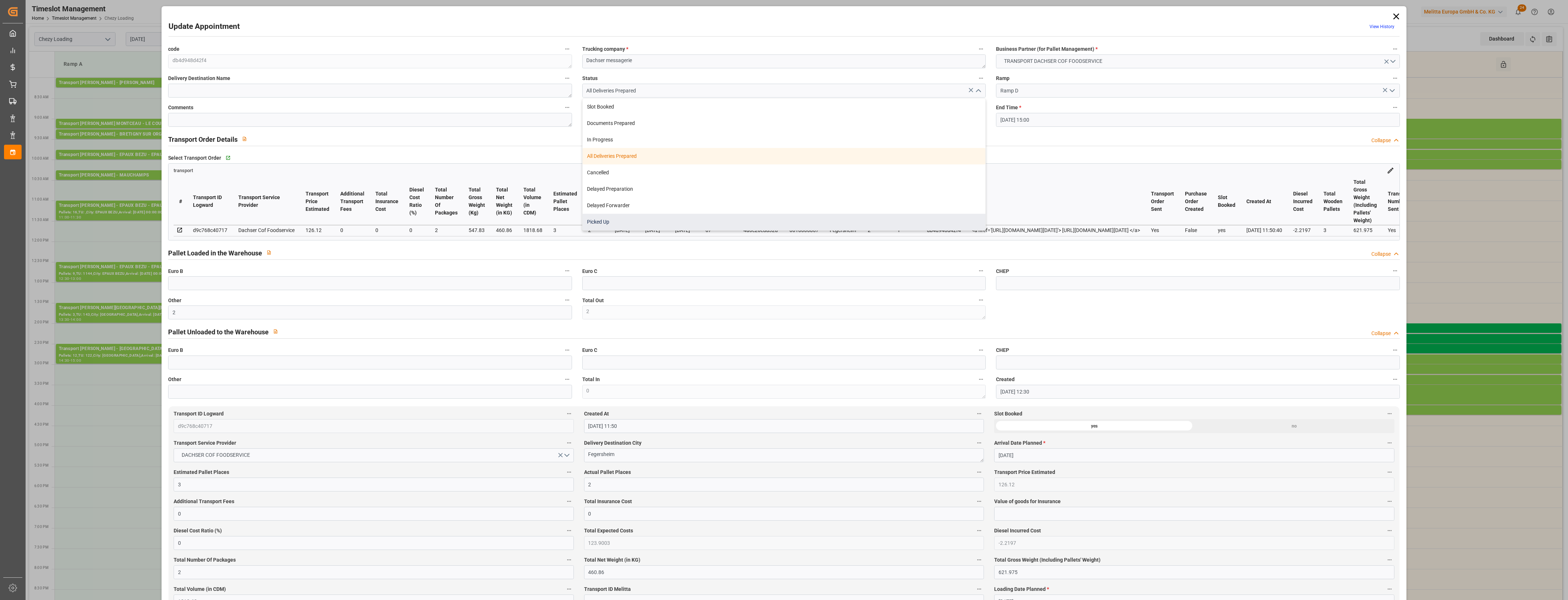
click at [653, 222] on div "Picked Up" at bounding box center [784, 222] width 403 height 16
type input "Picked Up"
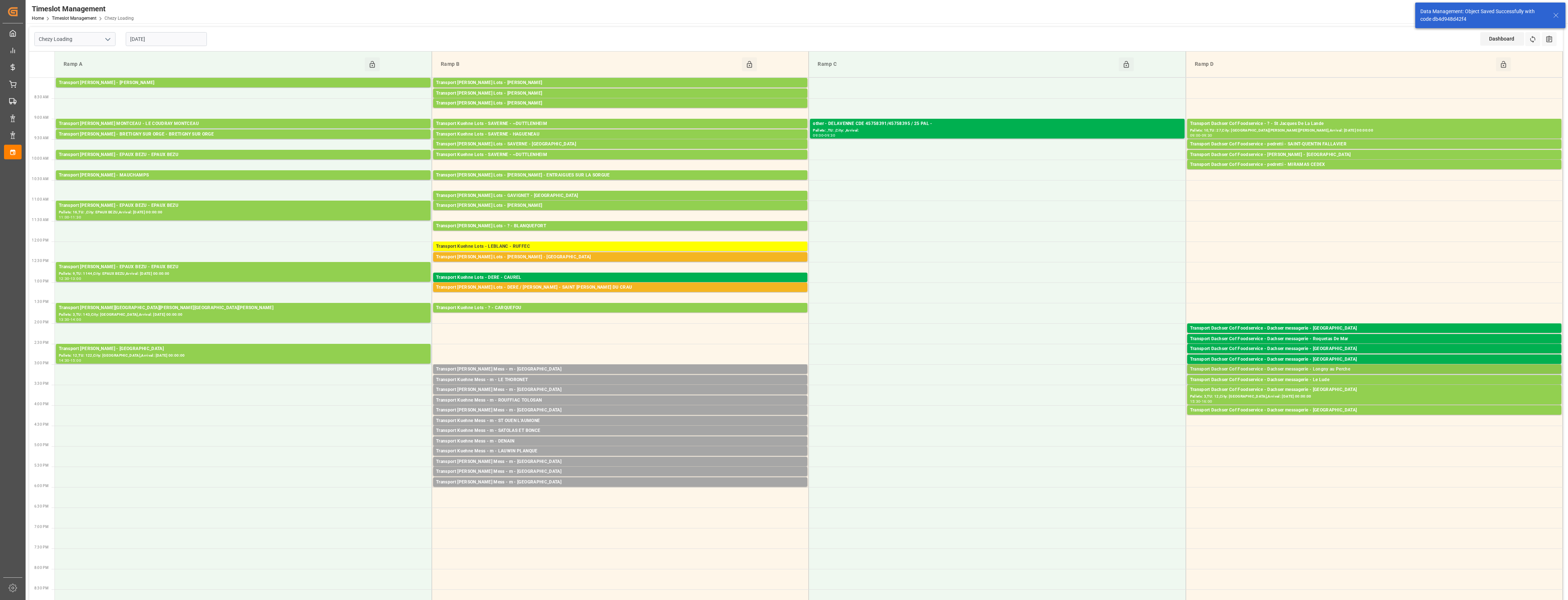
click at [1358, 369] on div "Transport Dachser Cof Foodservice - Dachser messagerie - Longny au Perche" at bounding box center [1374, 369] width 368 height 7
click at [1111, 401] on button "Open" at bounding box center [1091, 402] width 51 height 9
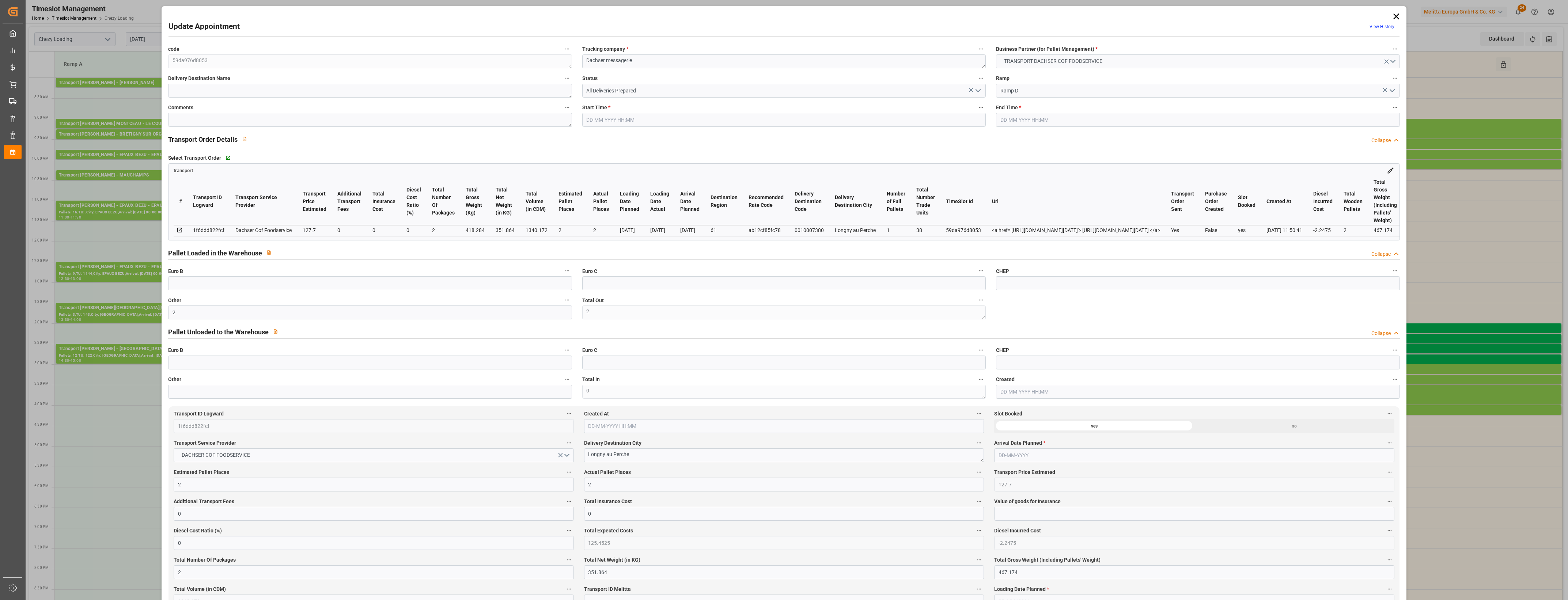
type input "[DATE] 15:00"
type input "[DATE] 15:15"
type input "[DATE] 12:34"
type input "[DATE] 11:50"
type input "[DATE]"
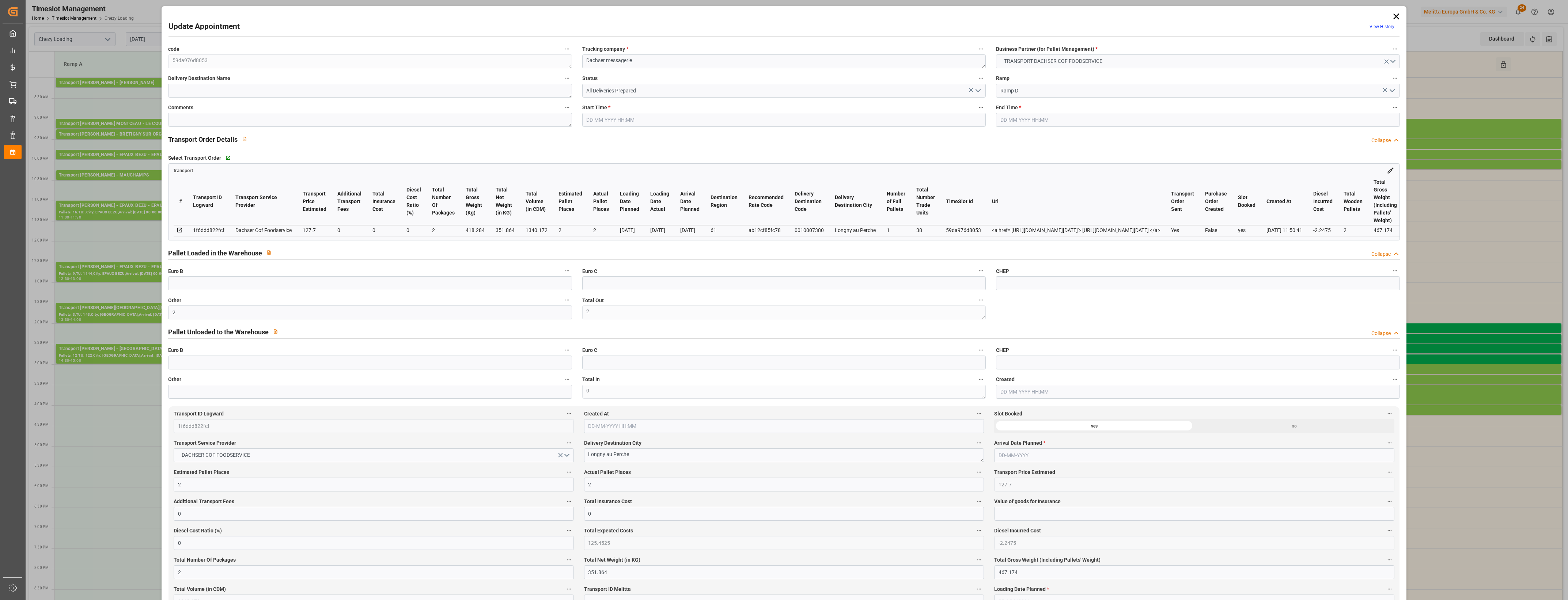
type input "[DATE]"
click at [976, 90] on icon "open menu" at bounding box center [978, 91] width 9 height 9
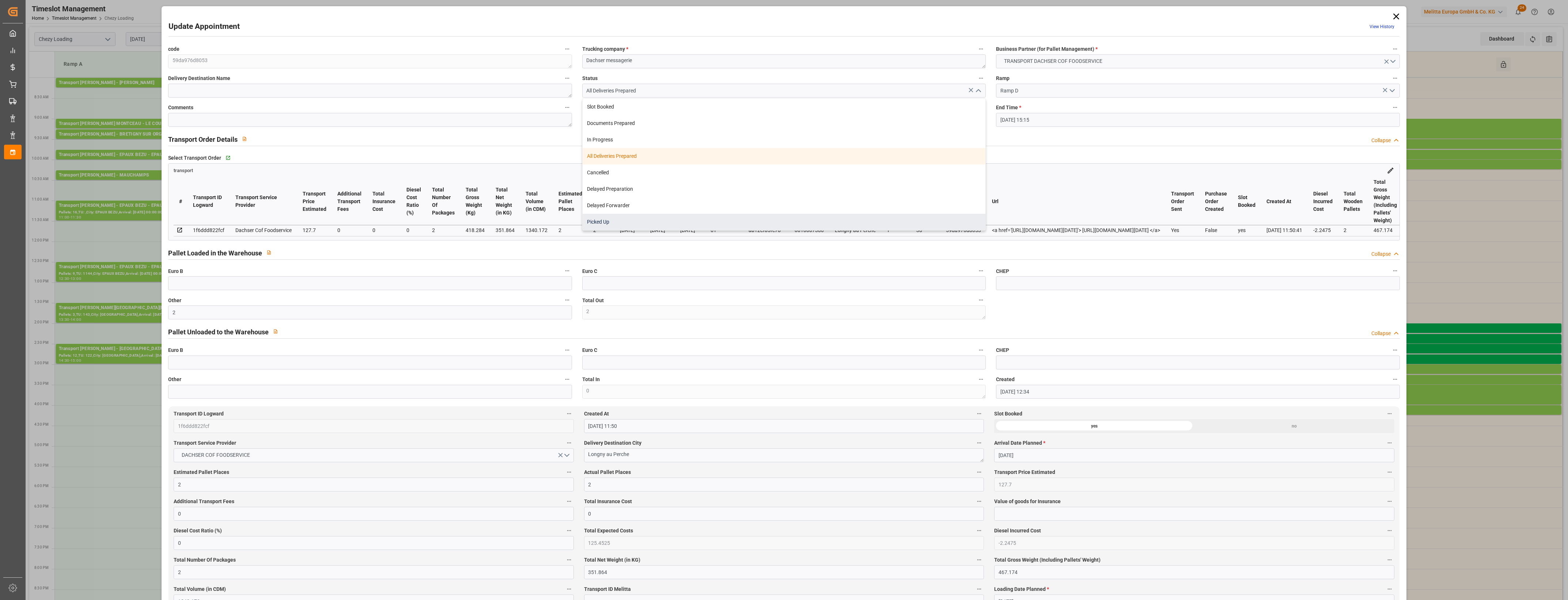
click at [643, 218] on div "Picked Up" at bounding box center [784, 222] width 403 height 16
type input "Picked Up"
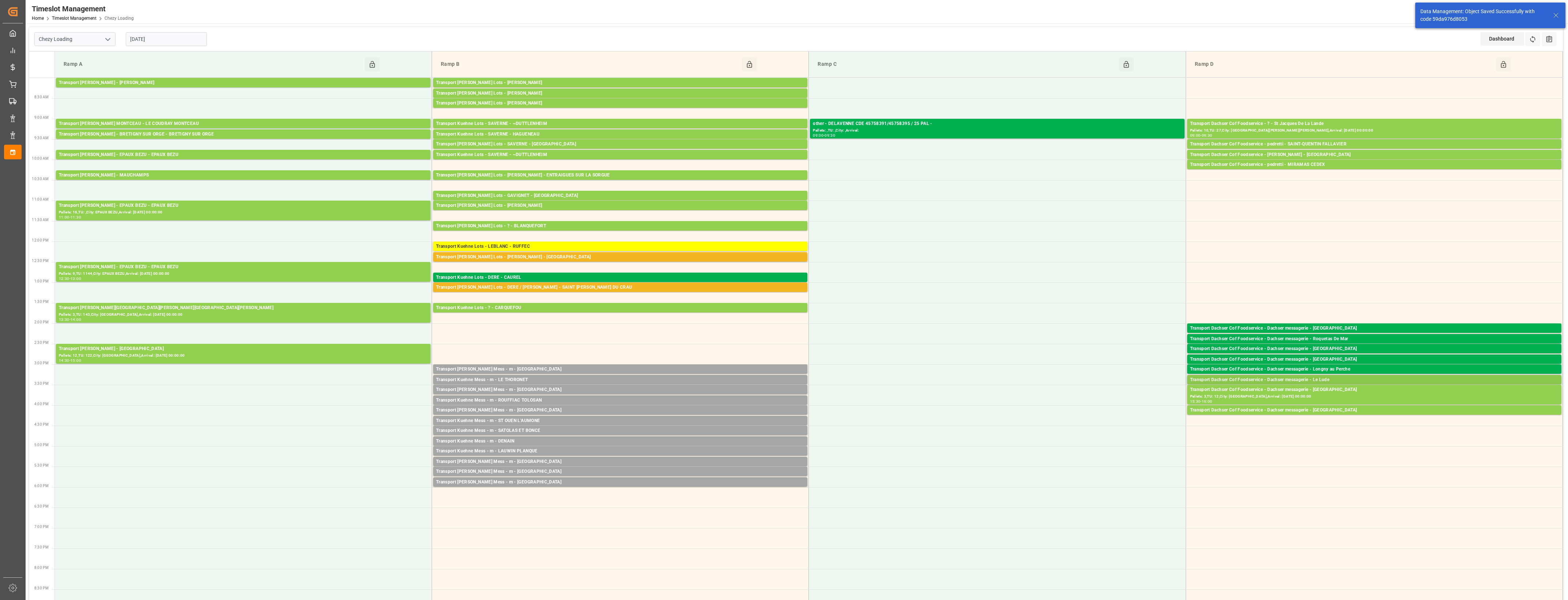
click at [1354, 380] on div "Transport Dachser Cof Foodservice - Dachser messagerie - Le Lude" at bounding box center [1374, 380] width 368 height 7
click at [1113, 405] on button "Open" at bounding box center [1091, 402] width 51 height 9
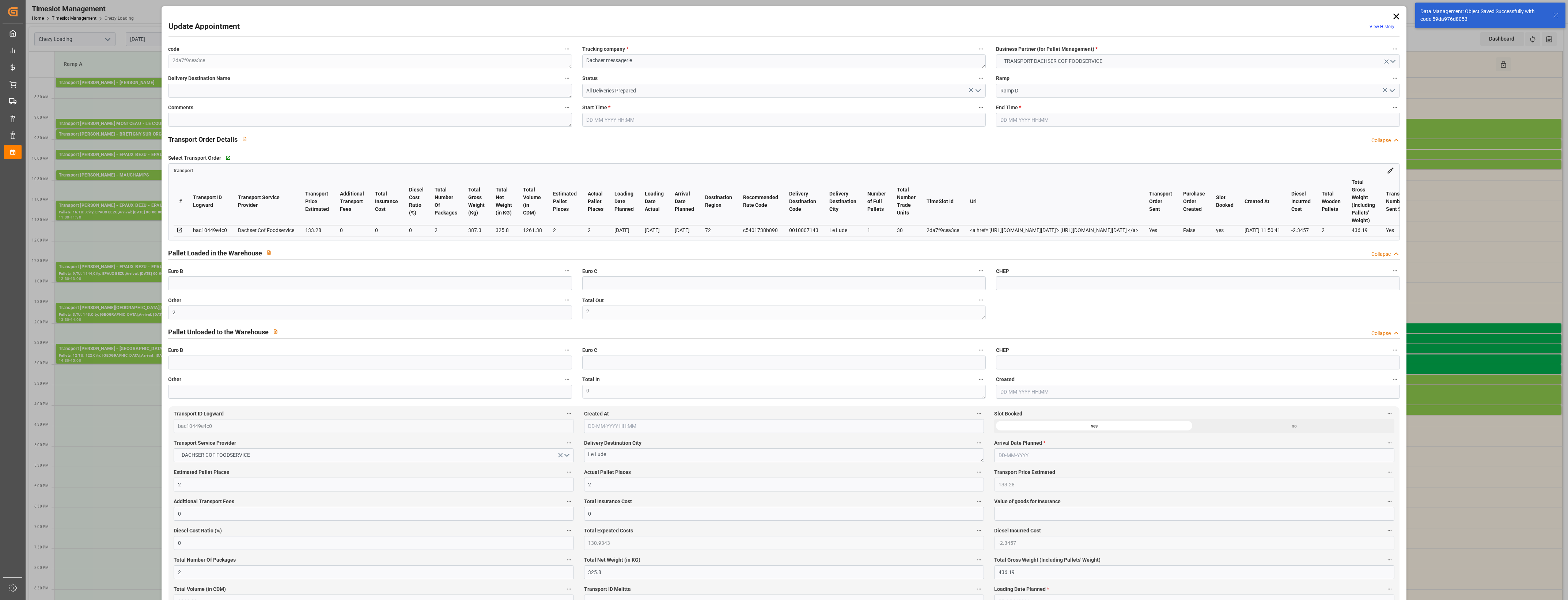
type input "[DATE] 15:15"
type input "[DATE] 15:30"
type input "[DATE] 12:35"
type input "[DATE] 11:50"
type input "[DATE]"
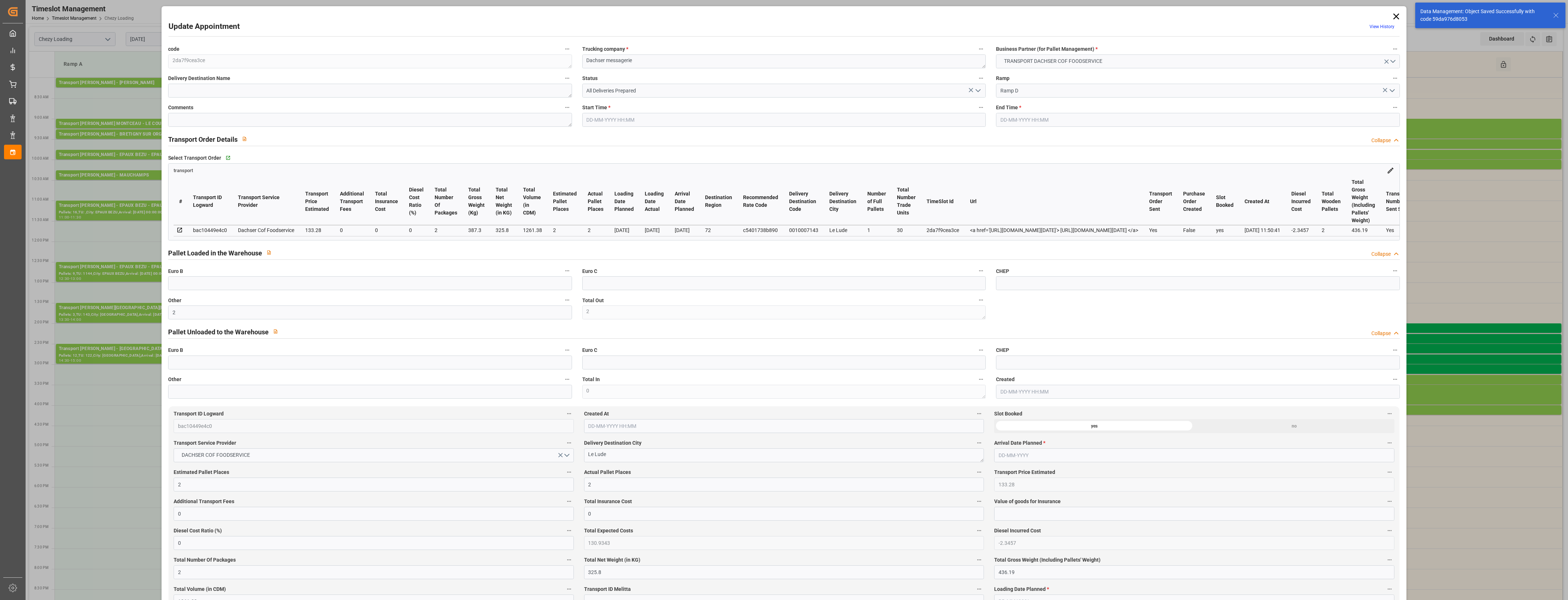
type input "[DATE]"
click at [976, 92] on icon "open menu" at bounding box center [978, 91] width 9 height 9
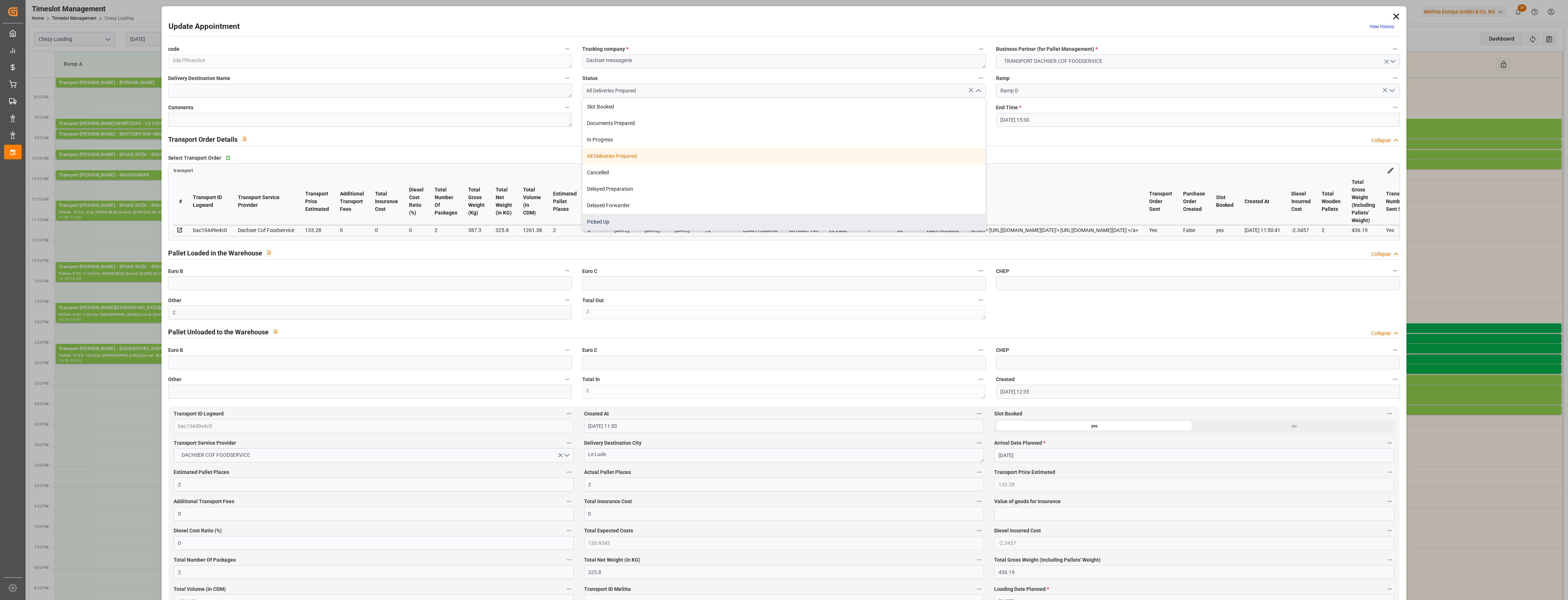
click at [674, 221] on div "Picked Up" at bounding box center [784, 222] width 403 height 16
type input "Picked Up"
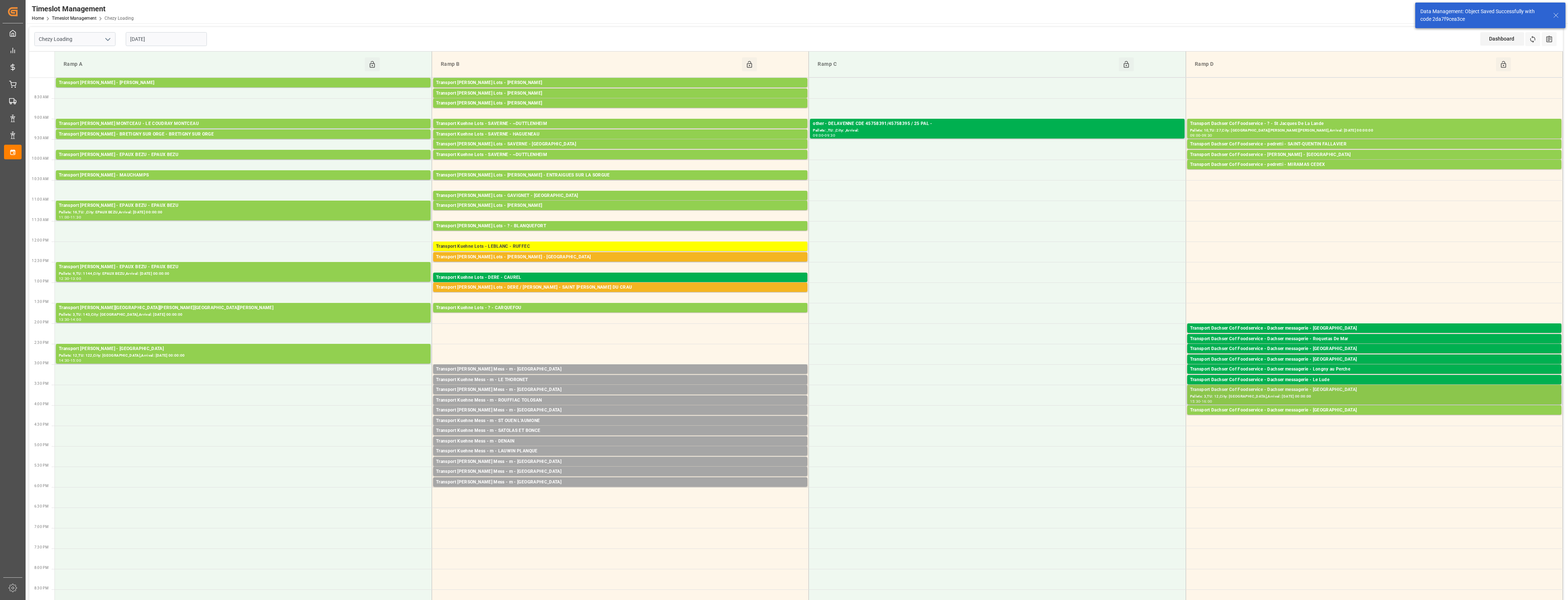
click at [1341, 390] on div "Transport Dachser Cof Foodservice - Dachser messagerie - [GEOGRAPHIC_DATA]" at bounding box center [1374, 390] width 368 height 7
click at [1090, 424] on button "Open" at bounding box center [1091, 423] width 51 height 9
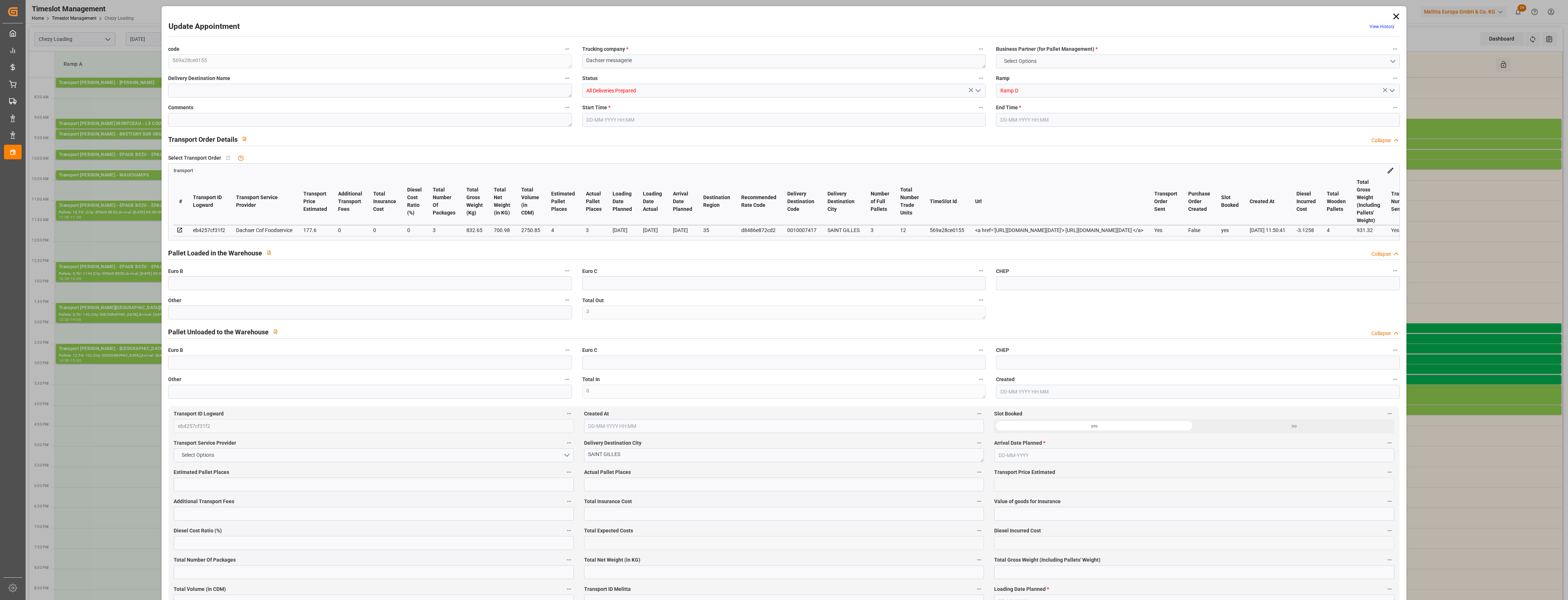
type input "3"
type input "4"
type input "3"
type input "177.6"
type input "0"
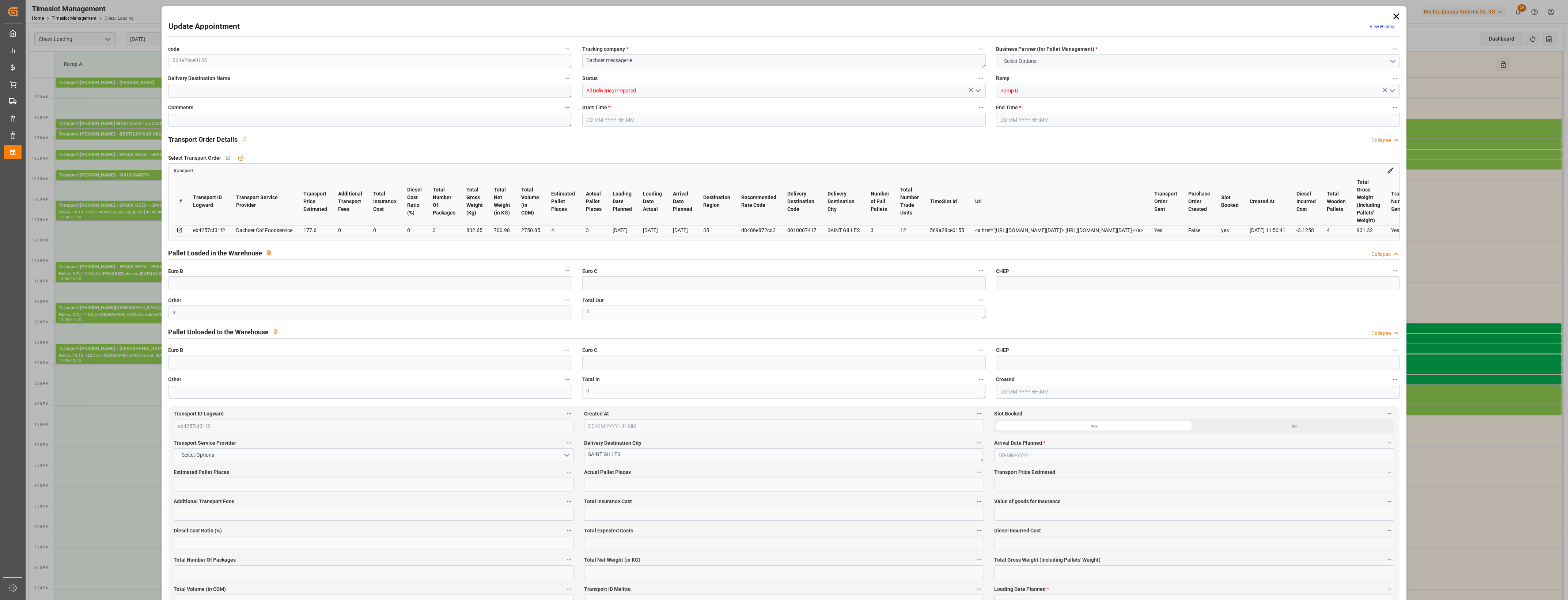
type input "0"
type input "174.4742"
type input "-3.1258"
type input "3"
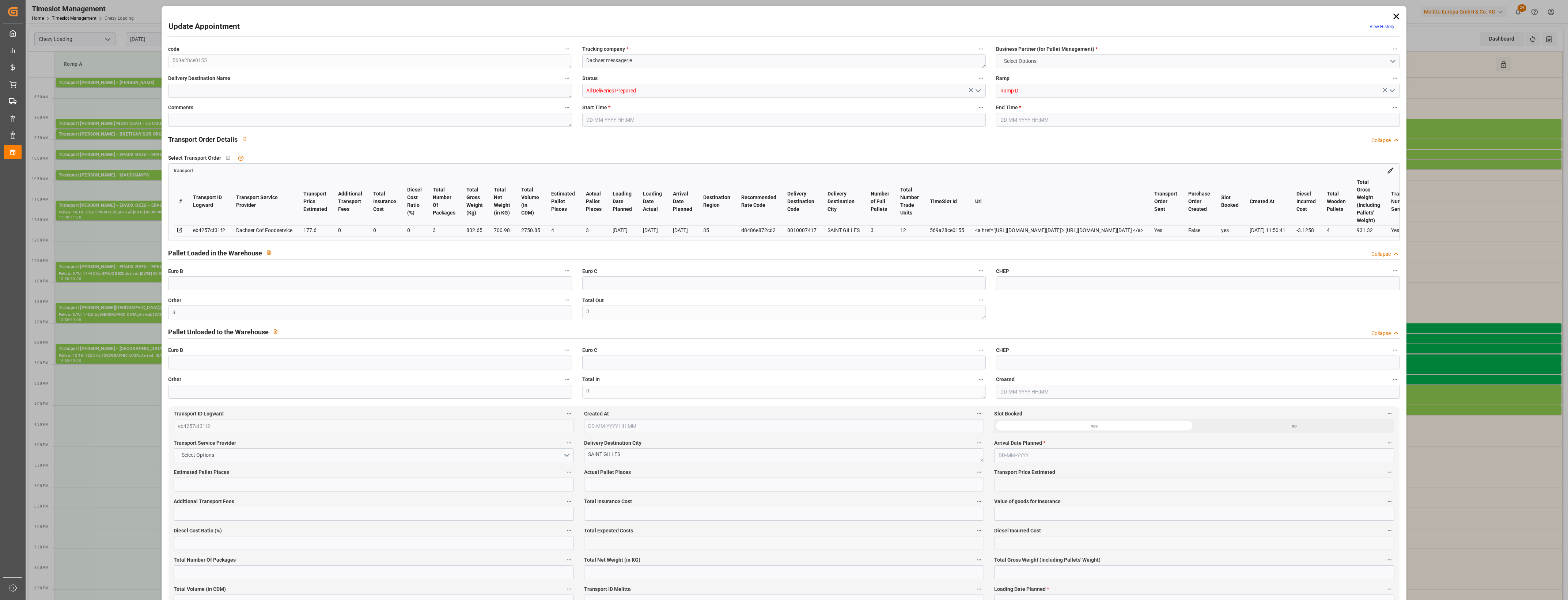
type input "700.98"
type input "931.32"
type input "2750.85"
type input "35"
type input "3"
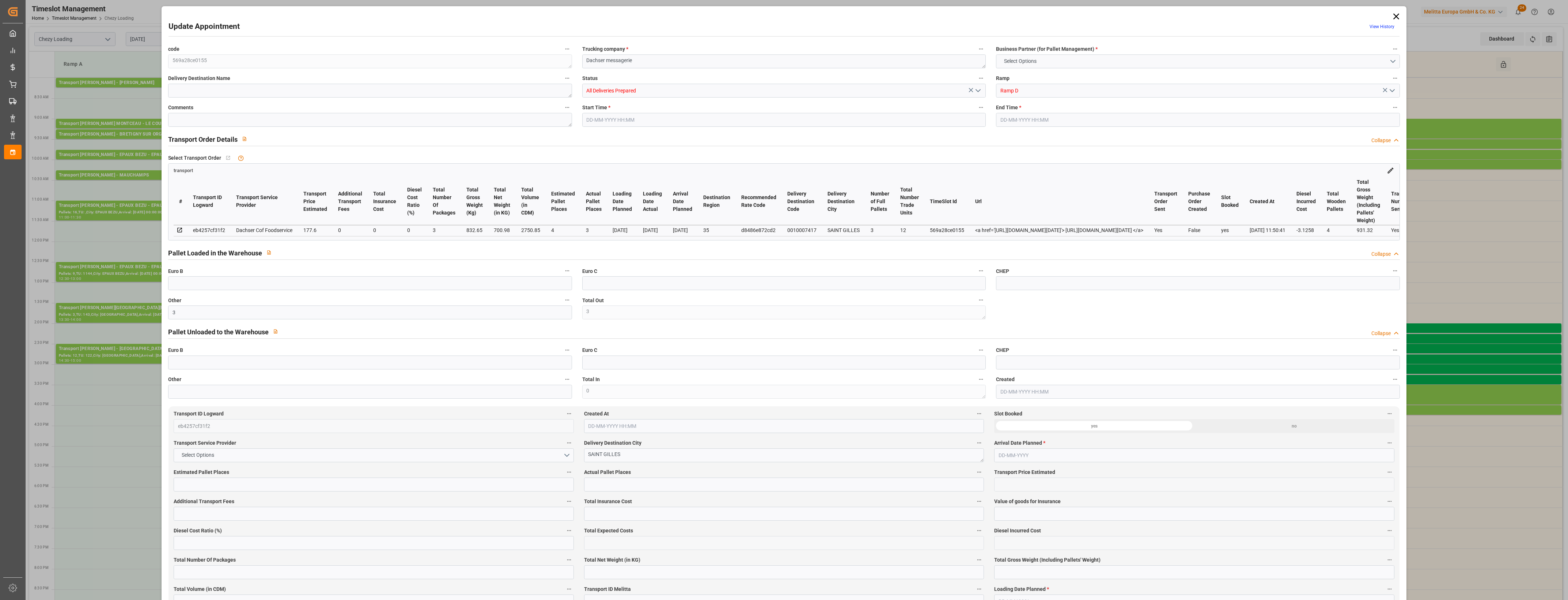
type input "12"
type input "4"
type input "101"
type input "832.65"
type input "0"
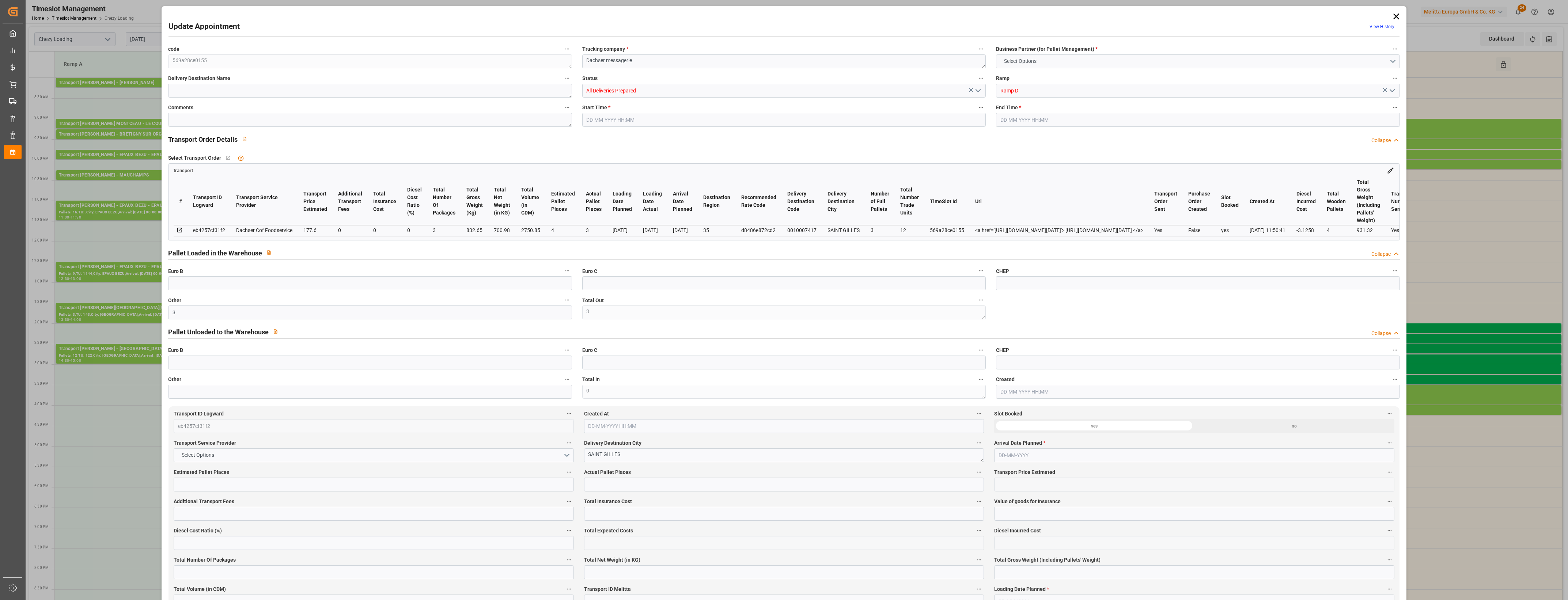
type input "4710.8598"
type input "0"
type input "21"
type input "35"
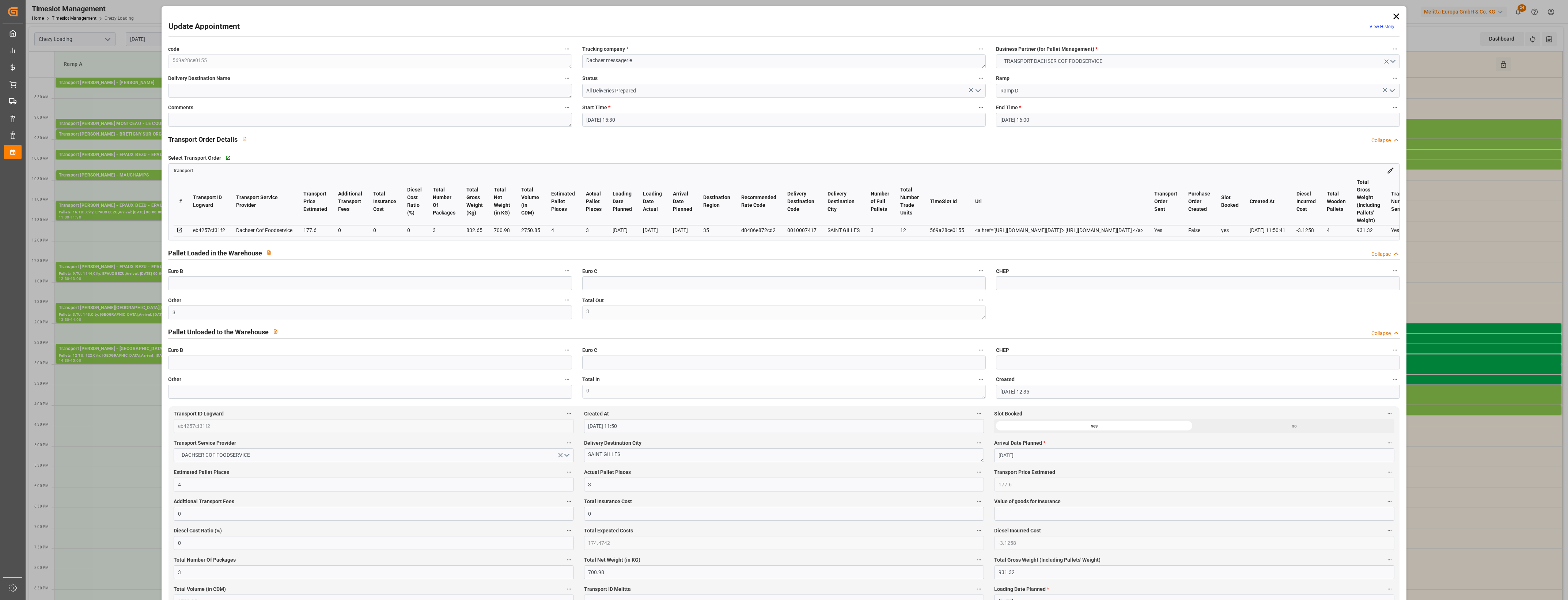
type input "[DATE] 15:30"
type input "[DATE] 16:00"
type input "[DATE] 12:35"
type input "[DATE] 11:50"
type input "[DATE]"
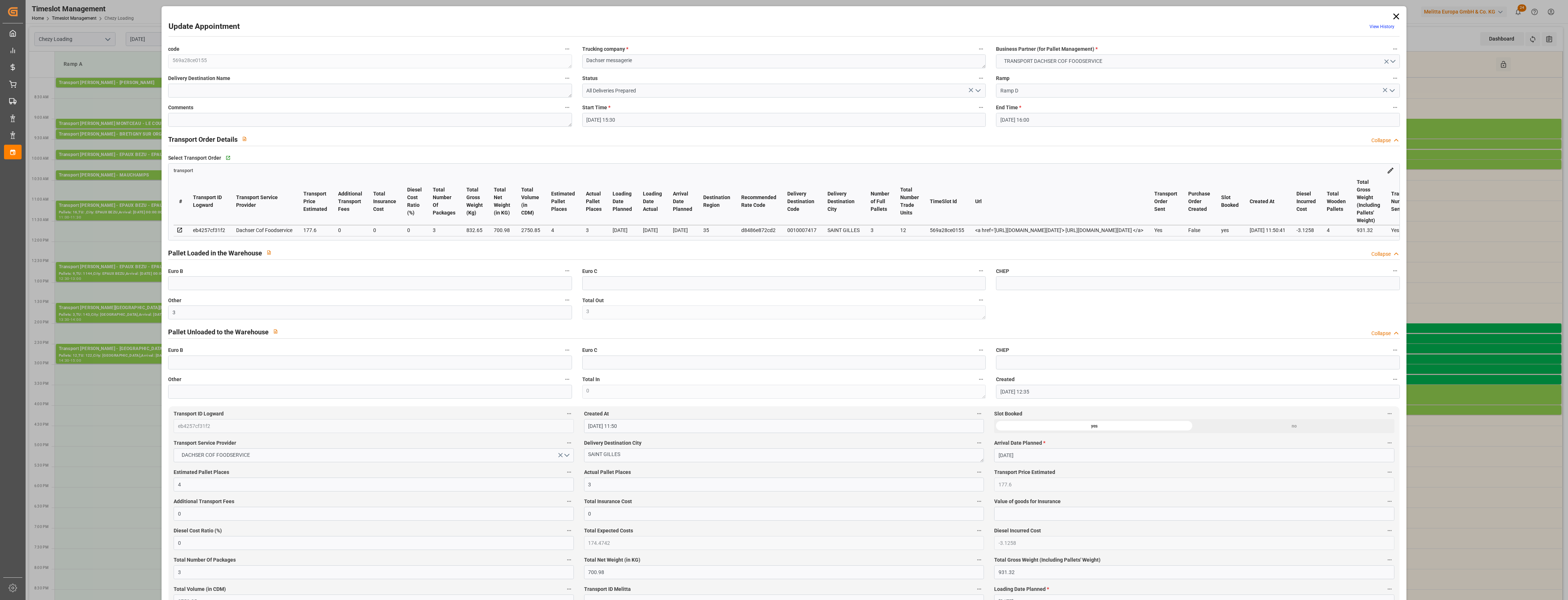
type input "[DATE]"
click at [978, 91] on icon "open menu" at bounding box center [978, 91] width 9 height 9
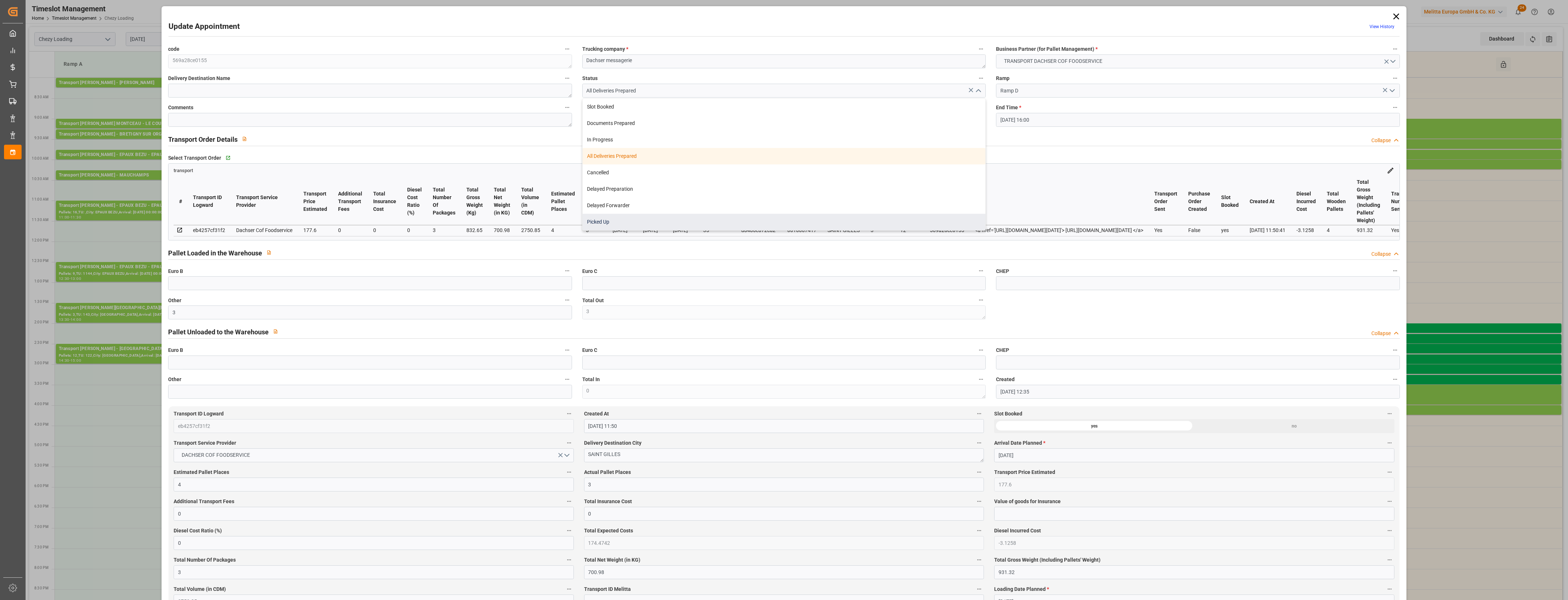
click at [661, 222] on div "Picked Up" at bounding box center [784, 222] width 403 height 16
type input "Picked Up"
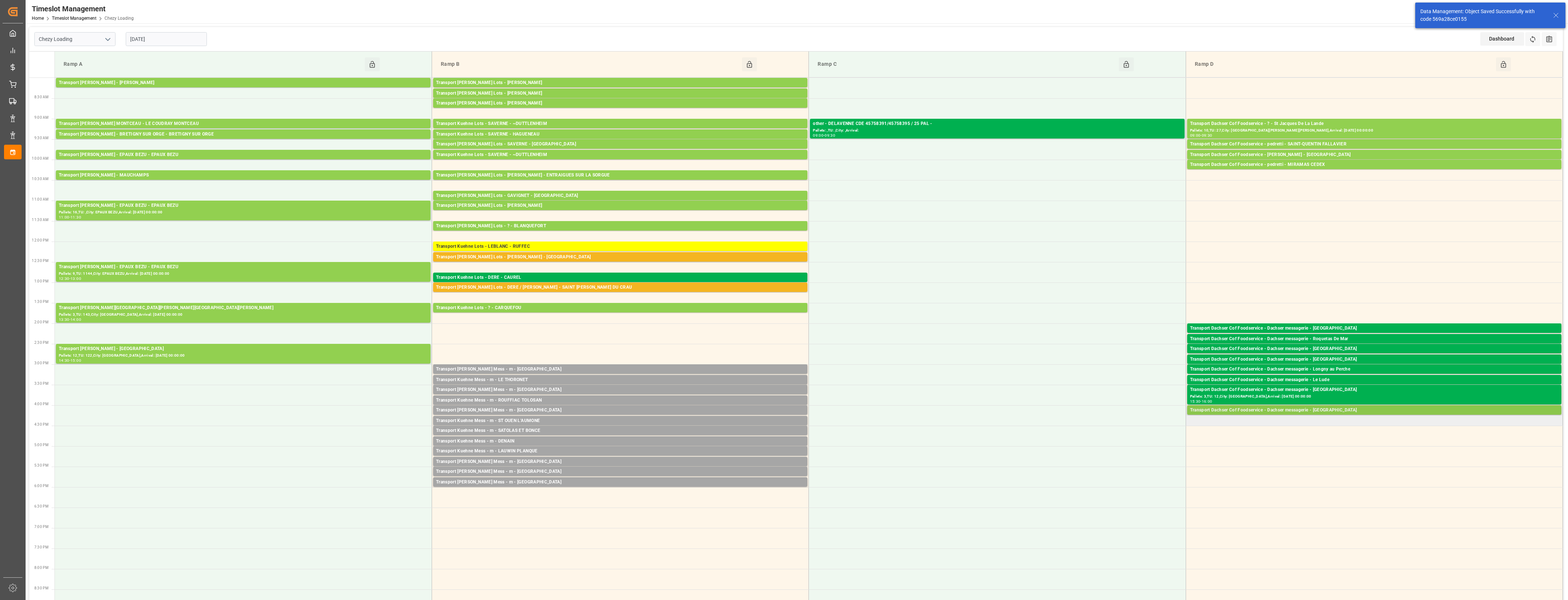
click at [1335, 410] on div "Transport Dachser Cof Foodservice - Dachser messagerie - [GEOGRAPHIC_DATA]" at bounding box center [1374, 410] width 368 height 7
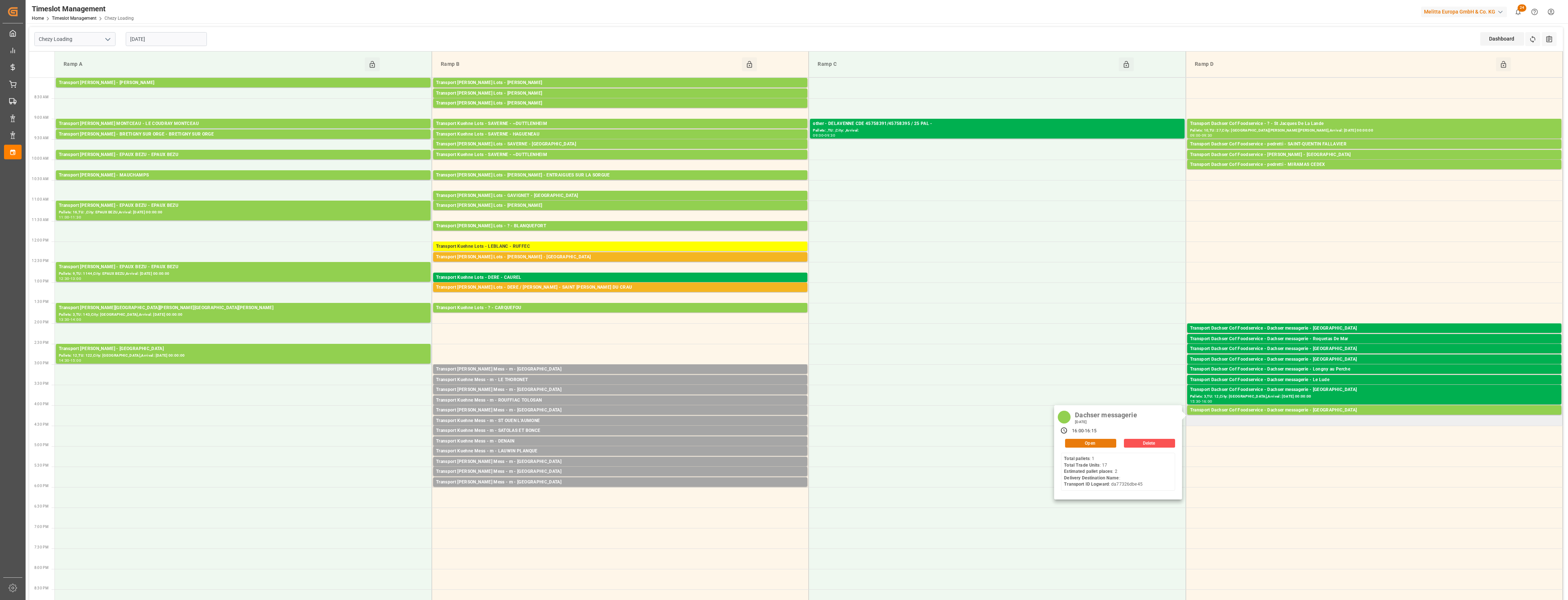
click at [1110, 442] on button "Open" at bounding box center [1091, 443] width 51 height 9
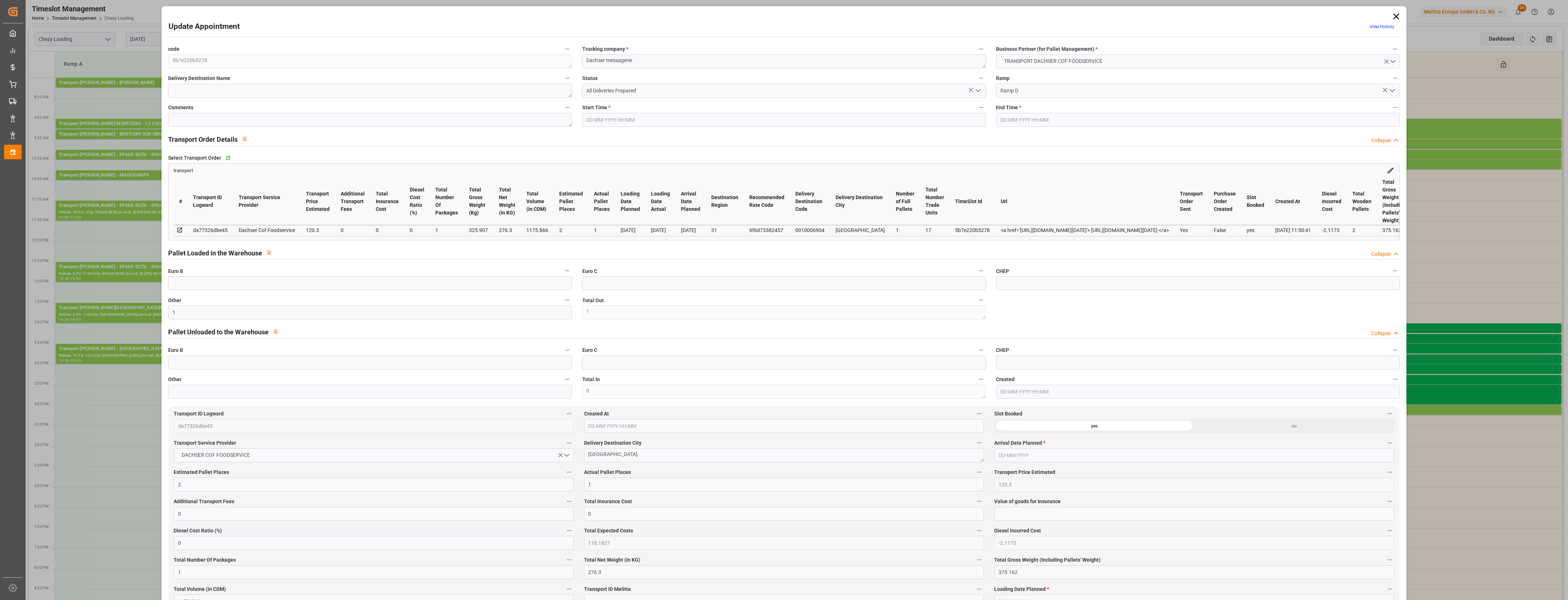
type input "[DATE] 16:00"
type input "[DATE] 16:15"
type input "[DATE] 12:36"
type input "[DATE] 11:50"
type input "[DATE]"
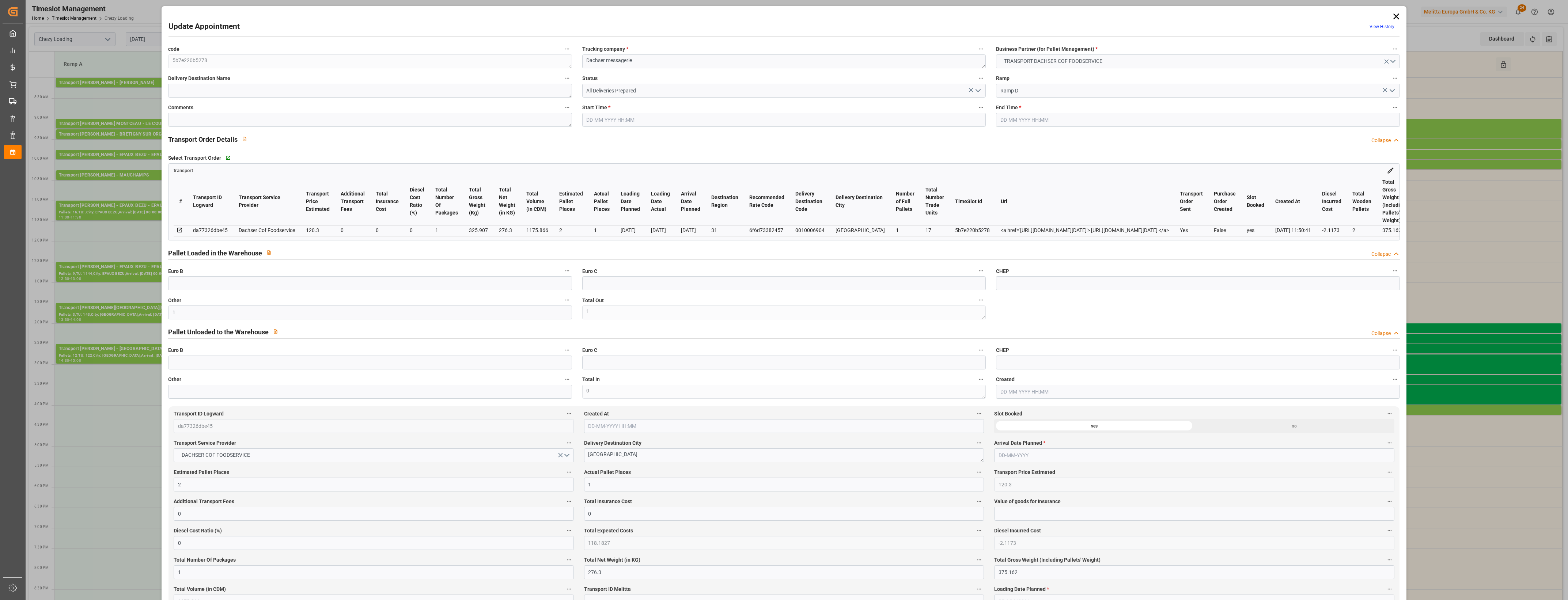
type input "[DATE]"
click at [978, 89] on polyline "open menu" at bounding box center [978, 91] width 4 height 2
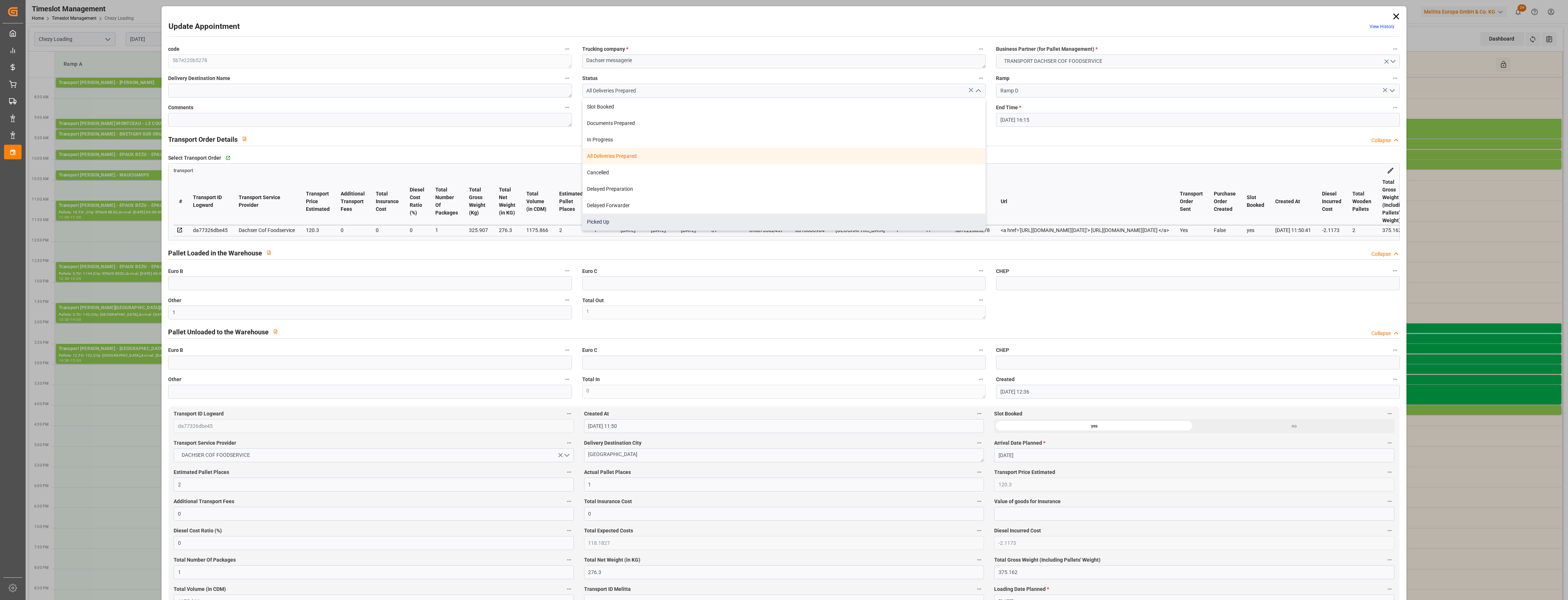
click at [645, 225] on div "Picked Up" at bounding box center [784, 222] width 403 height 16
type input "Picked Up"
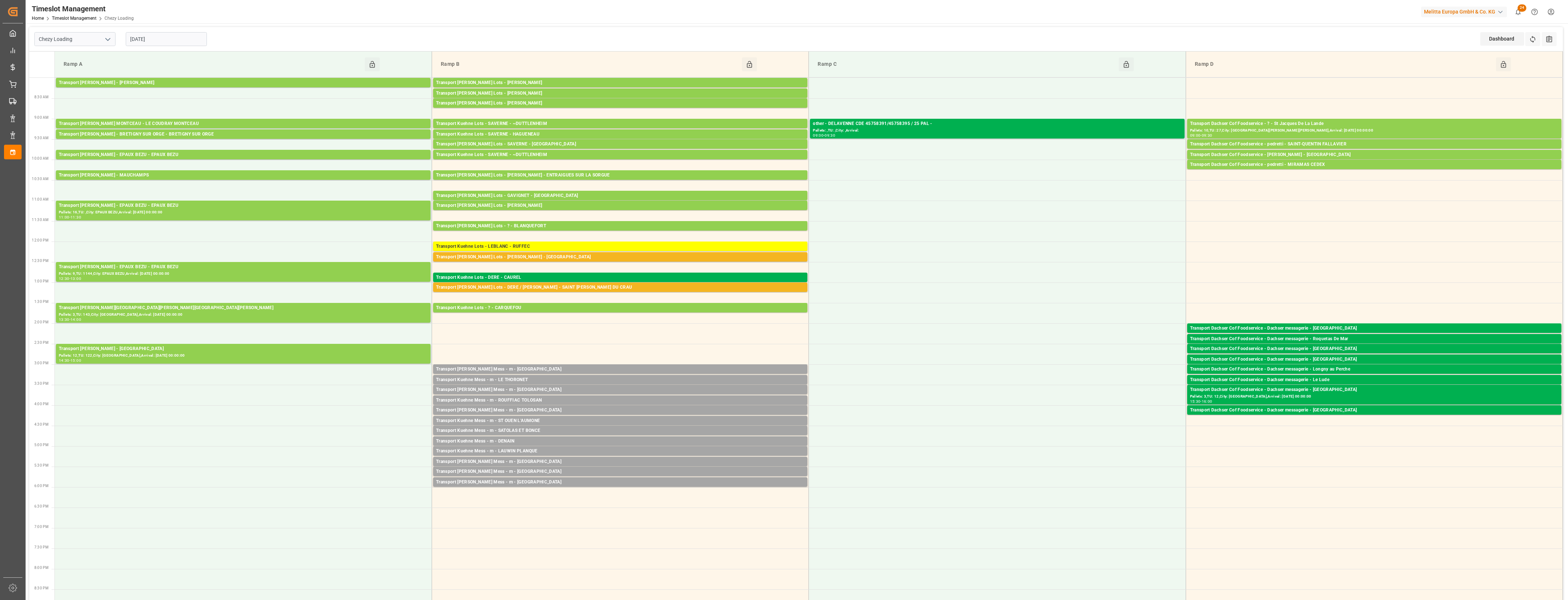
click at [109, 39] on polyline "open menu" at bounding box center [108, 40] width 4 height 2
click at [74, 74] on div "Chezy Unloading" at bounding box center [75, 71] width 80 height 16
type input "Chezy Unloading"
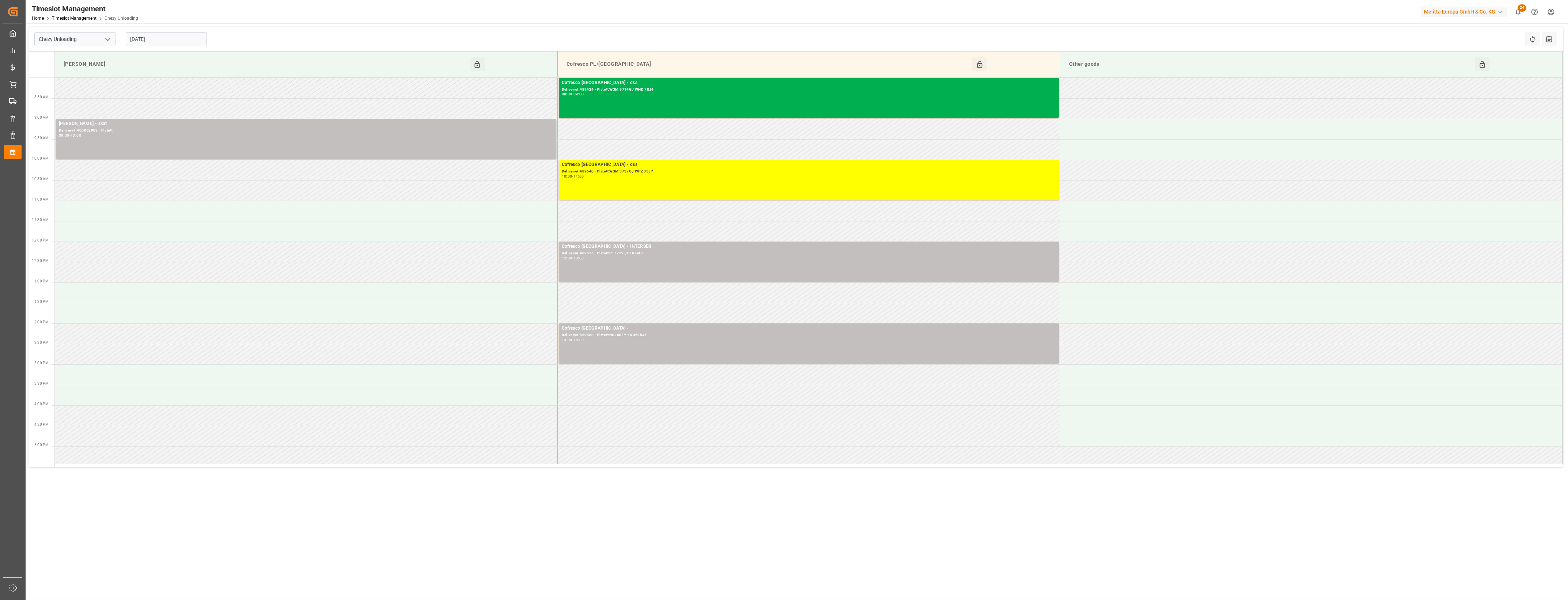
click at [167, 40] on input "[DATE]" at bounding box center [166, 39] width 81 height 14
click at [190, 113] on span "19" at bounding box center [192, 112] width 5 height 5
type input "[DATE]"
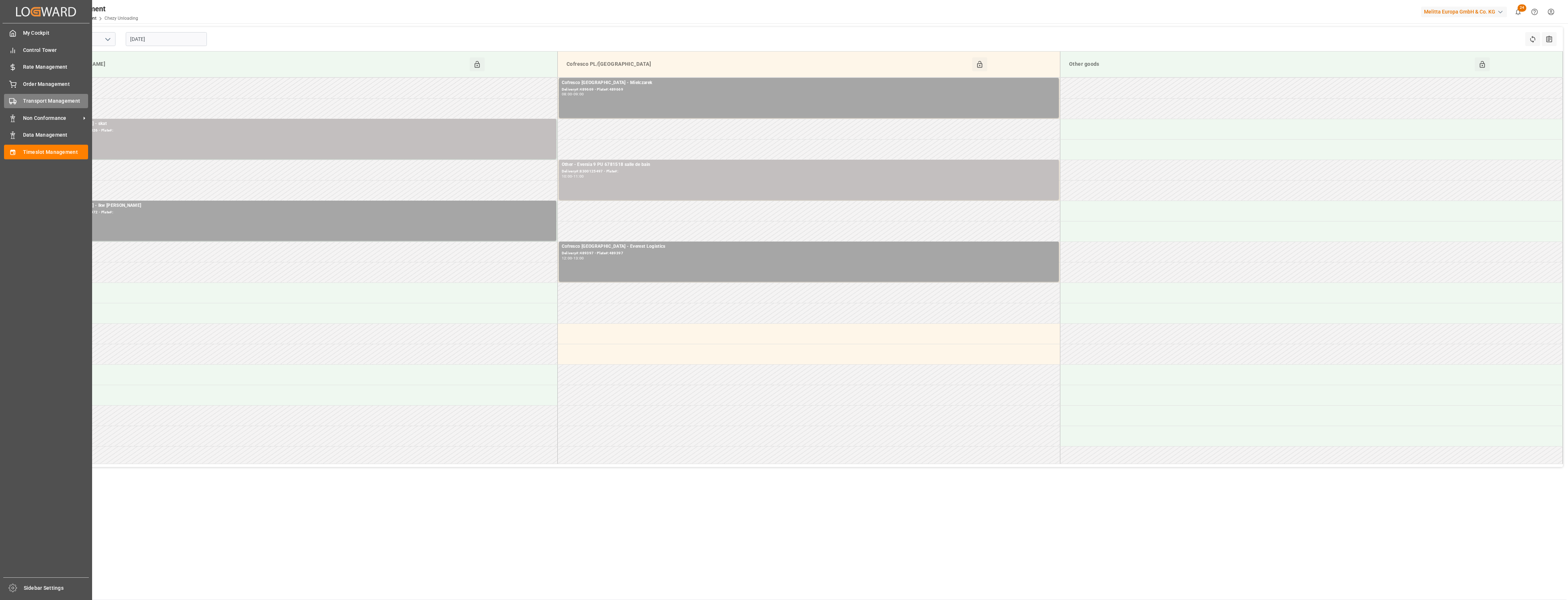
click at [12, 97] on icon at bounding box center [13, 101] width 7 height 7
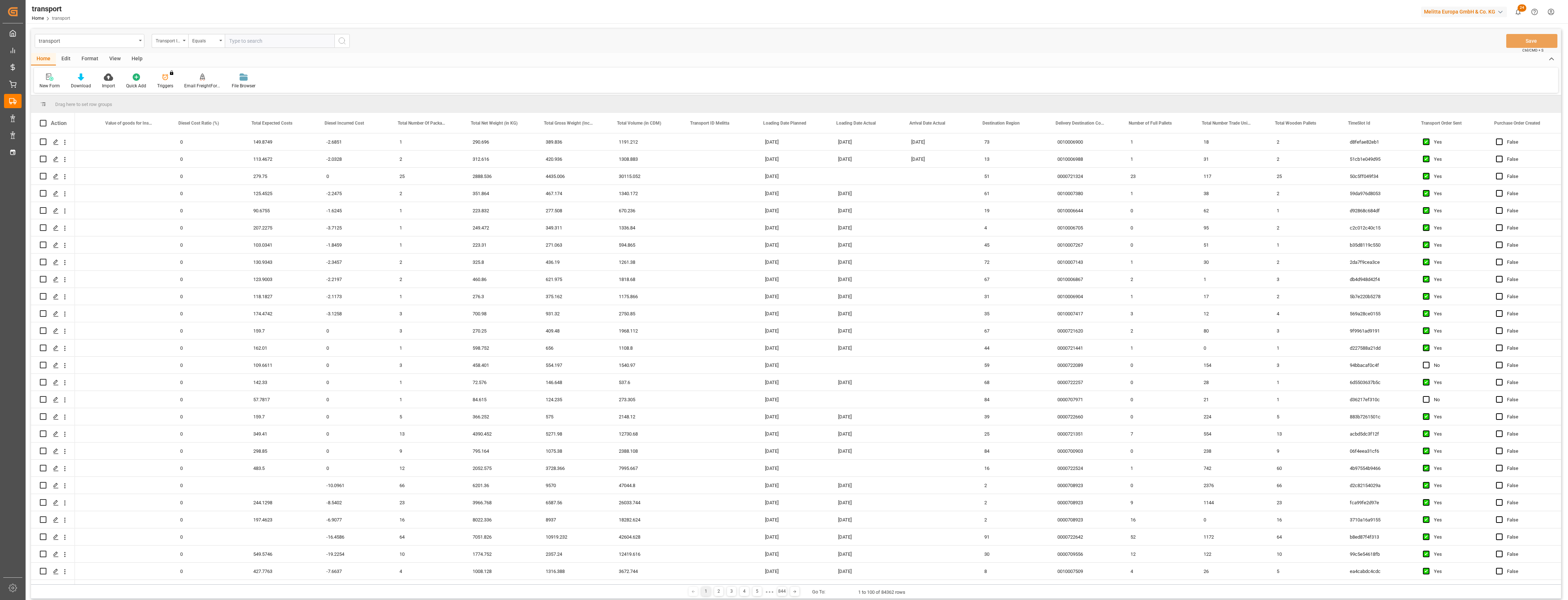
scroll to position [0, 783]
click at [889, 123] on span at bounding box center [888, 123] width 7 height 7
click at [929, 125] on span "filter" at bounding box center [931, 124] width 7 height 7
click at [954, 159] on input "date" at bounding box center [922, 162] width 72 height 15
type input "[DATE]"
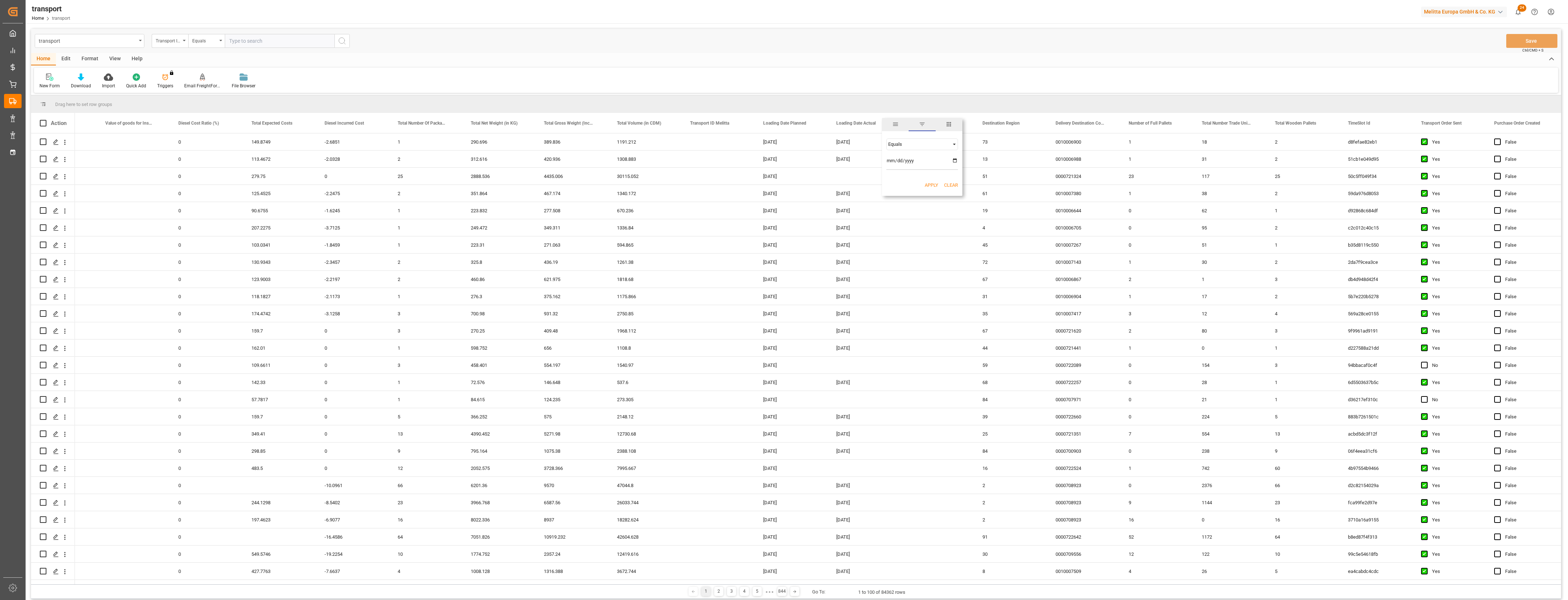
click at [933, 186] on button "Apply" at bounding box center [931, 185] width 13 height 7
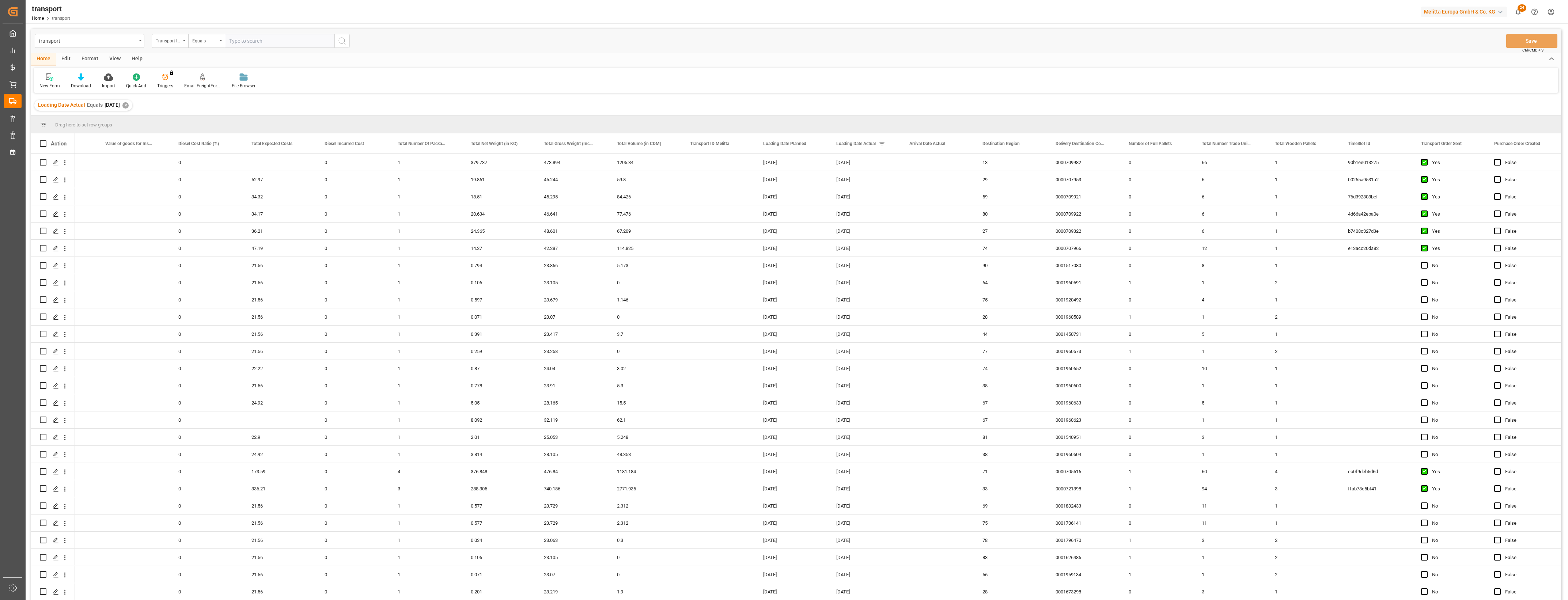
click at [1567, 374] on div at bounding box center [784, 300] width 1568 height 600
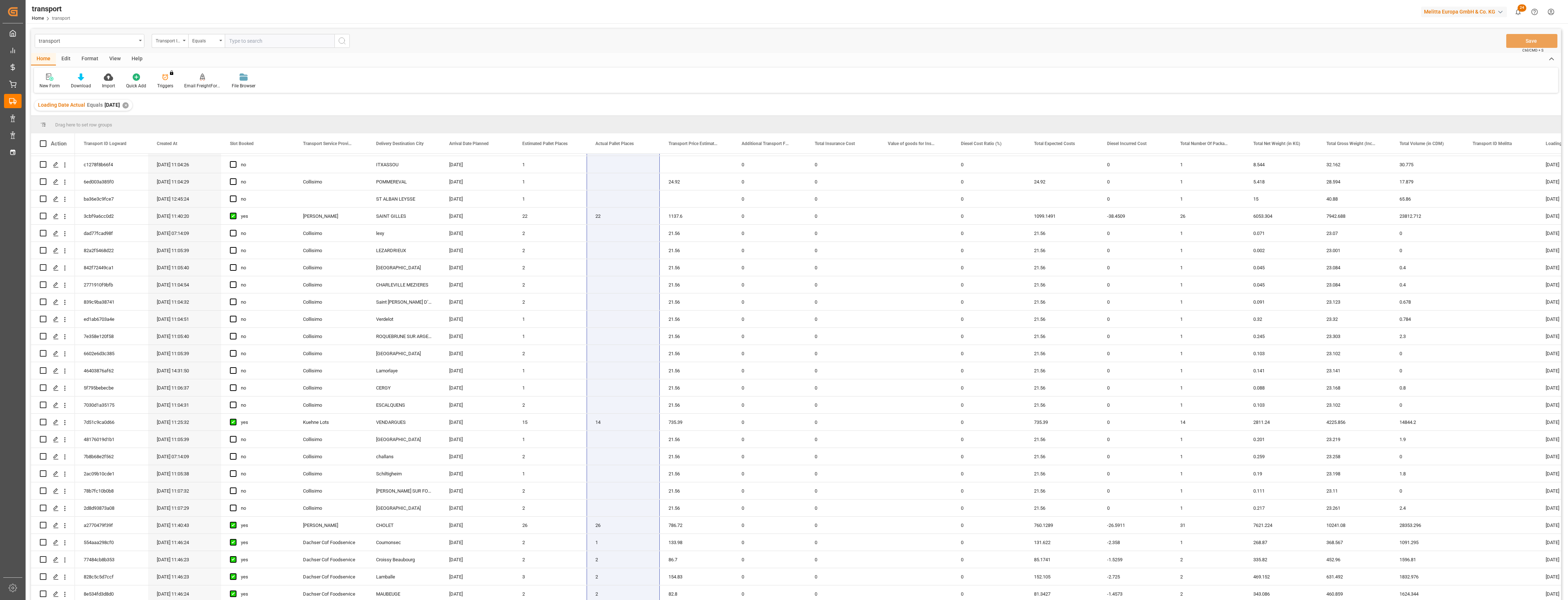
drag, startPoint x: 610, startPoint y: 167, endPoint x: 636, endPoint y: 609, distance: 442.8
click at [636, 599] on html "Created by potrace 1.15, written by [PERSON_NAME] [DATE]-[DATE] Created by potr…" at bounding box center [784, 300] width 1568 height 600
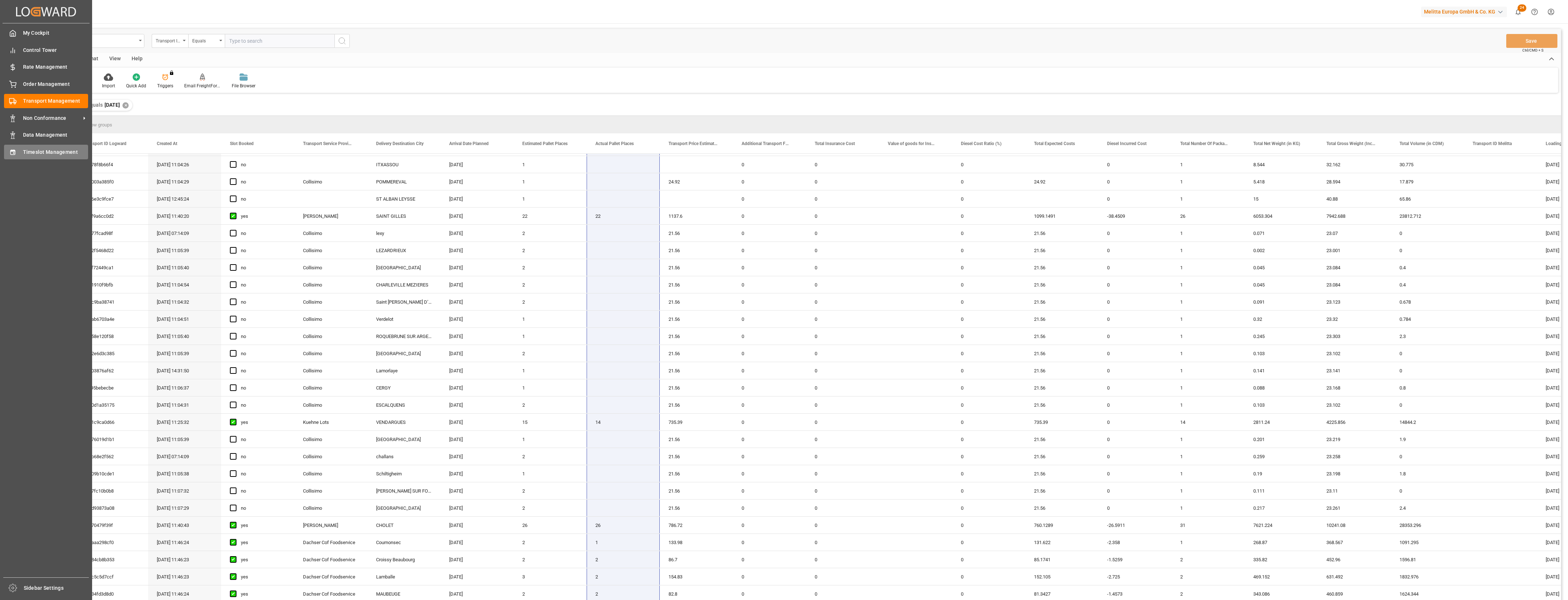
click at [37, 150] on span "Timeslot Management" at bounding box center [55, 152] width 65 height 8
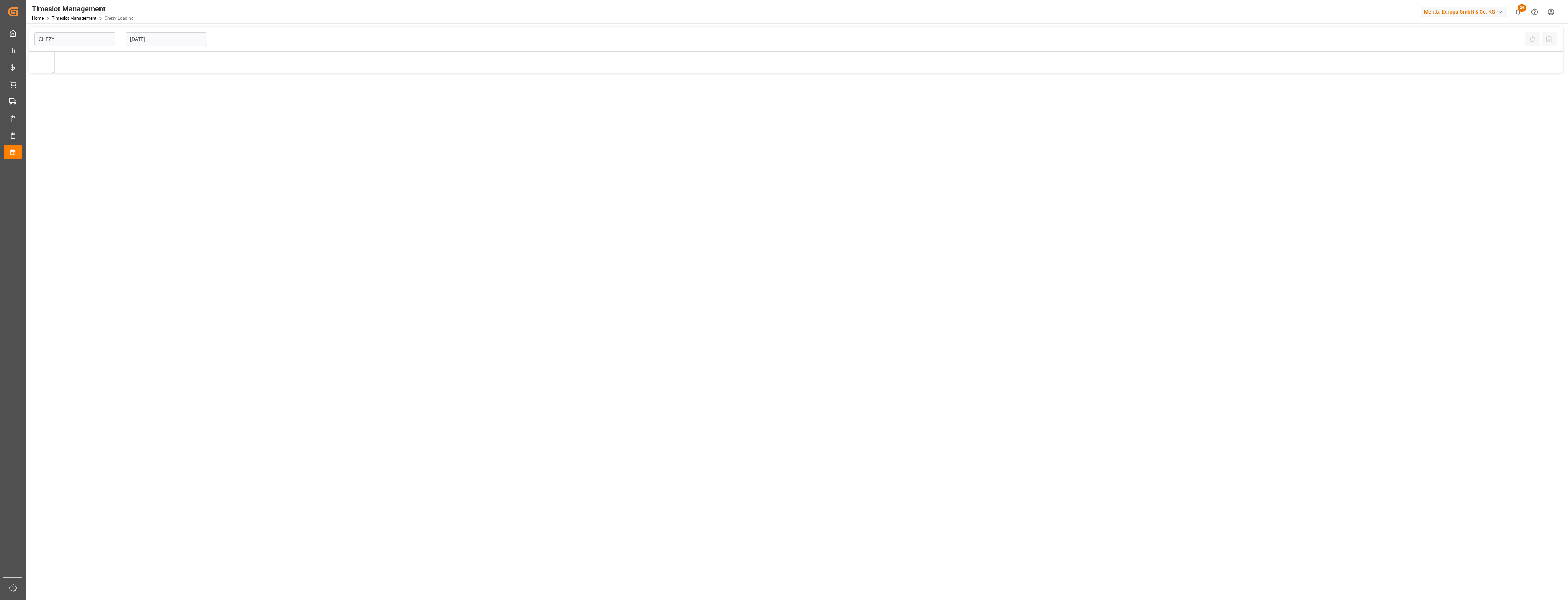
type input "Chezy Loading"
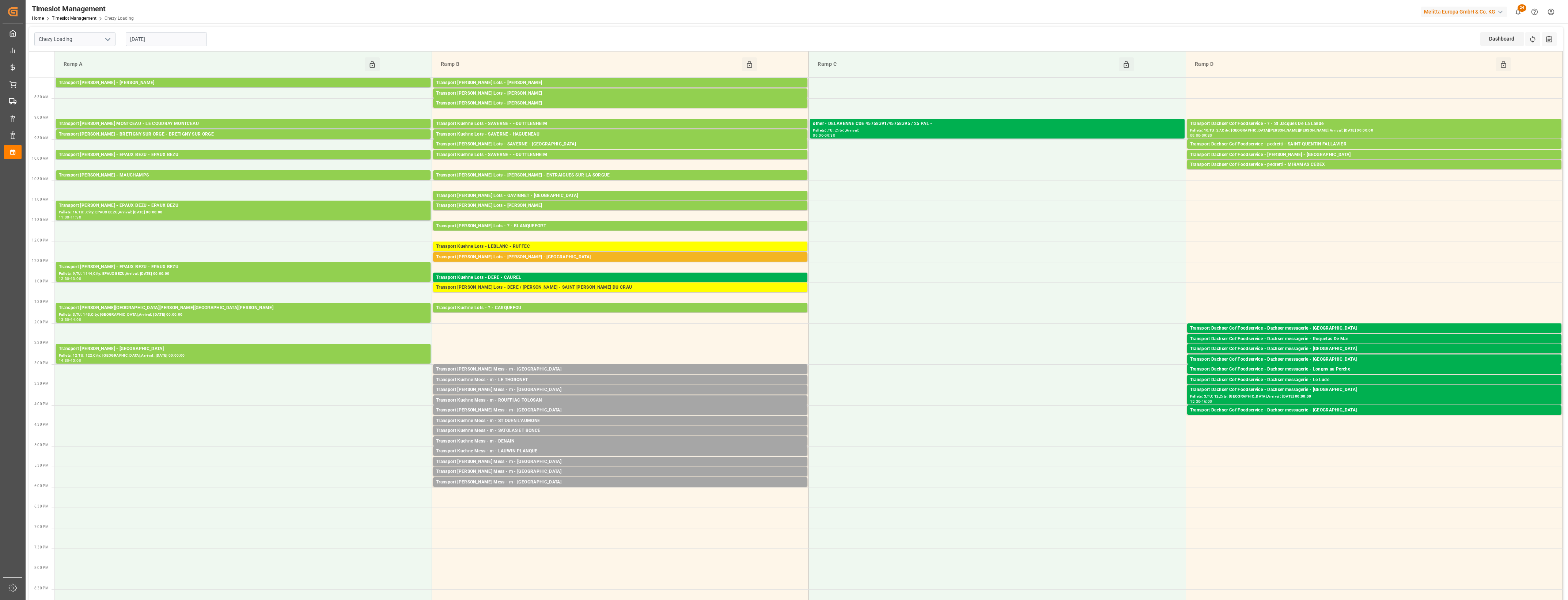
click at [166, 41] on input "[DATE]" at bounding box center [166, 39] width 81 height 14
click at [192, 112] on span "19" at bounding box center [192, 112] width 5 height 5
type input "[DATE]"
